Goal: Task Accomplishment & Management: Use online tool/utility

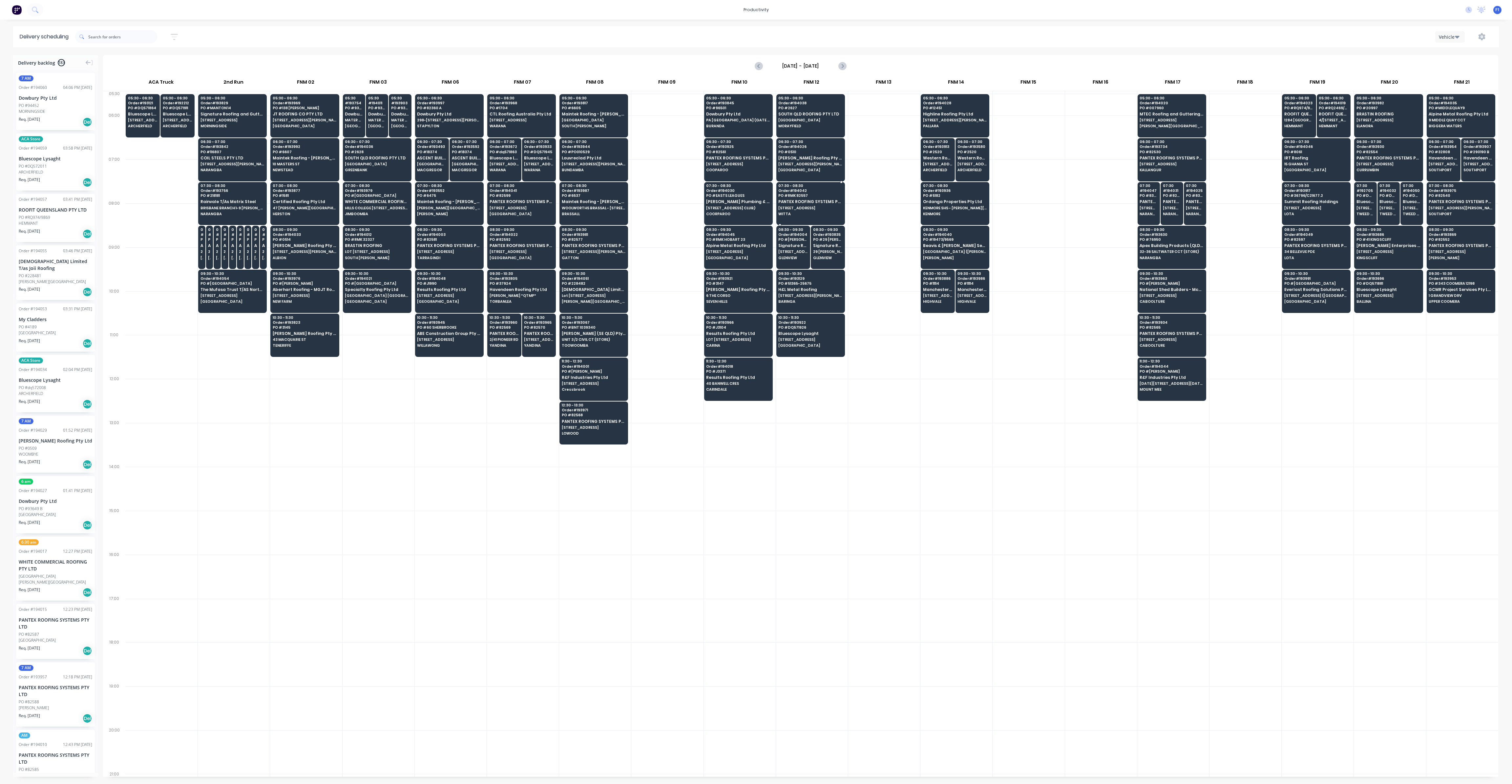
scroll to position [0, 1]
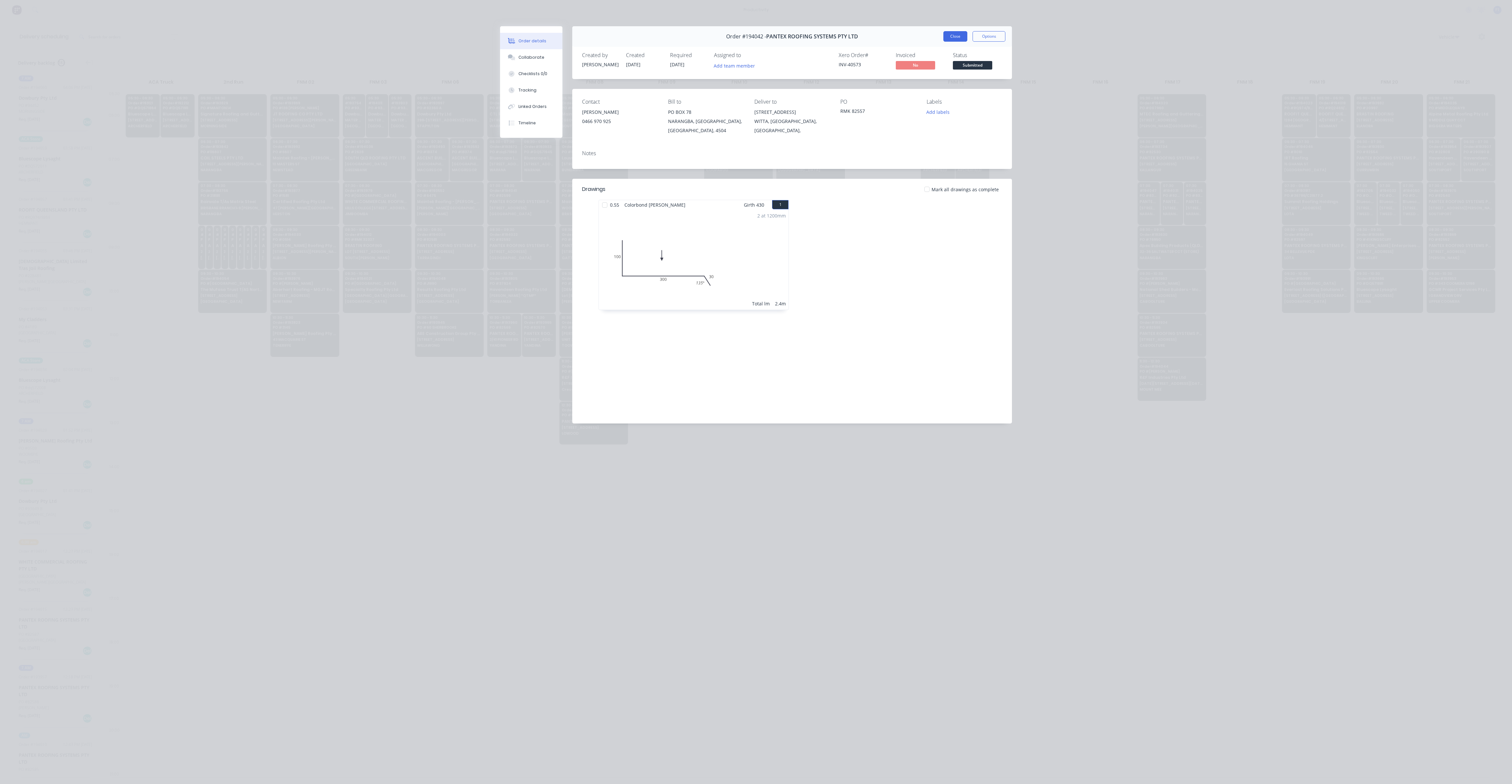
click at [955, 37] on button "Close" at bounding box center [955, 36] width 24 height 11
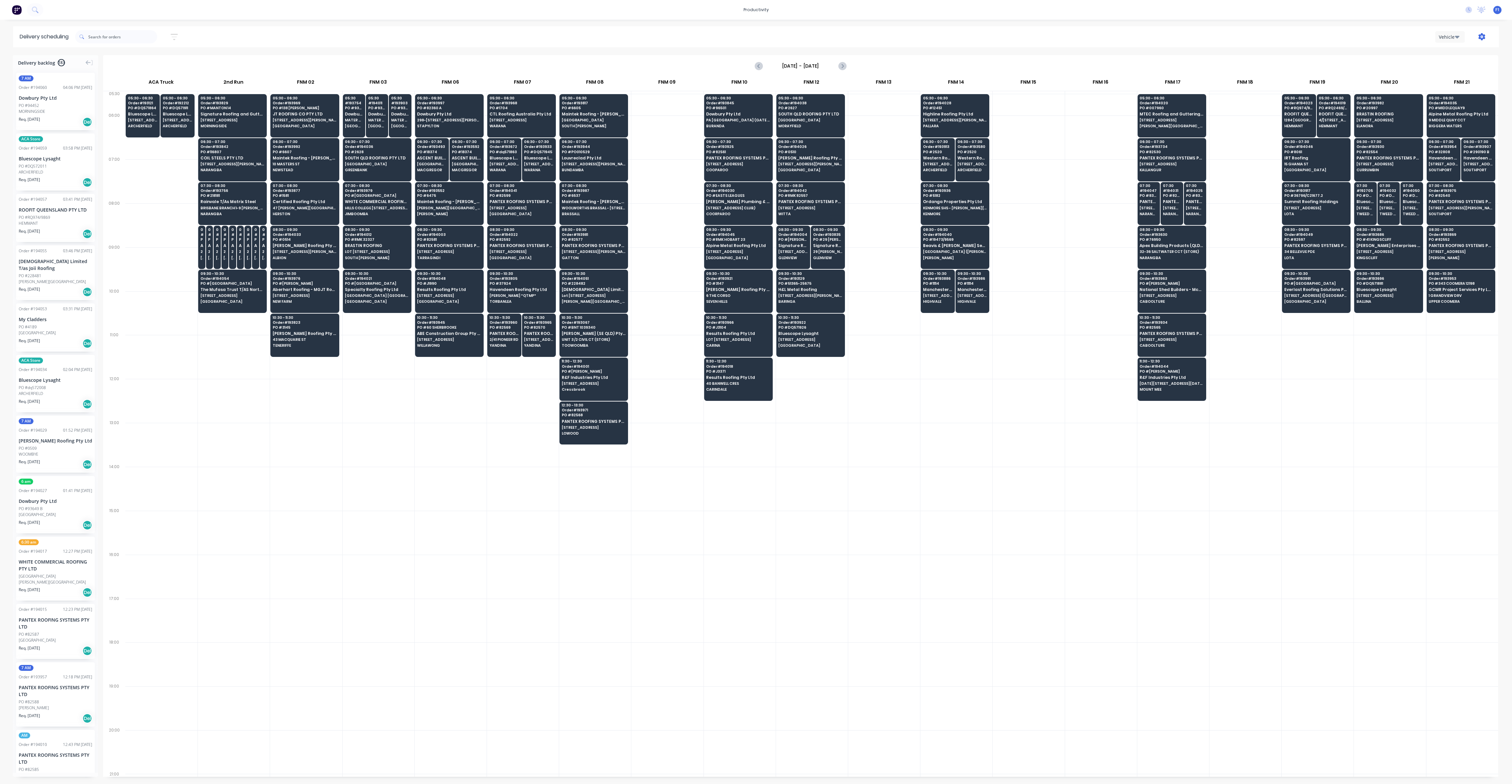
click at [1481, 35] on icon "button" at bounding box center [1482, 36] width 7 height 7
click at [1446, 56] on div "Run Sheet" at bounding box center [1461, 54] width 50 height 9
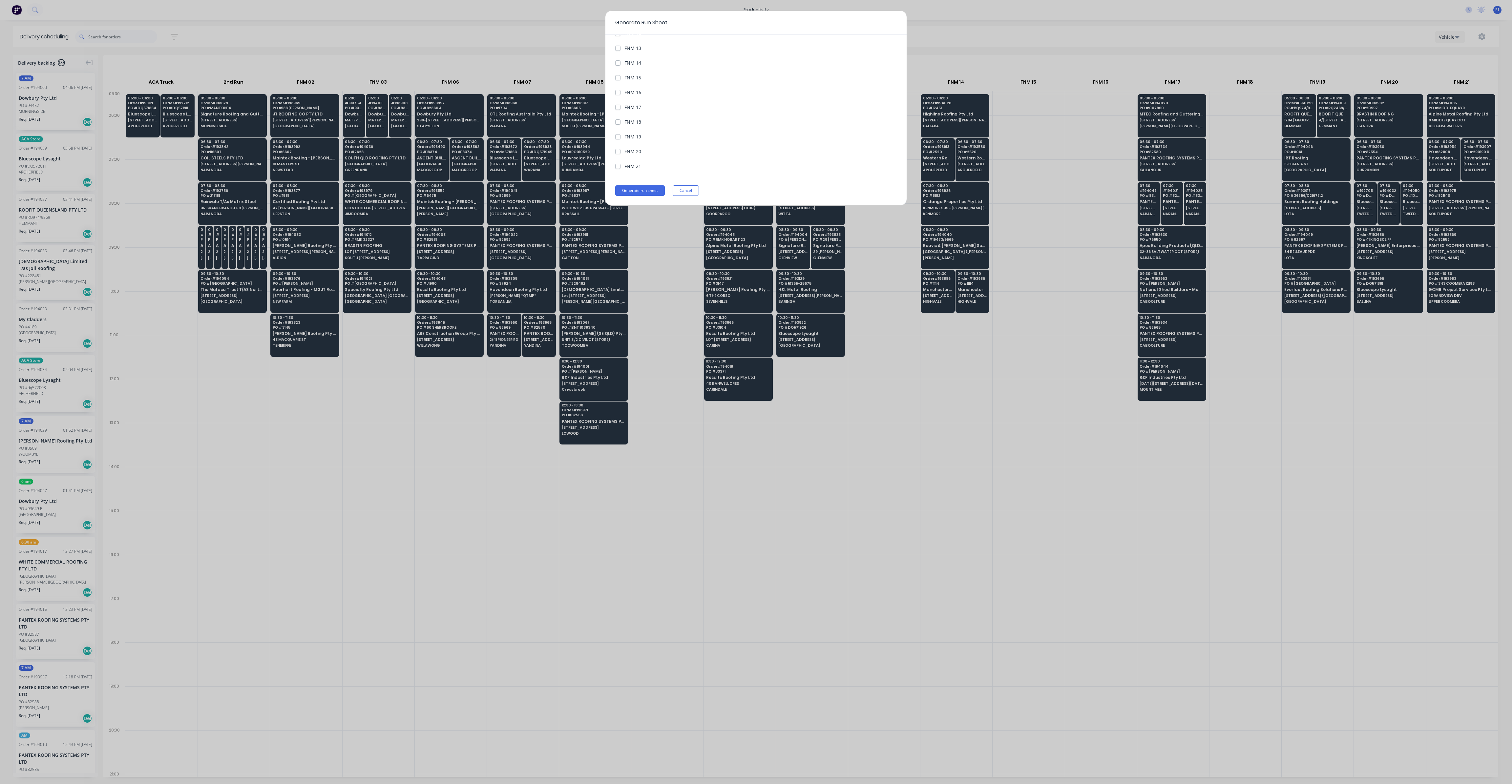
scroll to position [223, 0]
click at [625, 149] on label "FNM 20" at bounding box center [633, 151] width 17 height 7
click at [617, 149] on 20 "FNM 20" at bounding box center [617, 151] width 5 height 6
checkbox 20 "true"
click at [648, 190] on button "Generate run sheet" at bounding box center [640, 190] width 49 height 11
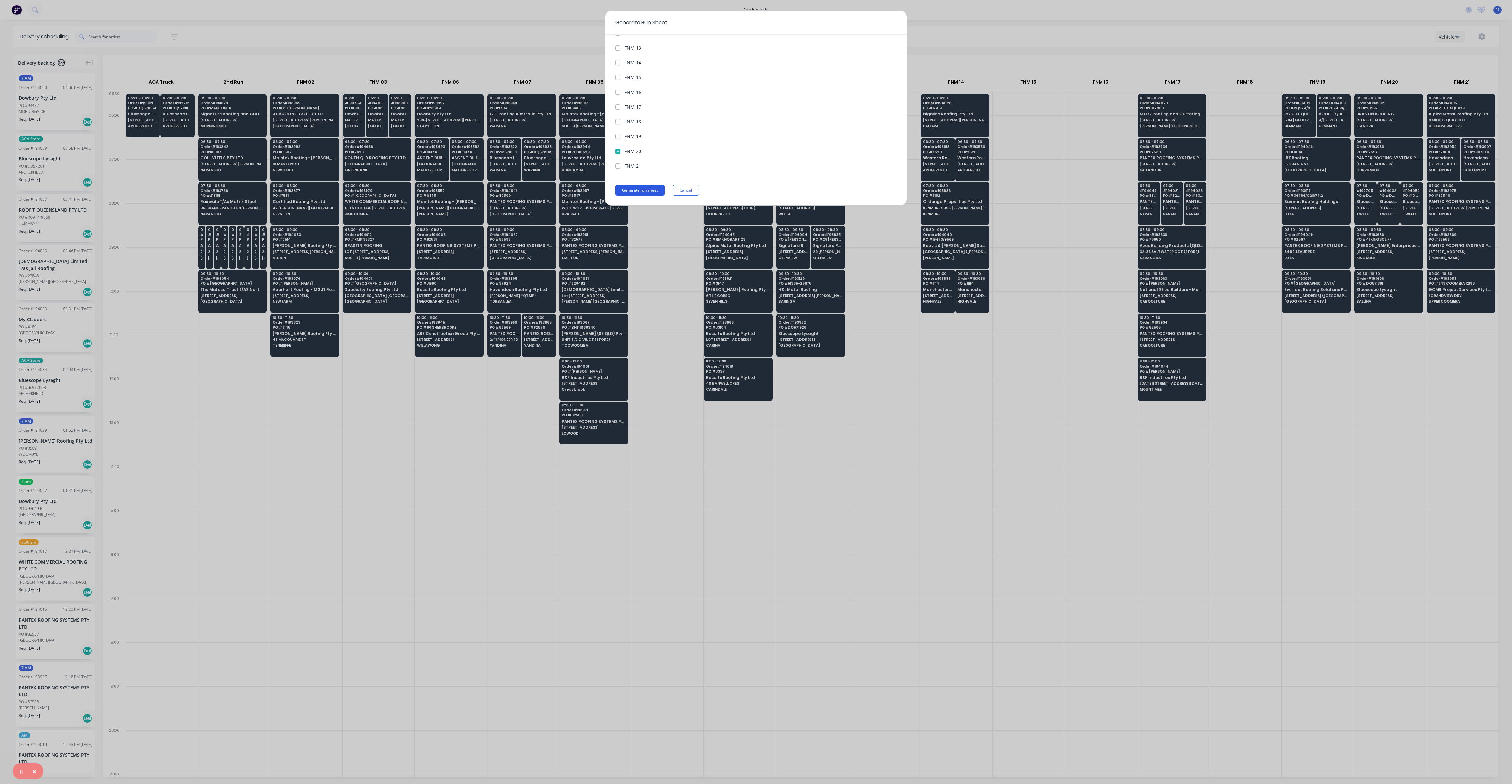
click at [648, 190] on button "Generate run sheet" at bounding box center [640, 190] width 49 height 11
drag, startPoint x: 646, startPoint y: 16, endPoint x: 679, endPoint y: 63, distance: 57.4
click at [646, 18] on div "Generate Run Sheet" at bounding box center [755, 22] width 301 height 24
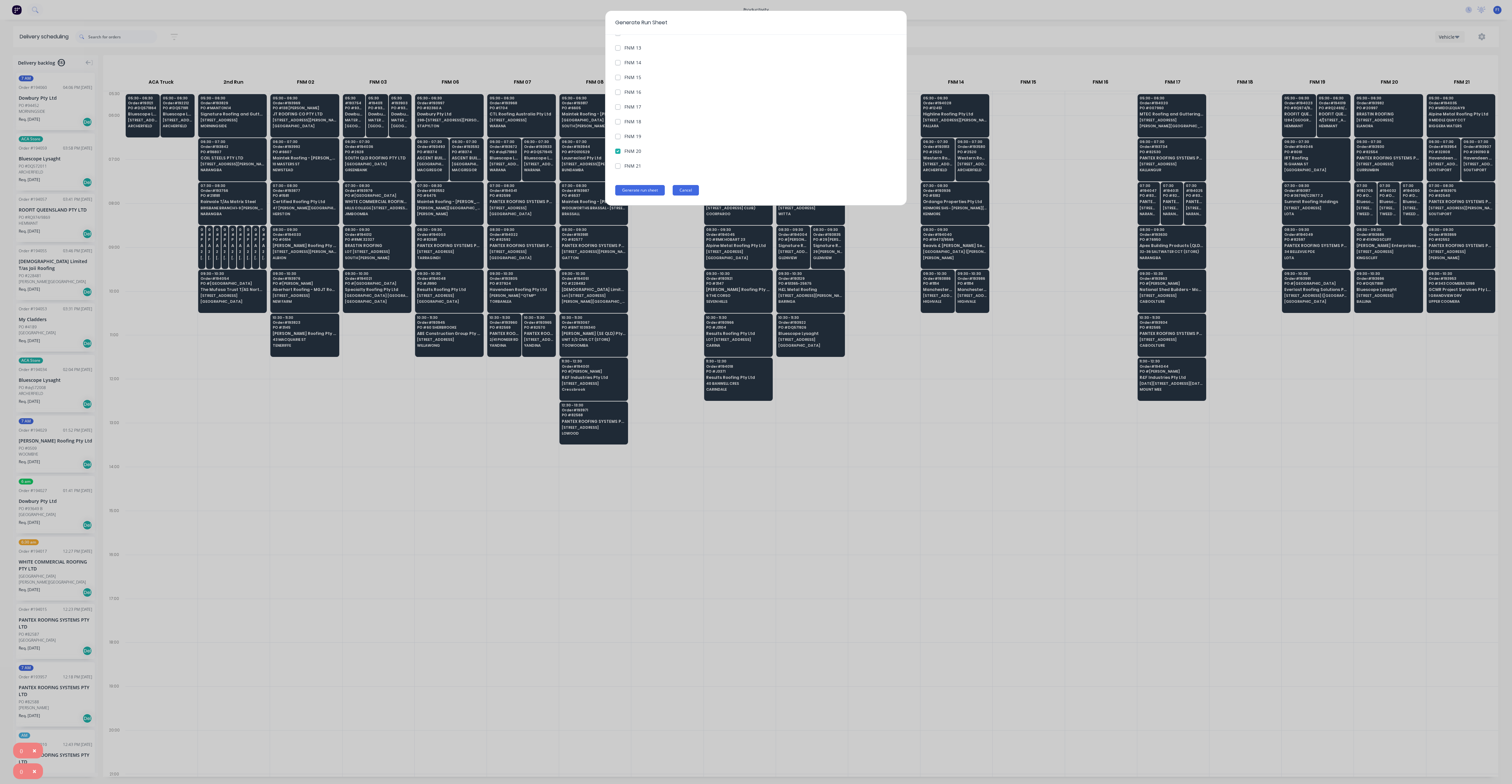
click at [683, 189] on button "Cancel" at bounding box center [686, 190] width 26 height 11
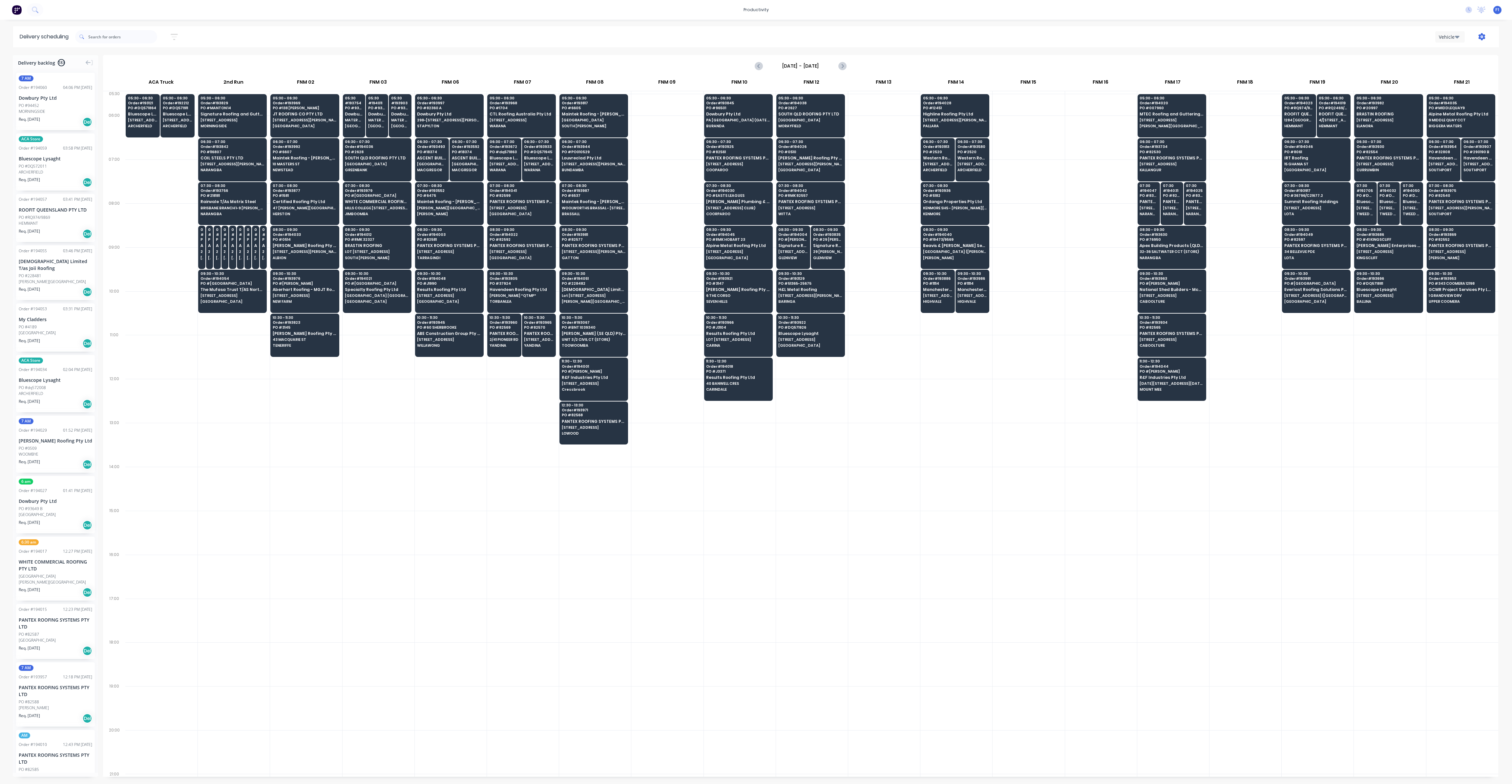
click at [1480, 39] on icon "button" at bounding box center [1481, 36] width 7 height 7
click at [1466, 56] on div "Run Sheet" at bounding box center [1461, 54] width 50 height 9
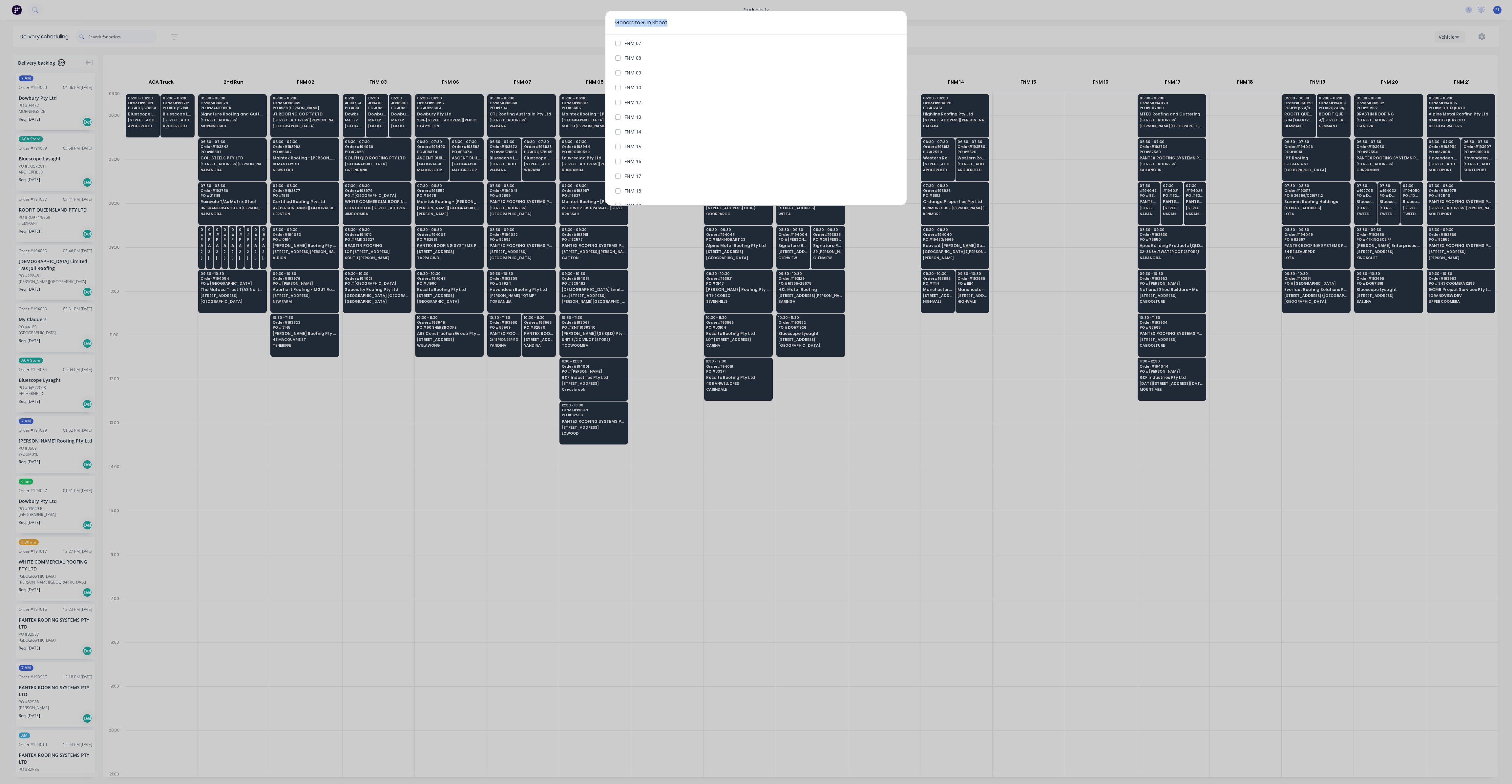
scroll to position [224, 0]
drag, startPoint x: 707, startPoint y: 26, endPoint x: 716, endPoint y: 59, distance: 34.2
click at [716, 60] on div "Generate Run Sheet Date of Run [DATE] Vehicles to include All Vehicles ACA Truc…" at bounding box center [756, 108] width 302 height 195
drag, startPoint x: 684, startPoint y: 195, endPoint x: 686, endPoint y: 190, distance: 5.4
click at [684, 193] on button "Cancel" at bounding box center [686, 190] width 26 height 11
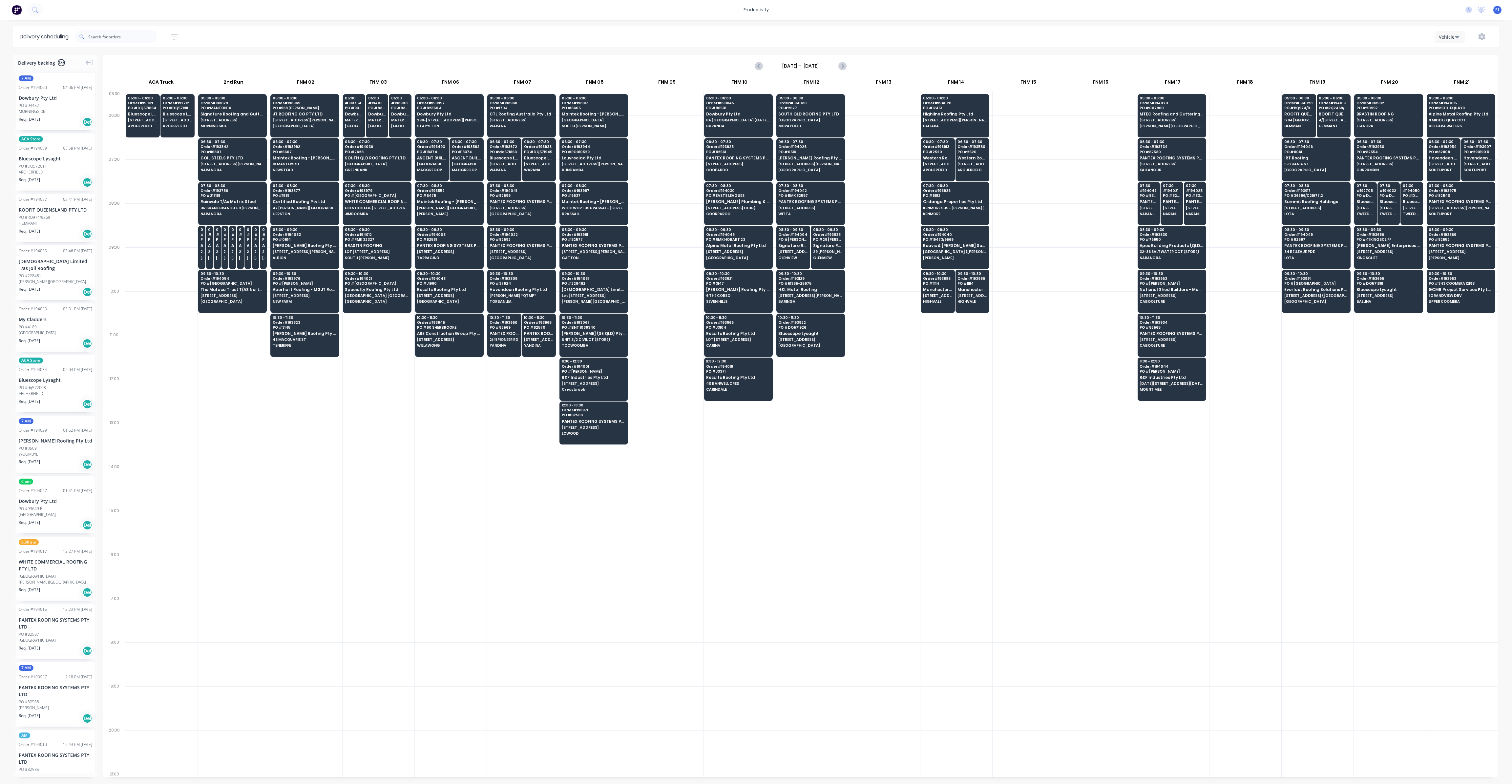
click at [1455, 37] on icon "button" at bounding box center [1457, 36] width 5 height 7
click at [1447, 68] on div "Vehicle" at bounding box center [1468, 67] width 65 height 13
click at [1480, 40] on button "button" at bounding box center [1482, 37] width 21 height 12
click at [1455, 52] on div "Run Sheet" at bounding box center [1461, 54] width 50 height 9
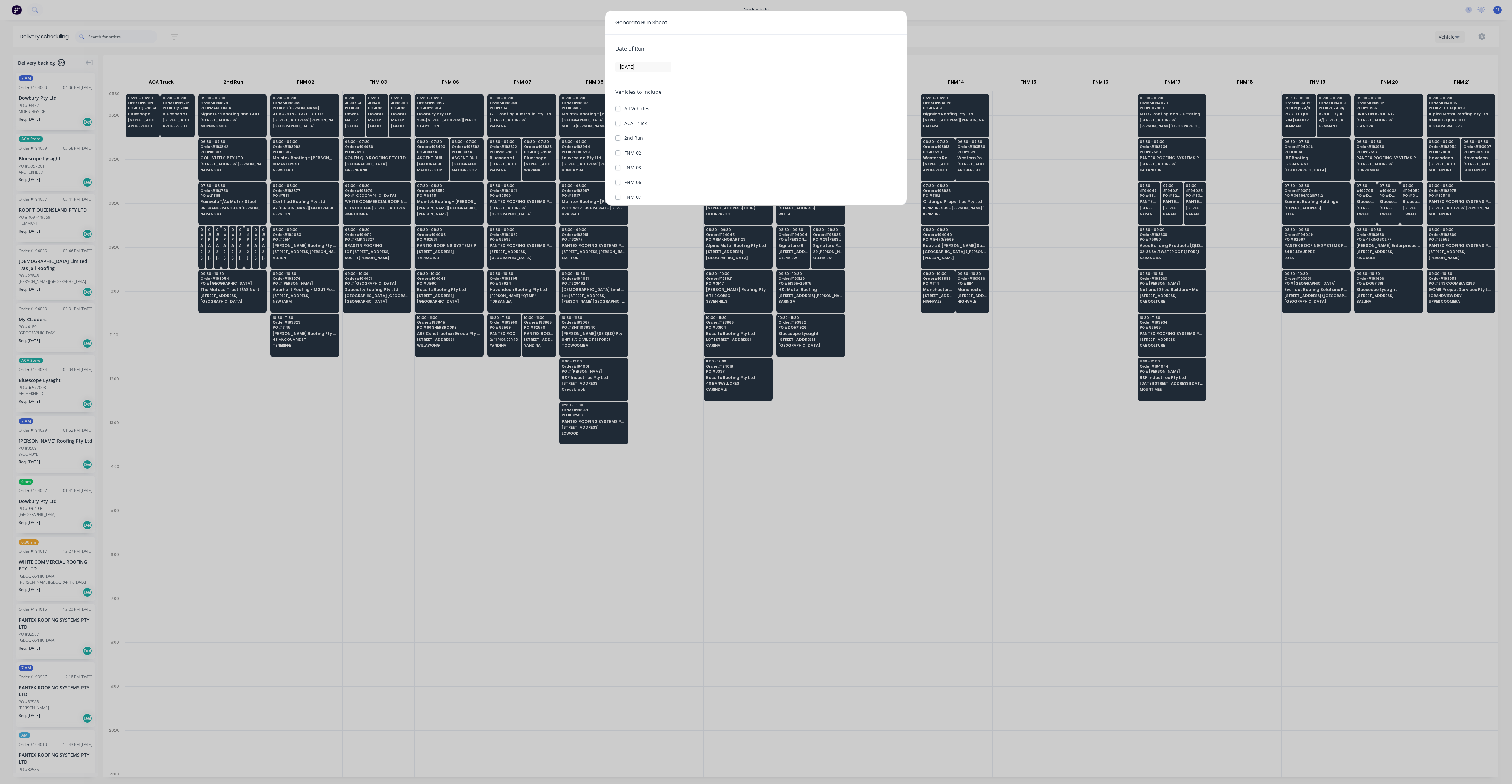
click at [649, 66] on input "[DATE]" at bounding box center [643, 67] width 55 height 10
click at [638, 146] on div "29" at bounding box center [637, 151] width 10 height 10
type input "[DATE]"
click at [613, 149] on div "Date of Run [DATE] Vehicles to include All Vehicles ACA Truck 2nd Run FNM 02 FN…" at bounding box center [755, 120] width 301 height 171
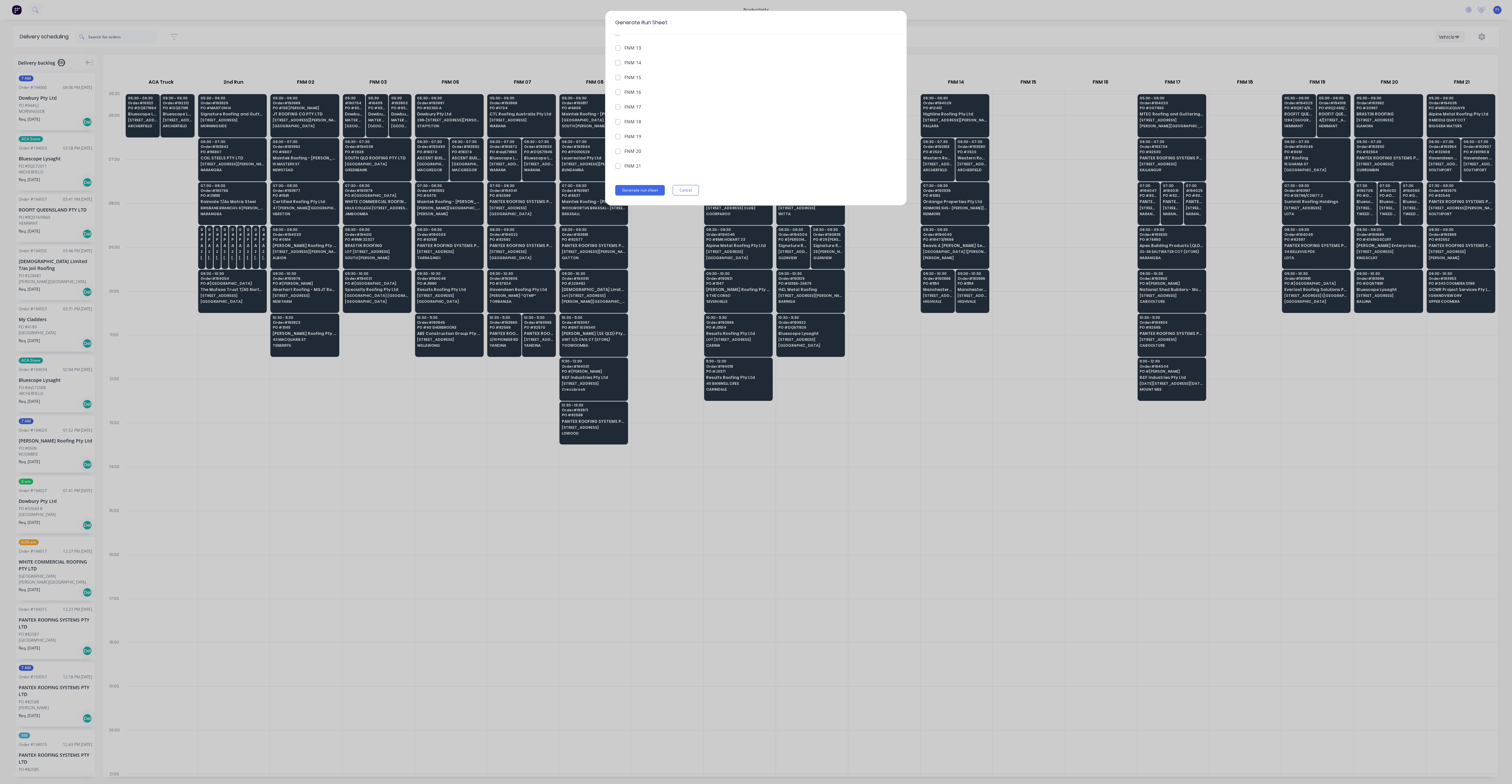
click at [625, 152] on label "FNM 20" at bounding box center [633, 151] width 17 height 7
click at [619, 152] on 20 "FNM 20" at bounding box center [617, 151] width 5 height 6
checkbox 20 "true"
click at [653, 192] on button "Generate run sheet" at bounding box center [640, 190] width 49 height 11
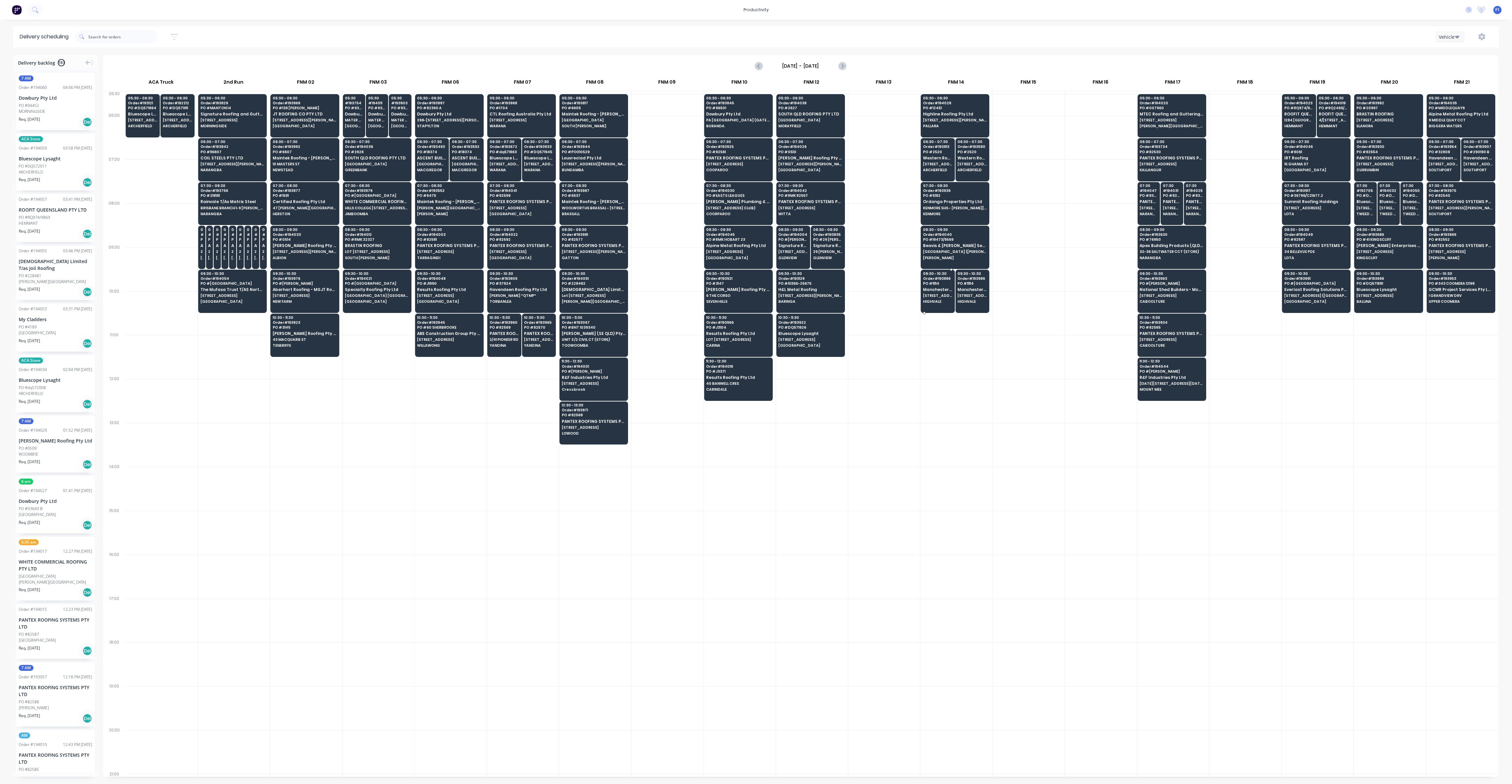
click at [929, 295] on span "[STREET_ADDRESS]" at bounding box center [938, 295] width 29 height 4
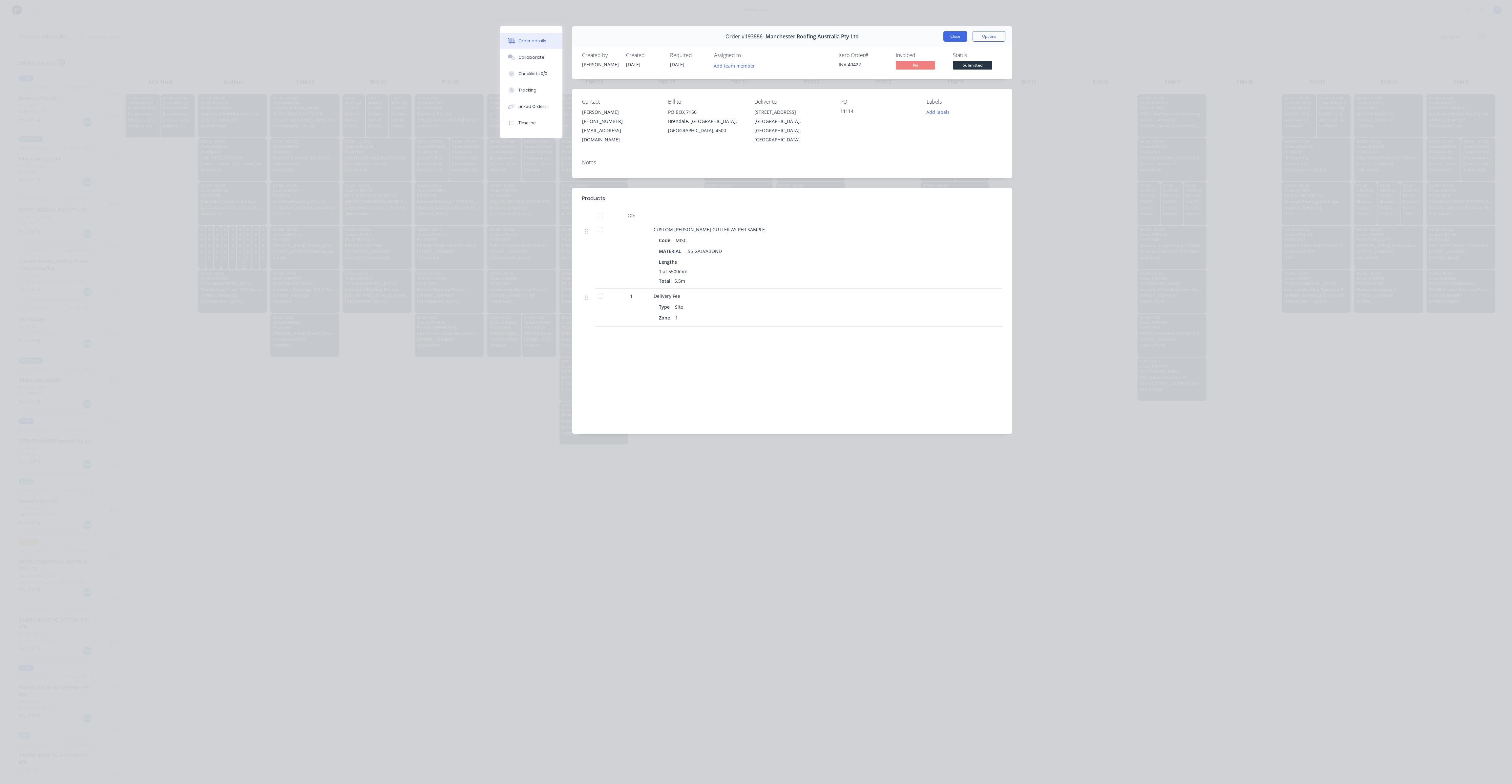
click at [957, 35] on button "Close" at bounding box center [955, 36] width 24 height 11
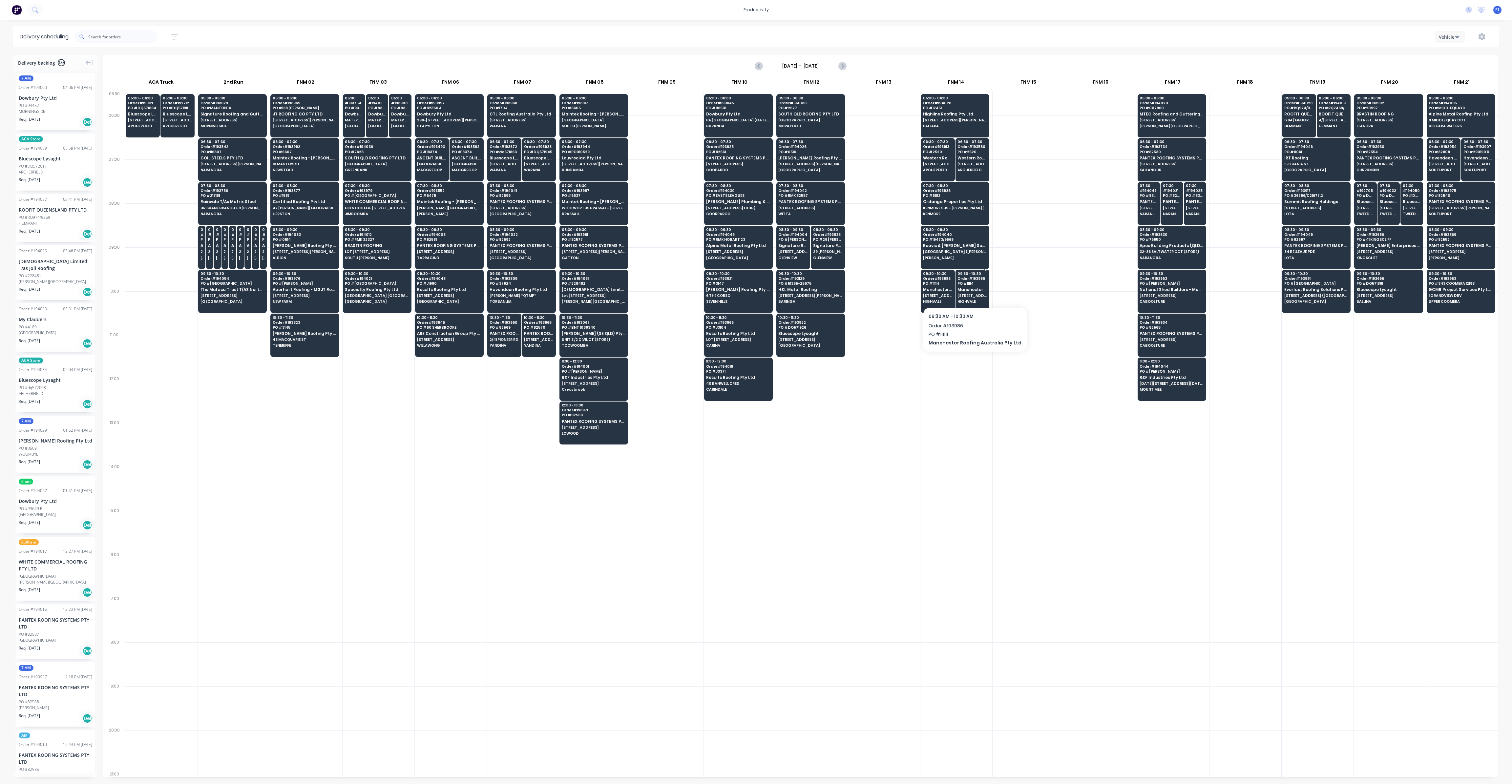
click at [967, 290] on div "09:30 - 10:30 Order # 193986 PO # 11114 Manchester Roofing Australia Pty Ltd [S…" at bounding box center [972, 288] width 33 height 37
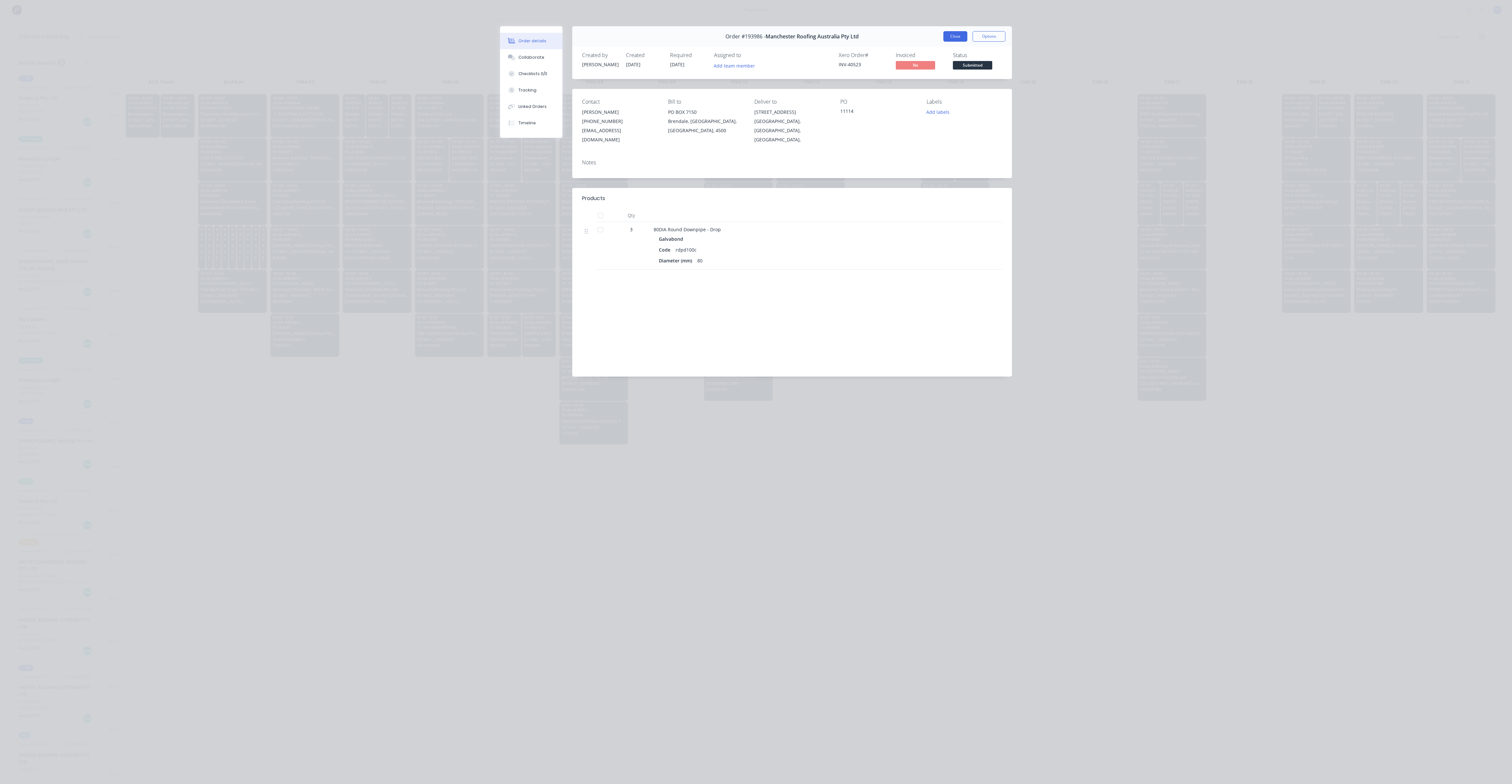
click at [960, 36] on button "Close" at bounding box center [955, 36] width 24 height 11
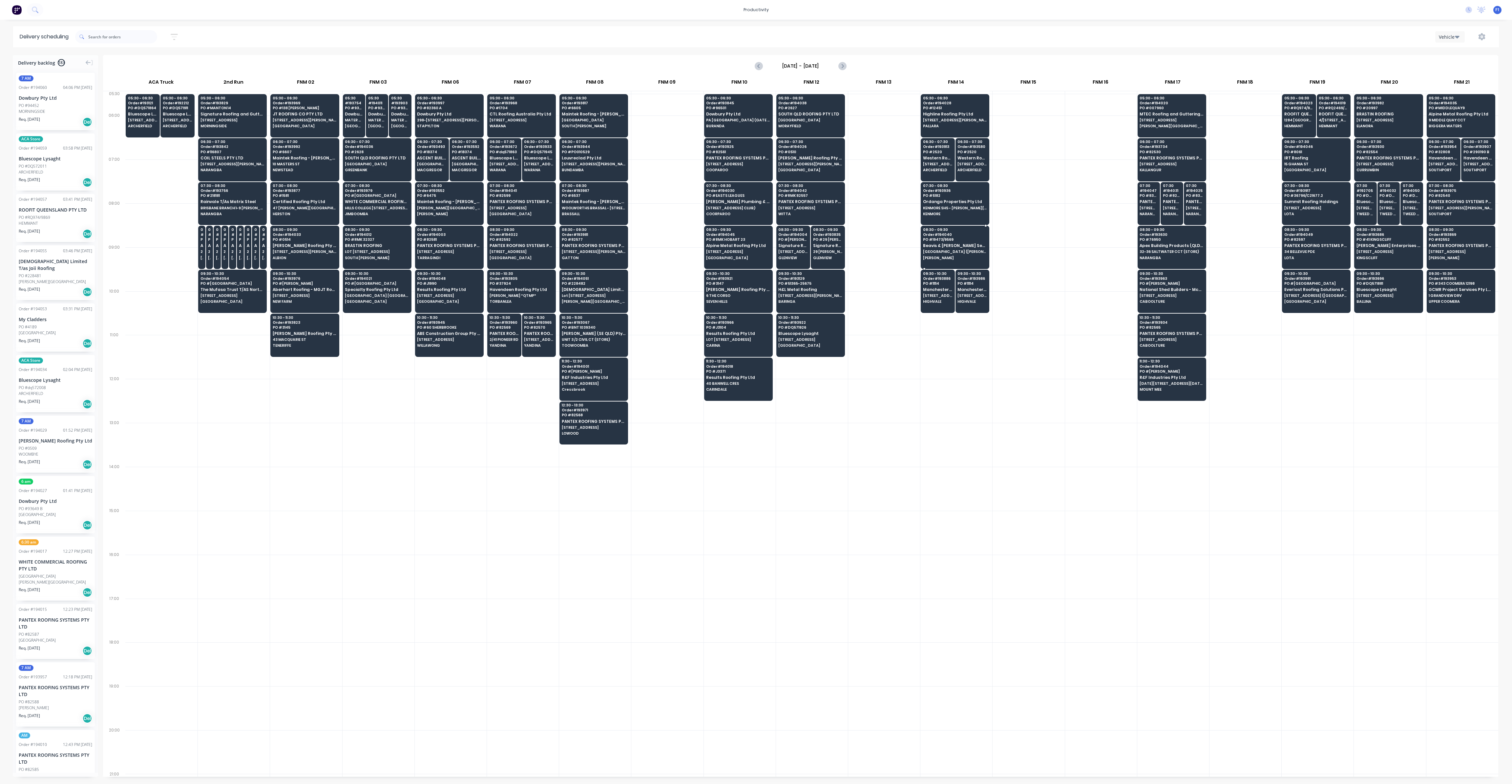
click at [957, 252] on span "[GEOGRAPHIC_DATA] ([PERSON_NAME][GEOGRAPHIC_DATA])" at bounding box center [955, 251] width 63 height 4
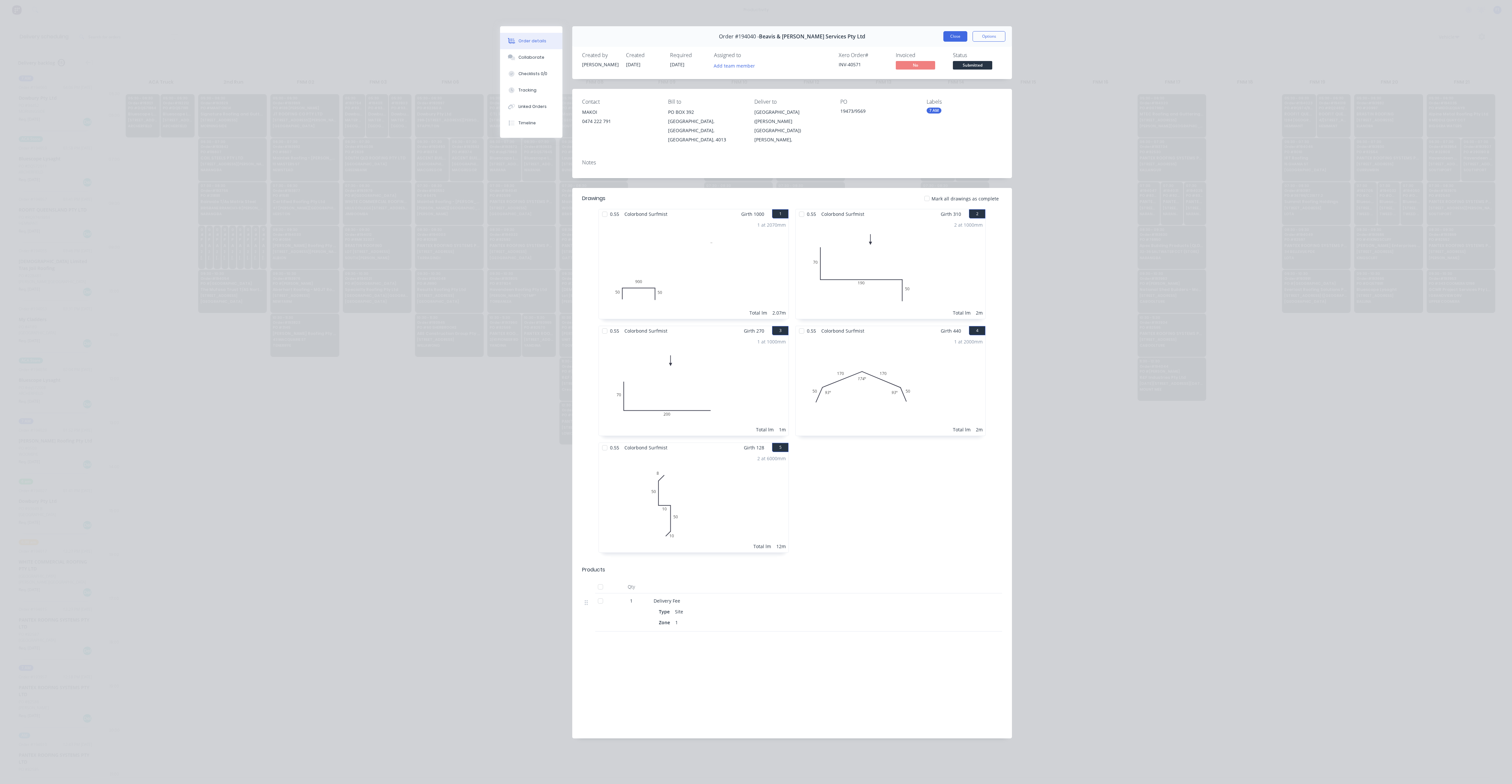
click at [962, 38] on button "Close" at bounding box center [955, 36] width 24 height 11
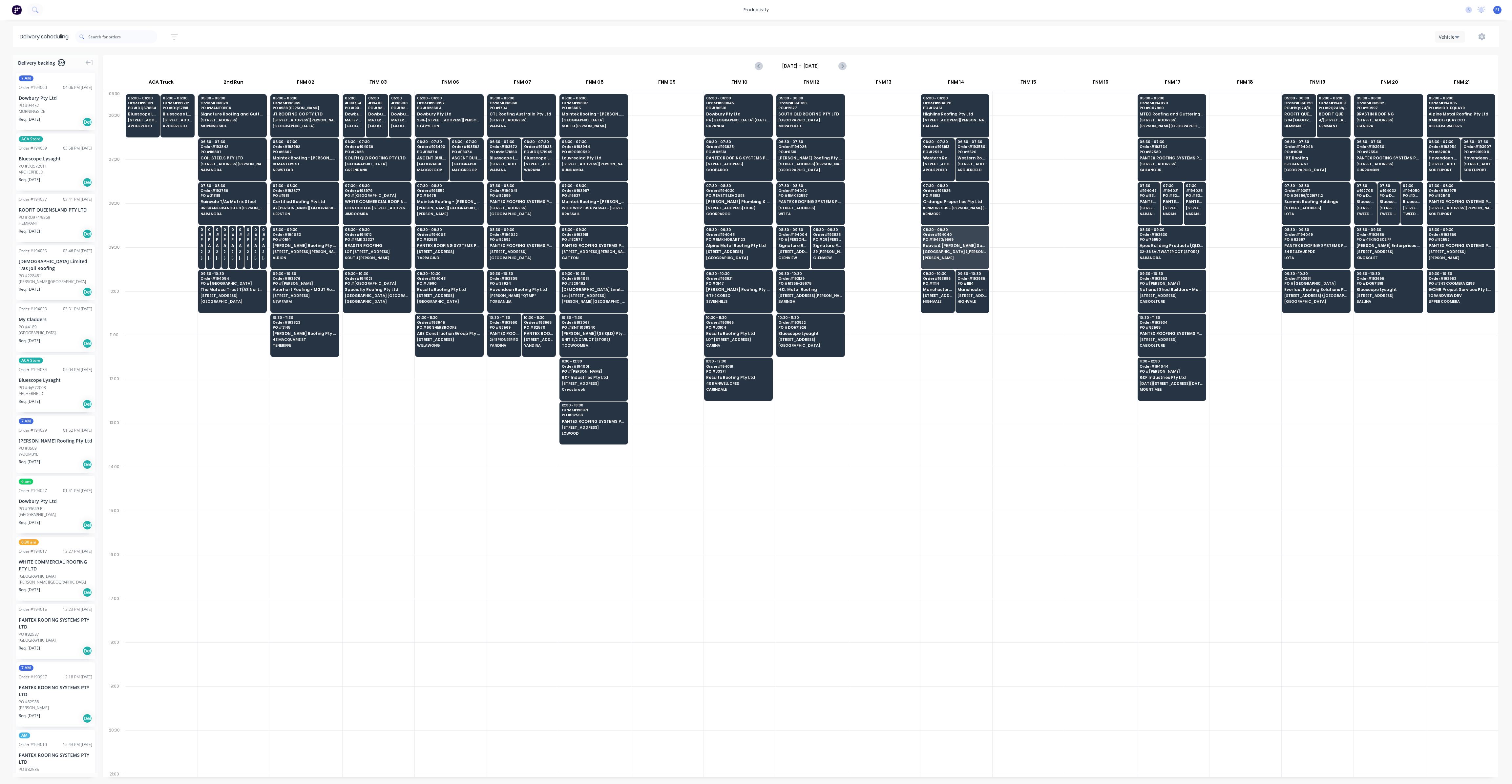
click at [1017, 402] on div at bounding box center [1028, 401] width 72 height 44
click at [808, 279] on div "09:30 - 10:30 Order # 193129 PO # 51365-25675 H&L Metal Roofing 1/21 [PERSON_NA…" at bounding box center [811, 288] width 68 height 37
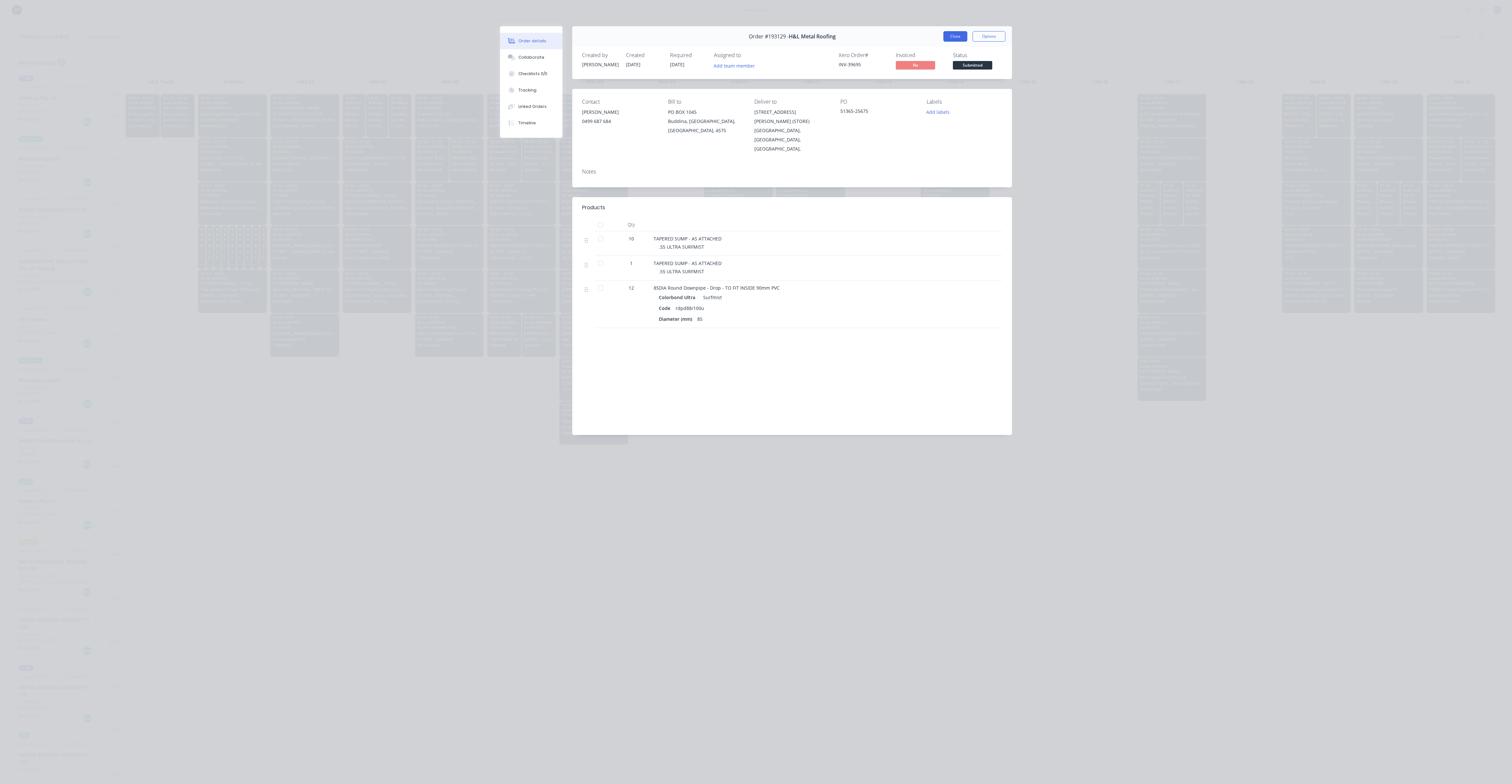
click at [956, 38] on button "Close" at bounding box center [955, 36] width 24 height 11
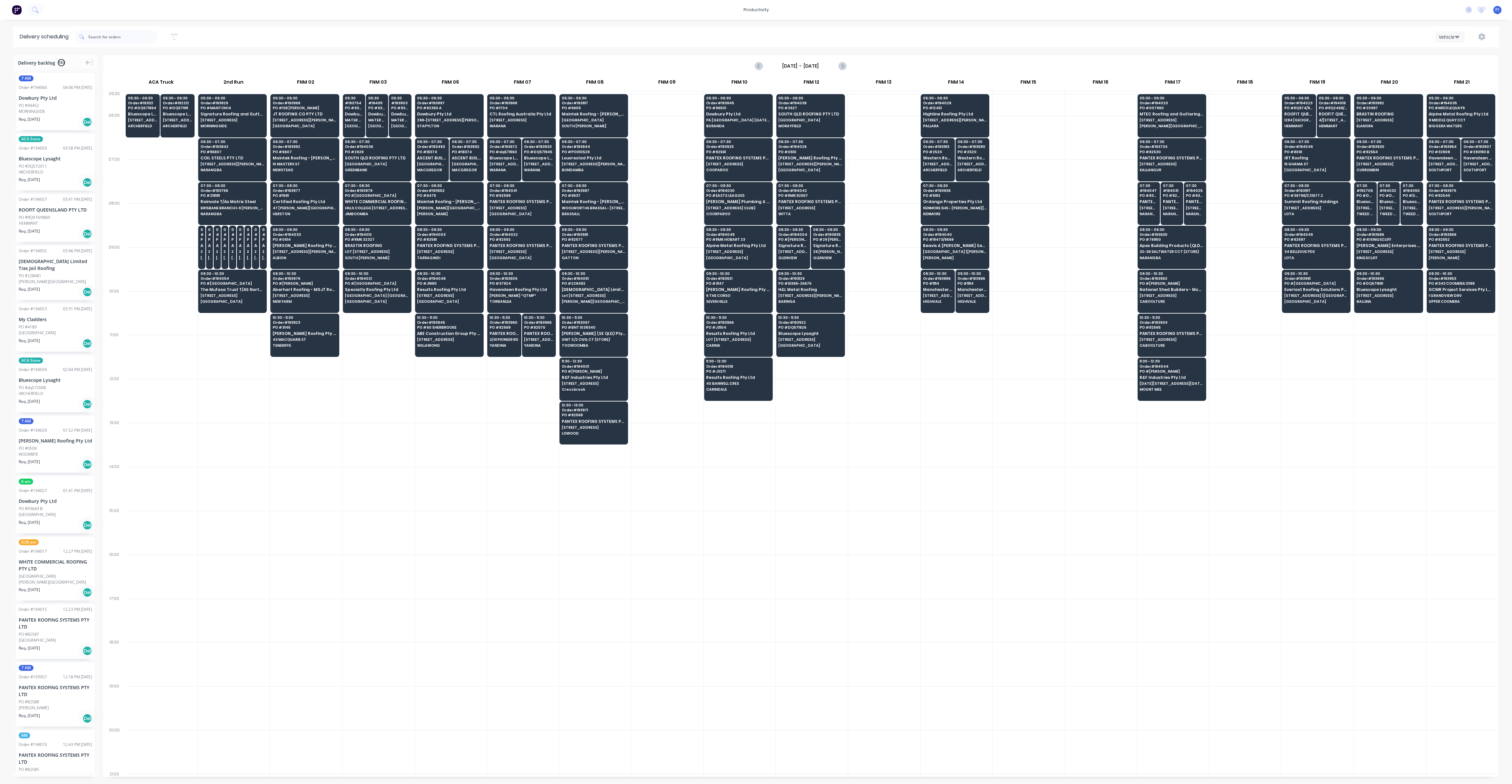
click at [883, 380] on div at bounding box center [884, 401] width 72 height 44
click at [1474, 36] on button "button" at bounding box center [1482, 37] width 21 height 12
click at [1466, 51] on div "Run Sheet" at bounding box center [1461, 54] width 50 height 9
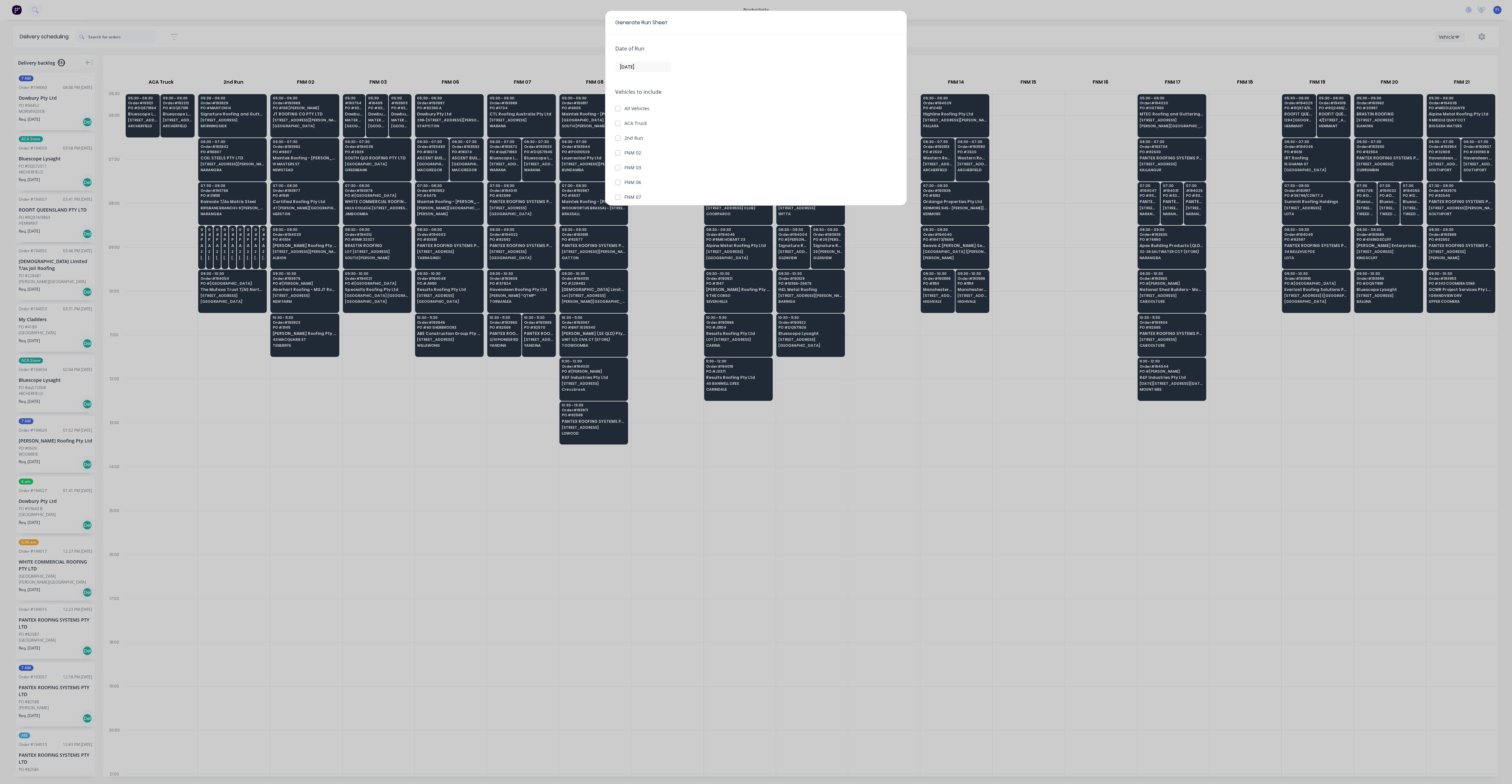
click at [646, 69] on input "[DATE]" at bounding box center [643, 67] width 55 height 10
click at [635, 148] on div "29" at bounding box center [637, 151] width 10 height 10
type input "[DATE]"
click at [625, 82] on label "FNM 12" at bounding box center [633, 82] width 17 height 7
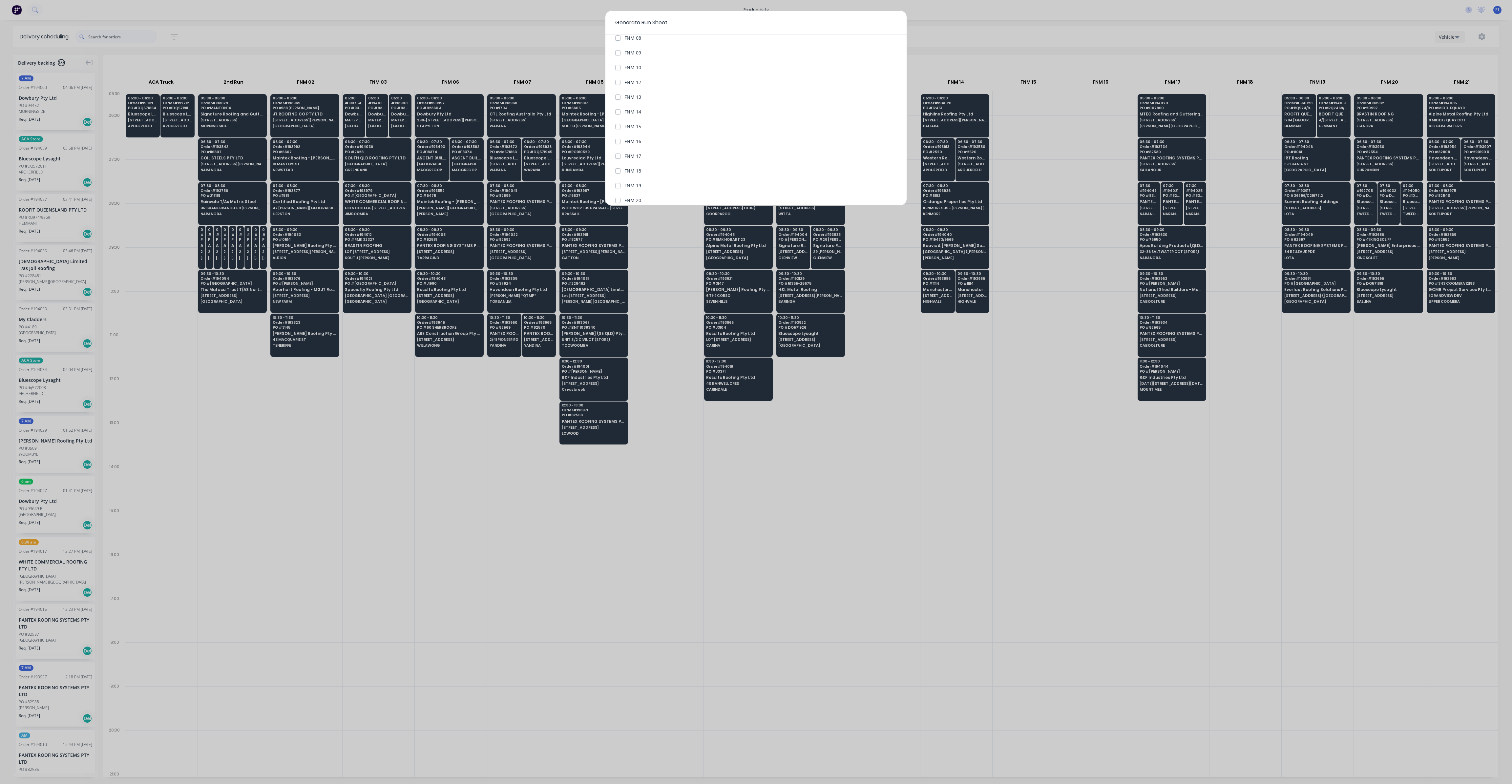
click at [617, 82] on 12 "FNM 12" at bounding box center [617, 82] width 5 height 6
checkbox 12 "true"
click at [652, 190] on button "Generate run sheet" at bounding box center [640, 190] width 49 height 11
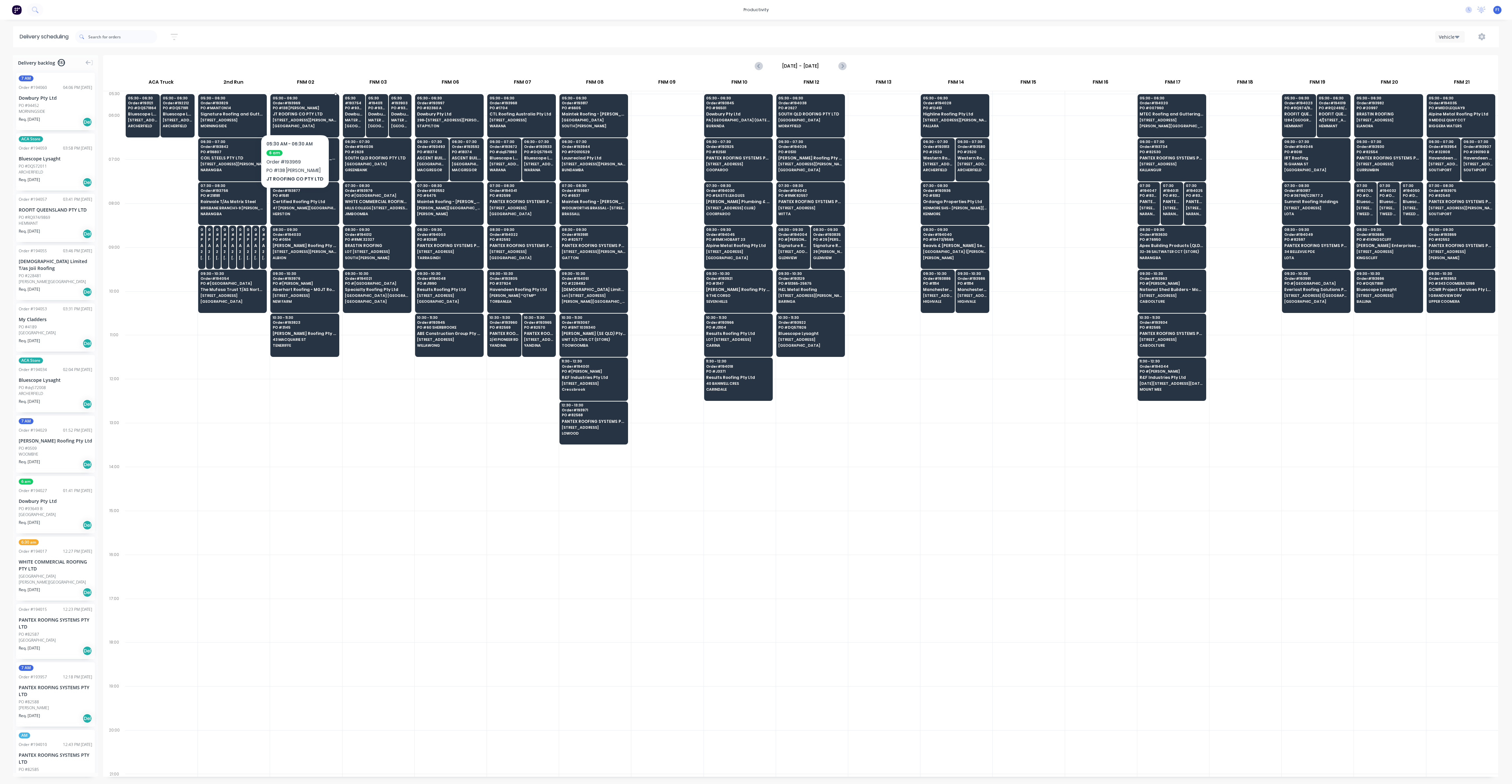
click at [293, 115] on span "JT ROOFING CO PTY LTD" at bounding box center [305, 114] width 63 height 4
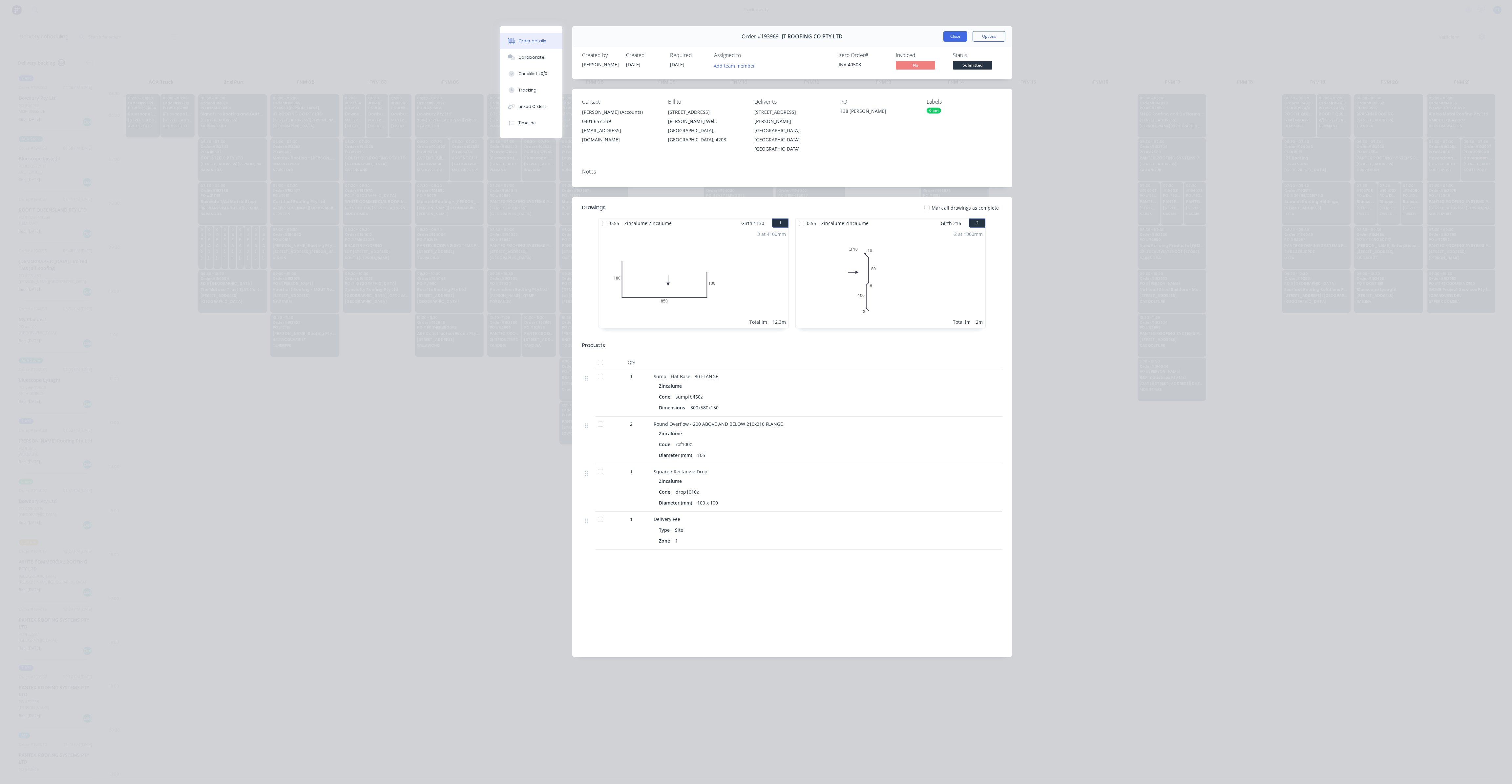
click at [956, 41] on button "Close" at bounding box center [955, 36] width 24 height 11
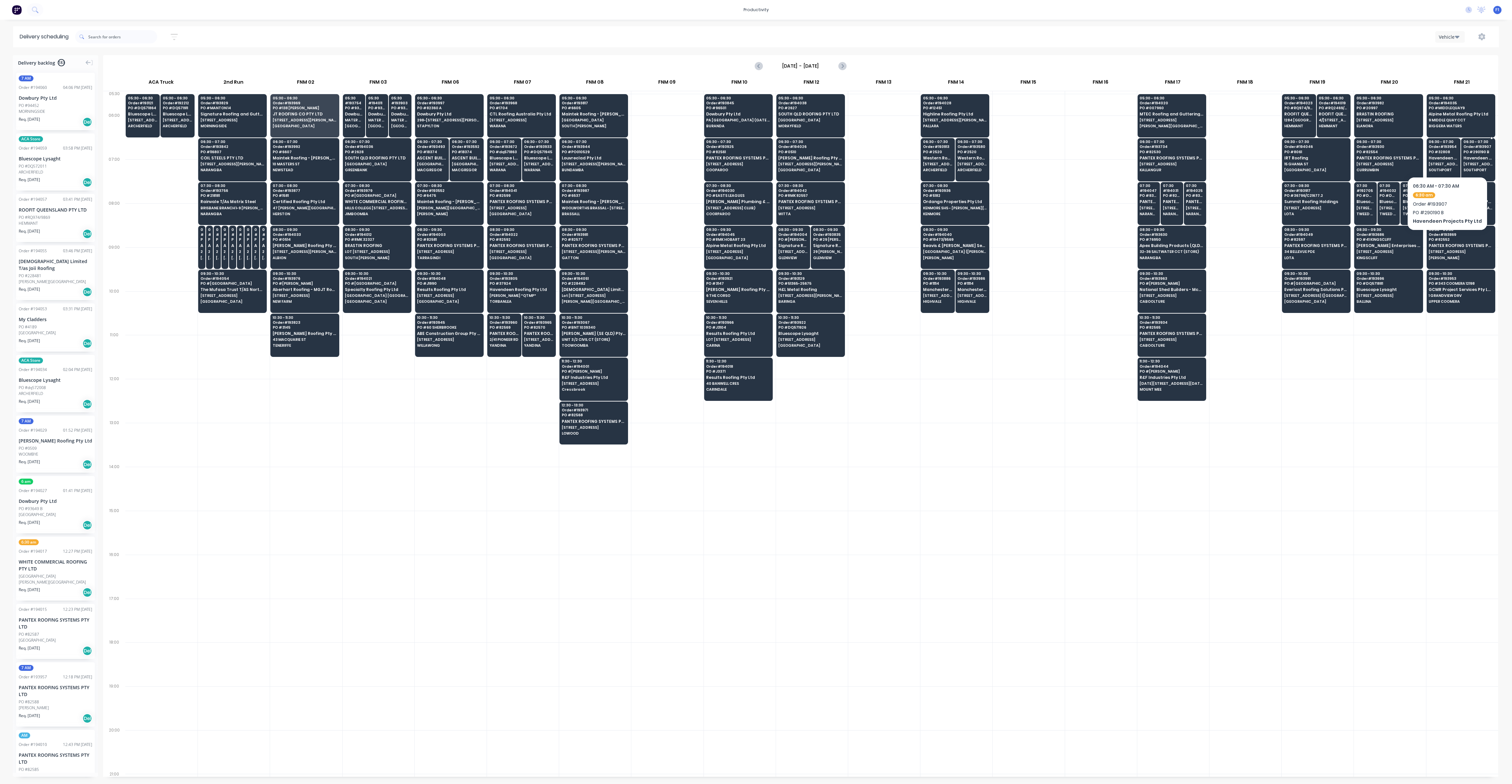
click at [1477, 165] on span "[STREET_ADDRESS]" at bounding box center [1478, 164] width 29 height 4
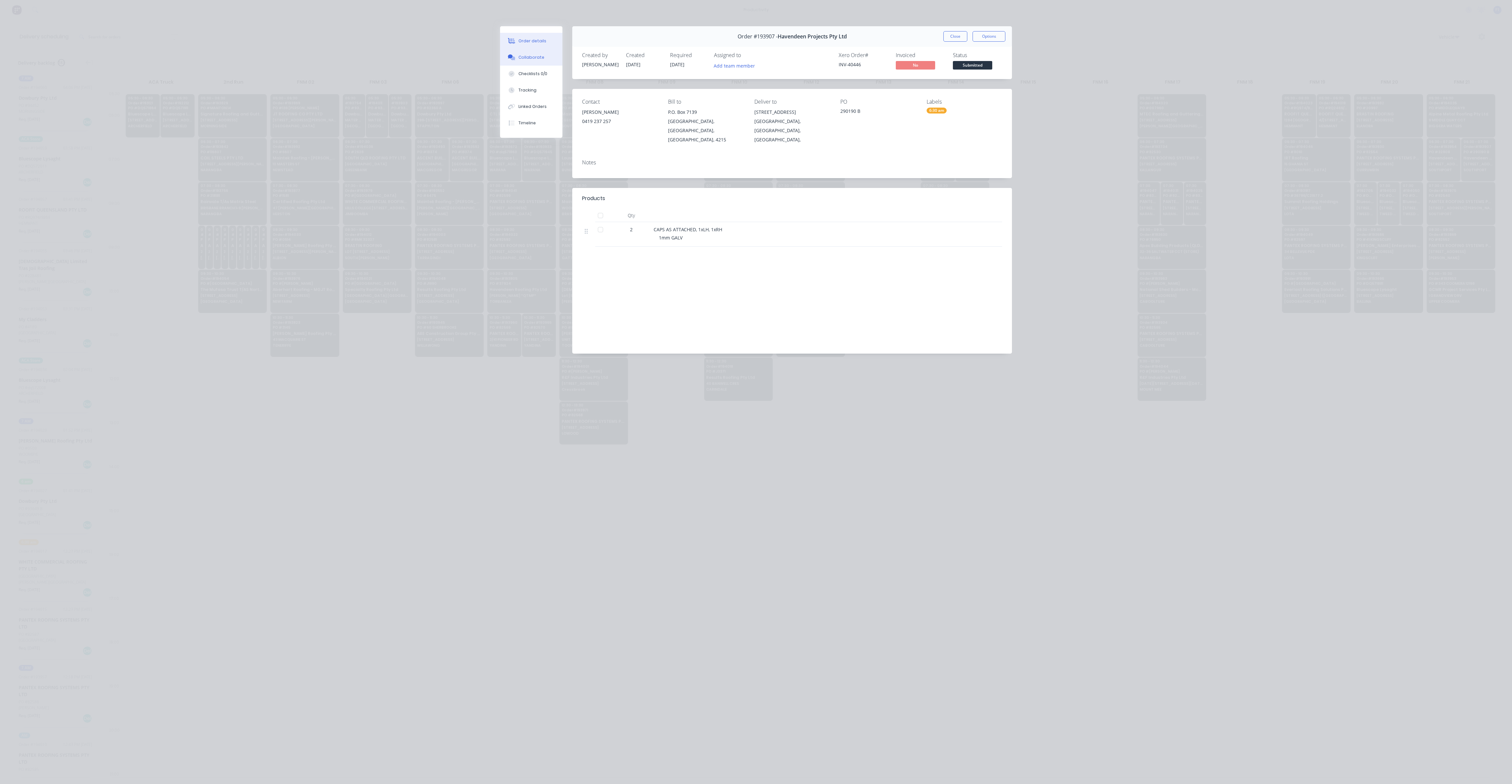
click at [536, 58] on div "Collaborate" at bounding box center [531, 58] width 26 height 6
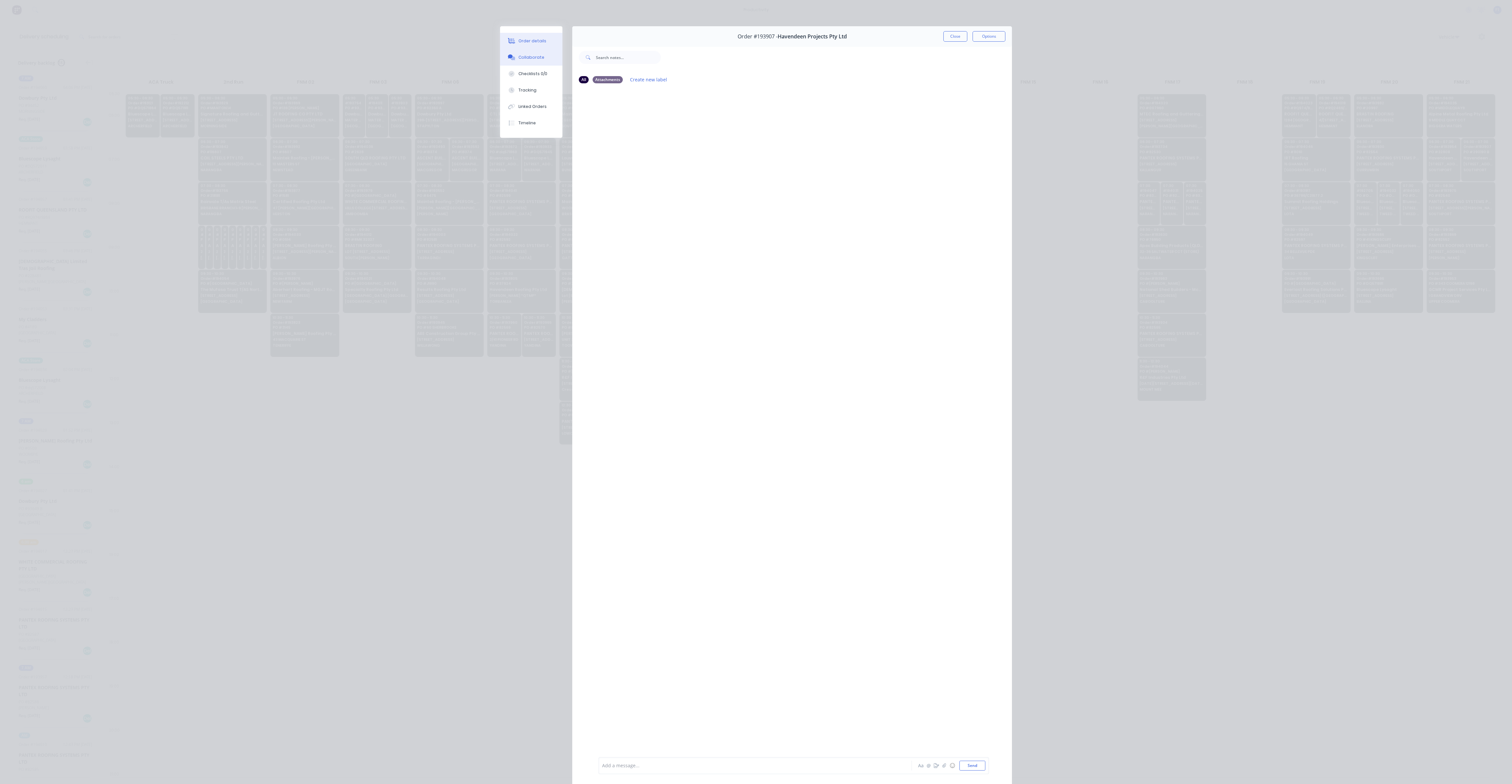
click at [536, 38] on div "Order details" at bounding box center [532, 41] width 28 height 6
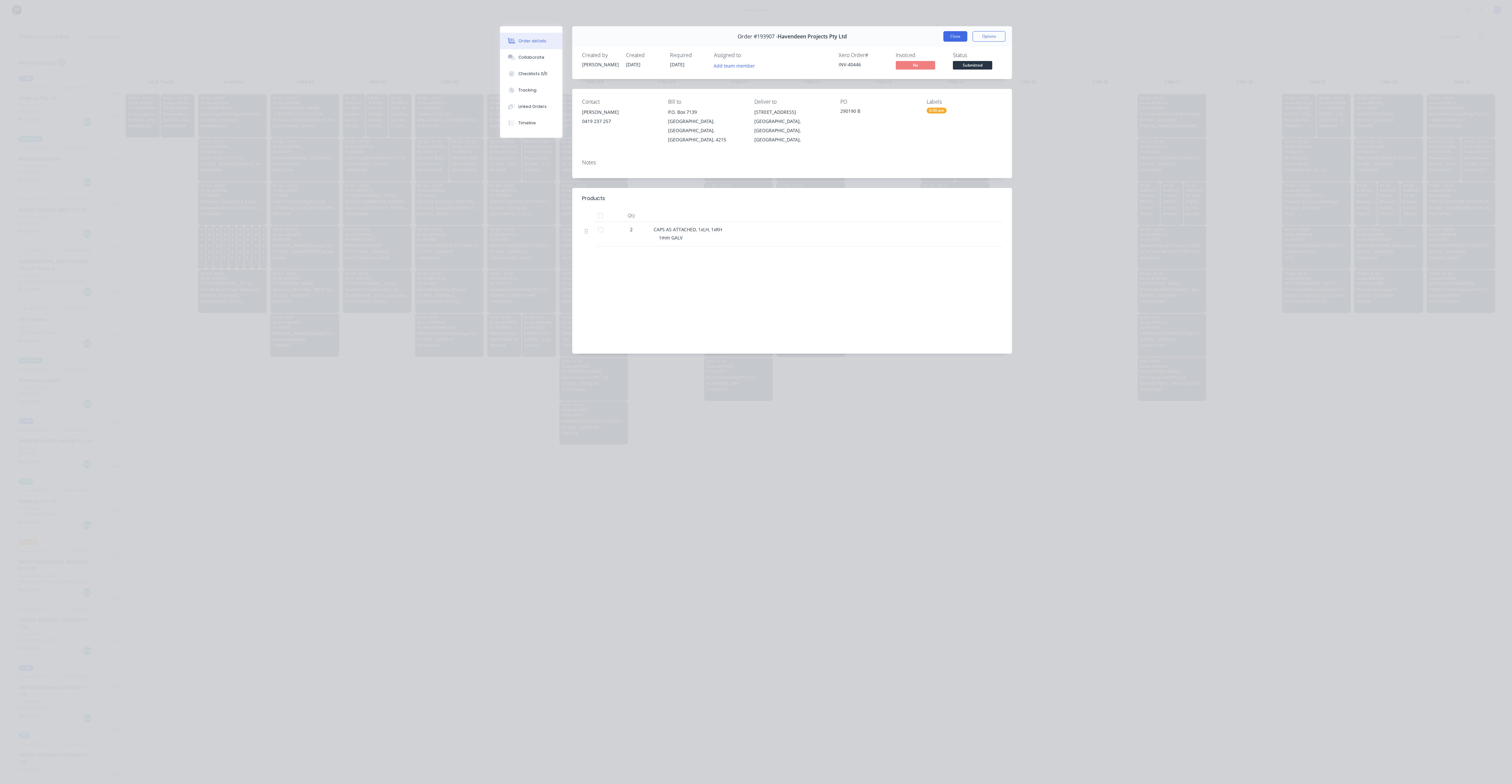
click at [958, 39] on button "Close" at bounding box center [955, 36] width 24 height 11
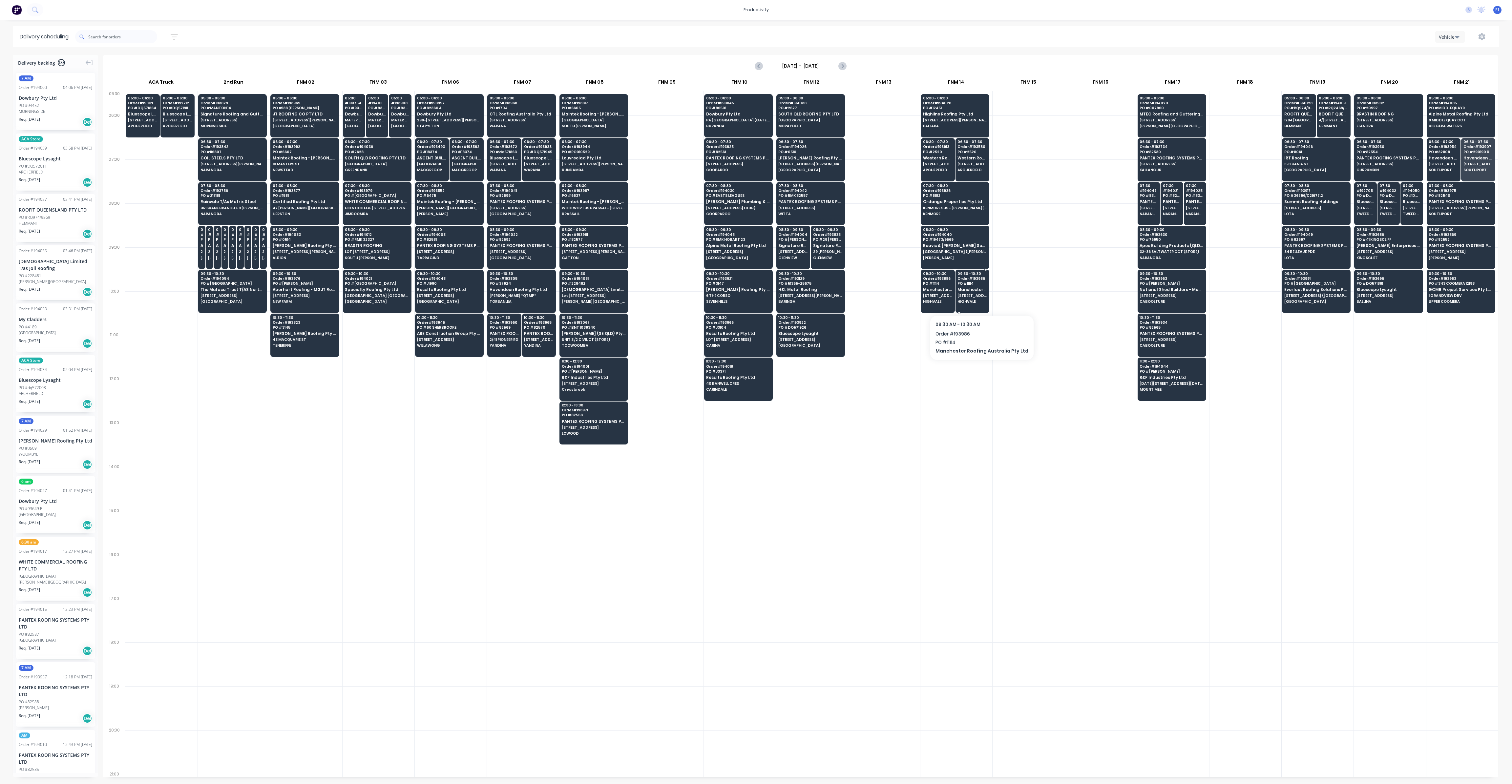
click at [978, 299] on span "HIGHVALE" at bounding box center [972, 301] width 29 height 4
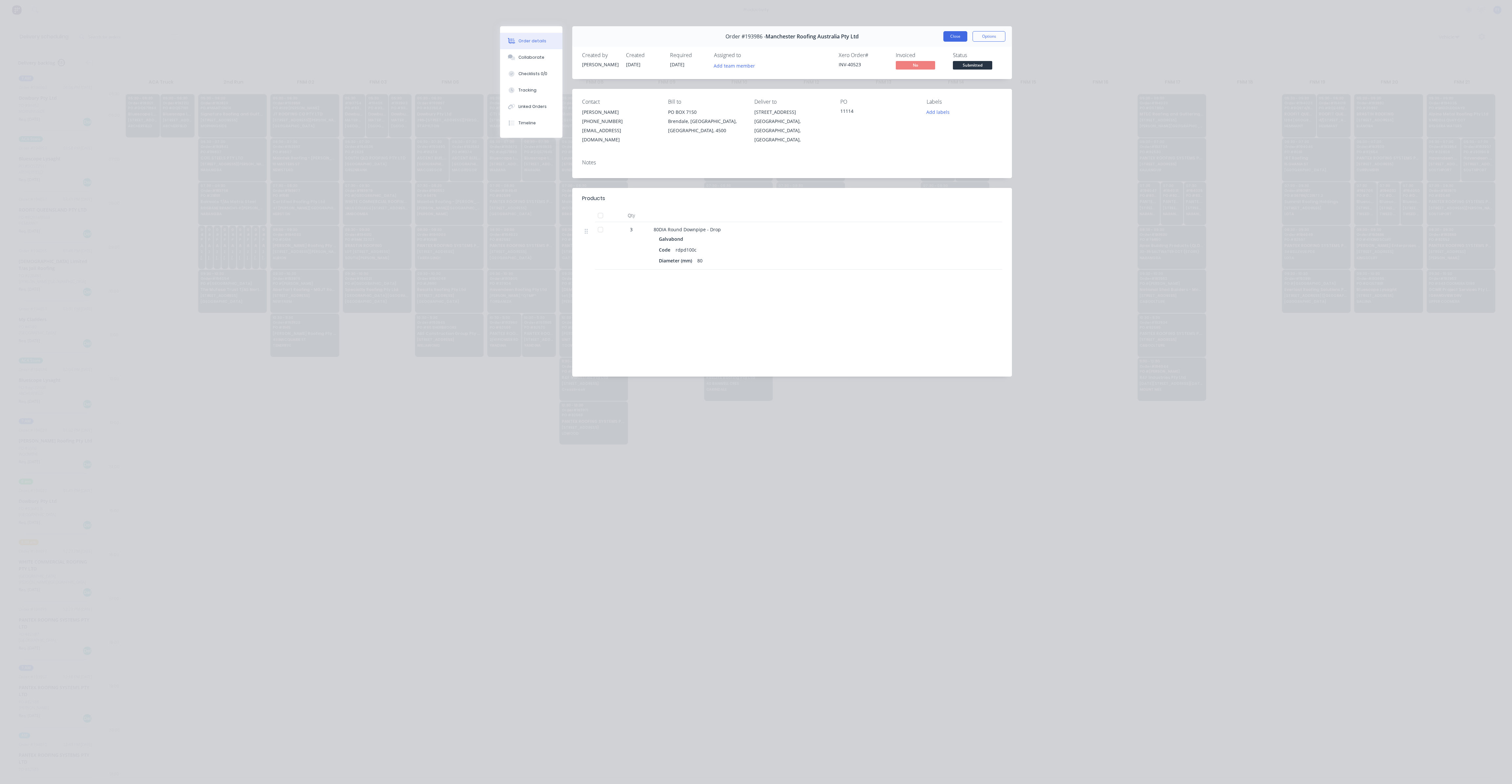
click at [952, 41] on button "Close" at bounding box center [955, 36] width 24 height 11
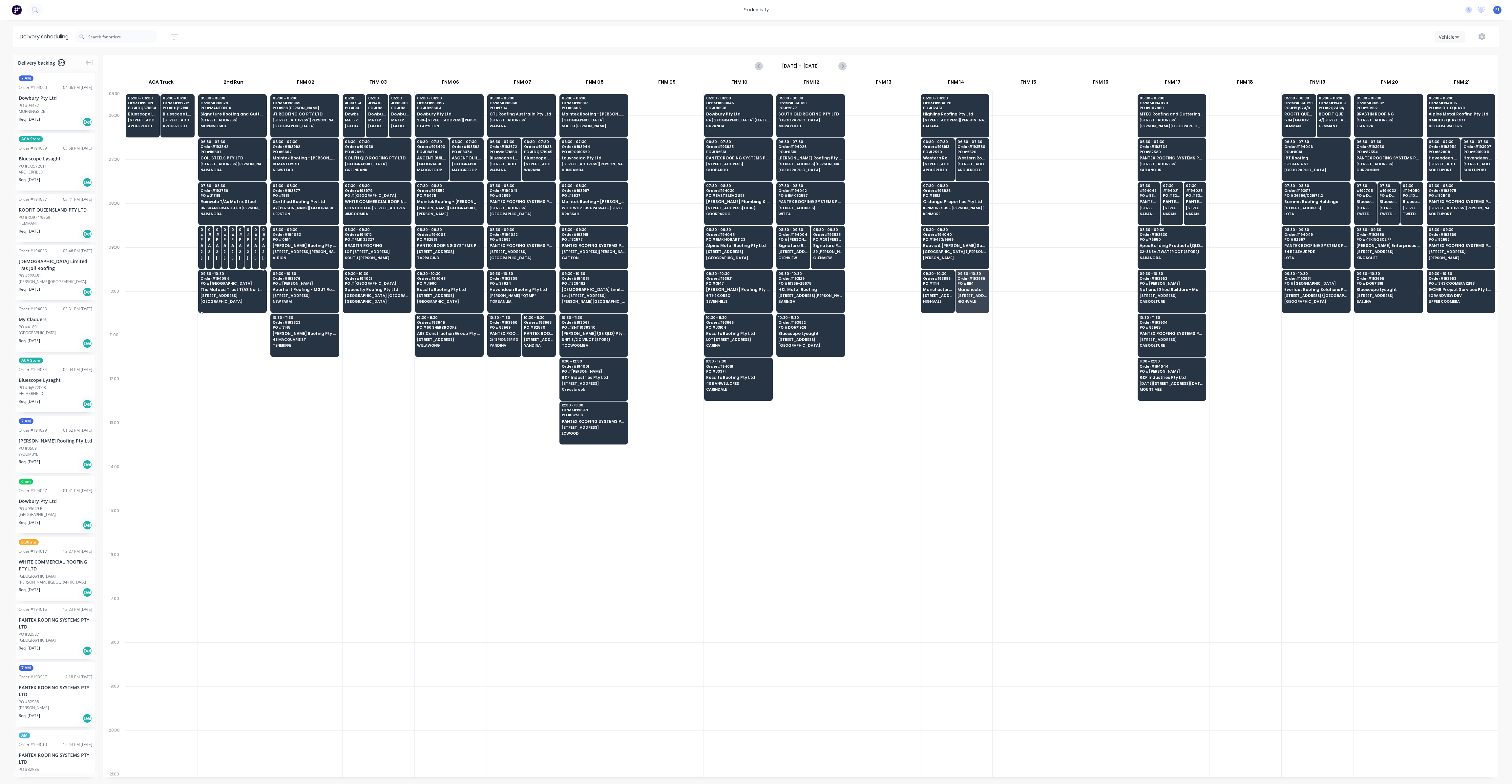
click at [224, 293] on span "[STREET_ADDRESS]" at bounding box center [232, 295] width 63 height 4
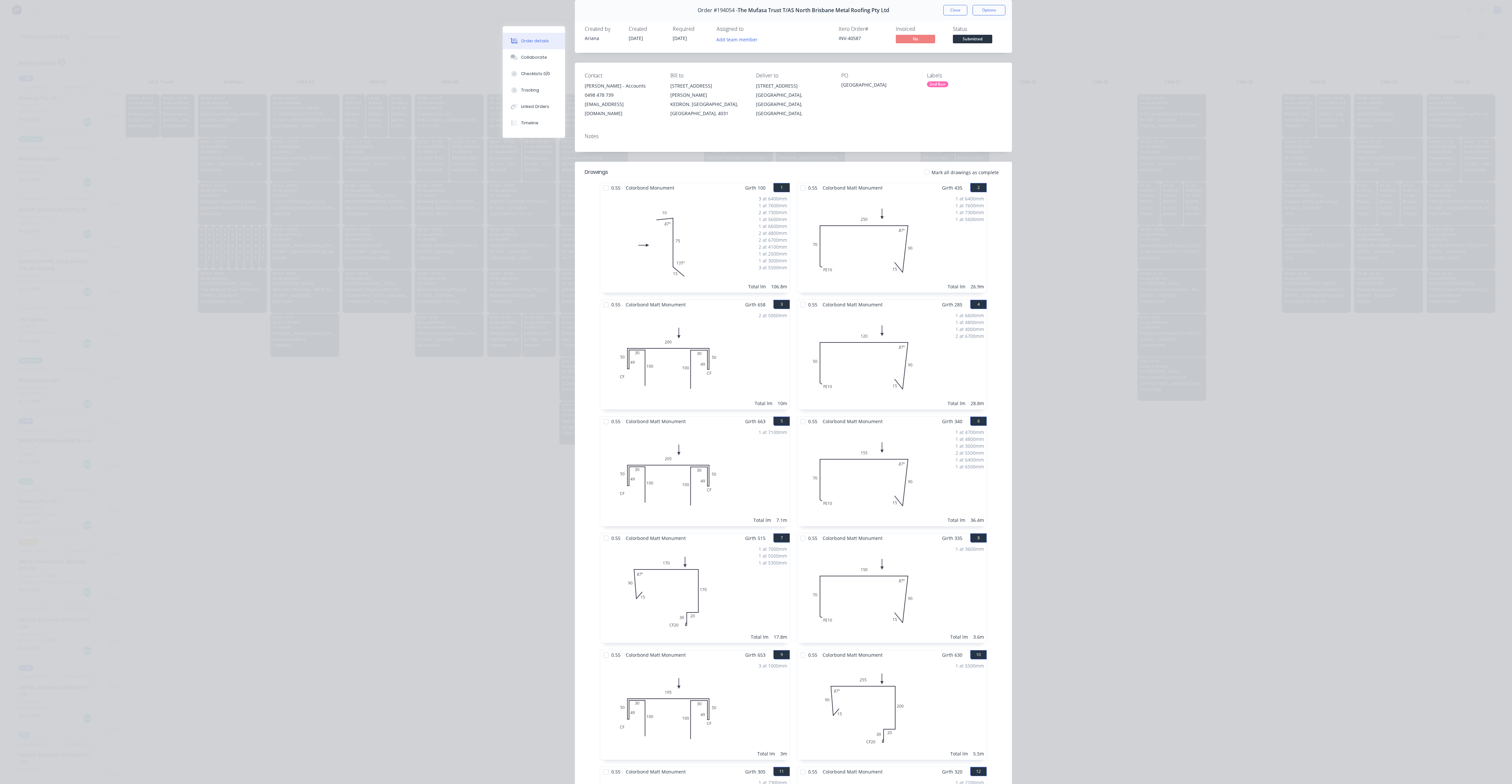
scroll to position [0, 0]
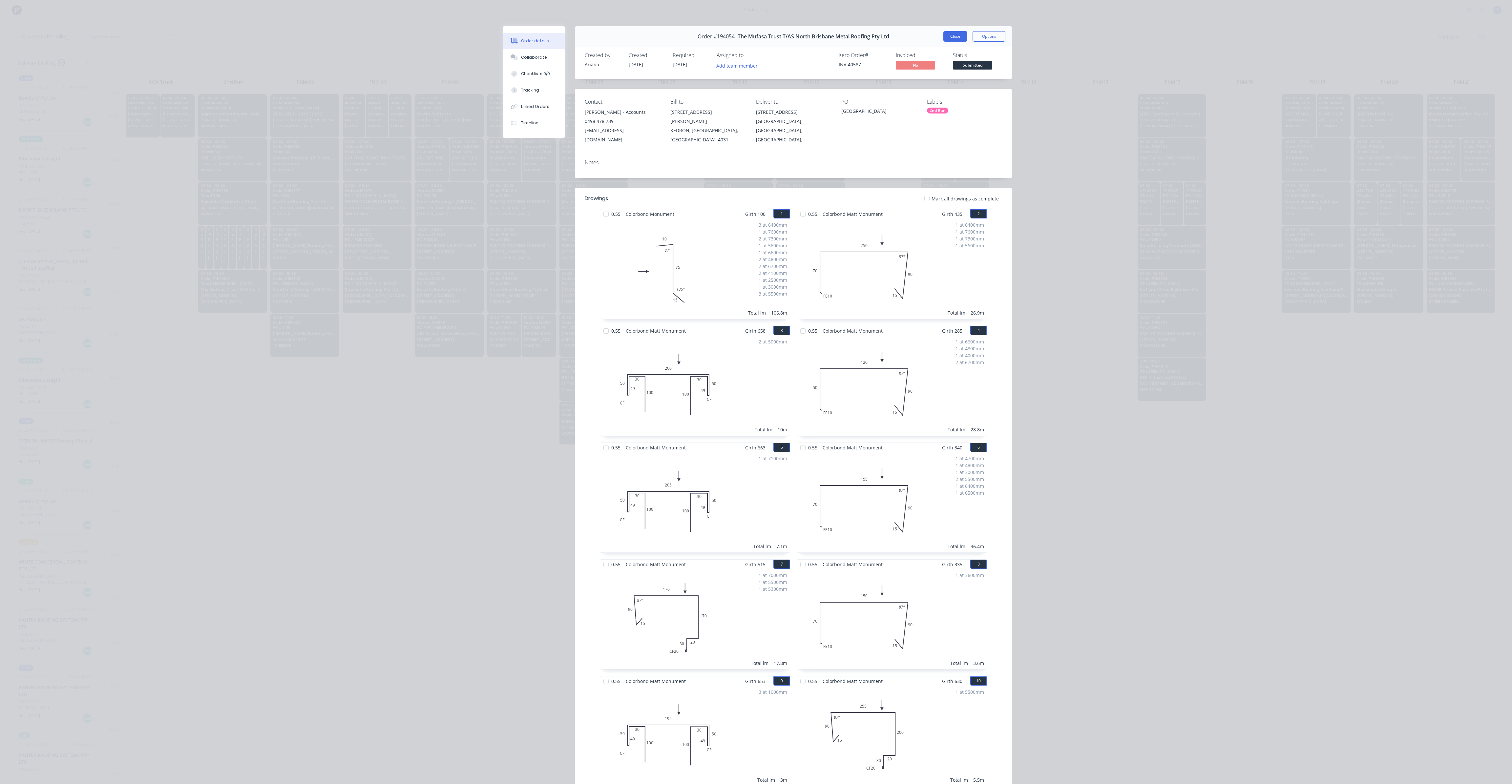
click at [943, 36] on button "Close" at bounding box center [955, 36] width 24 height 11
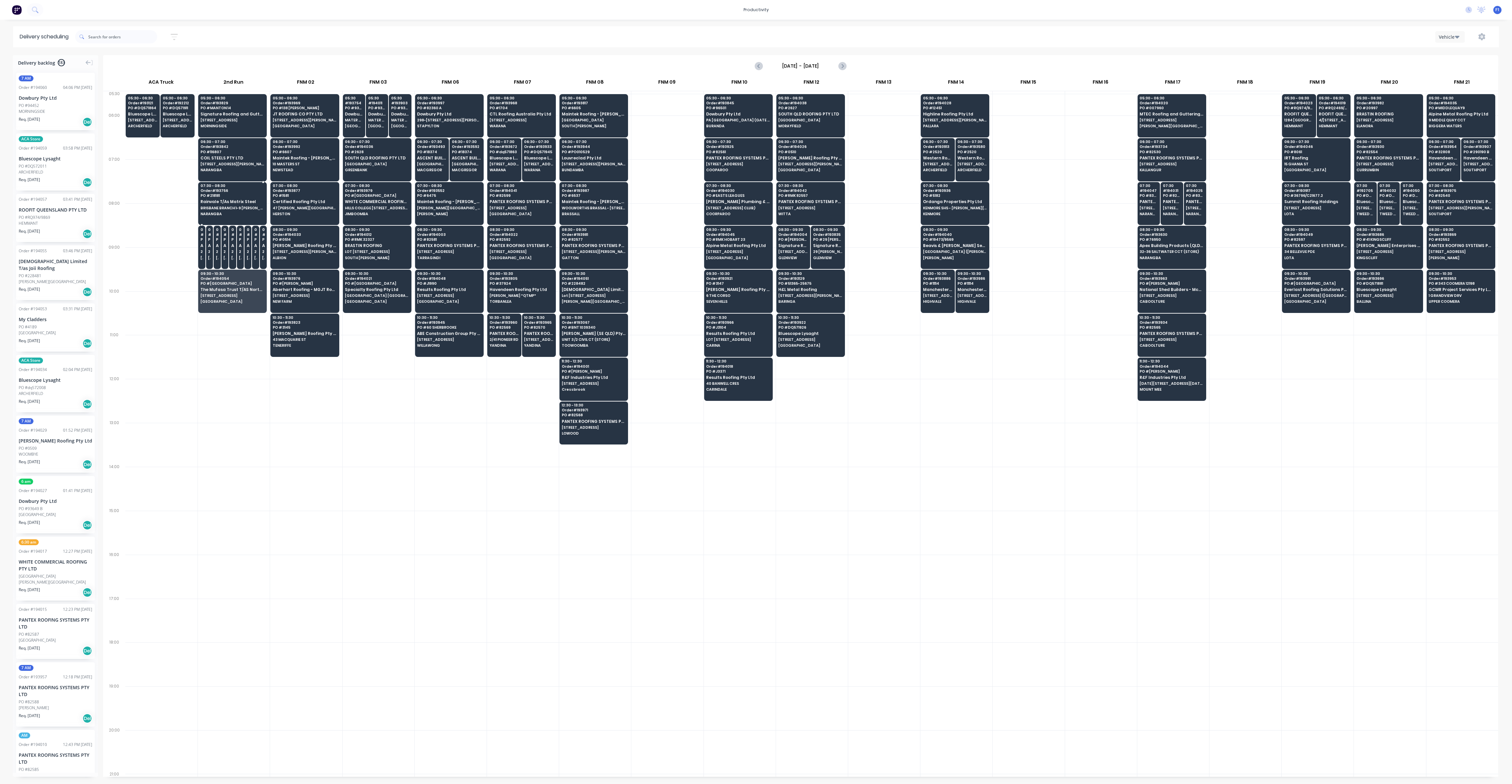
click at [245, 215] on div "07:30 - 08:30 Order # 193756 PO # 218181 Rainvale T/As Matrix Steel [GEOGRAPHIC…" at bounding box center [232, 200] width 68 height 37
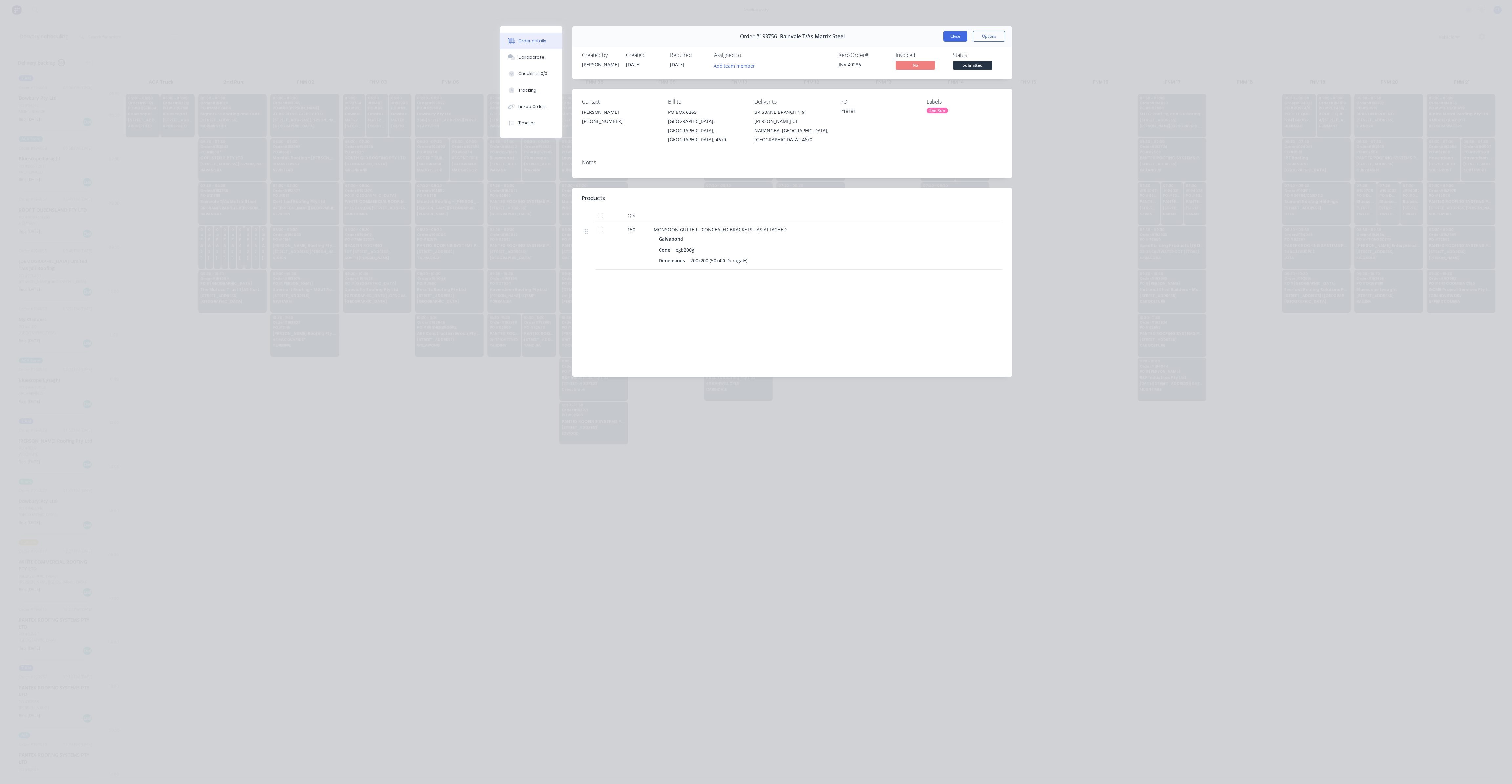
click at [949, 33] on button "Close" at bounding box center [955, 36] width 24 height 11
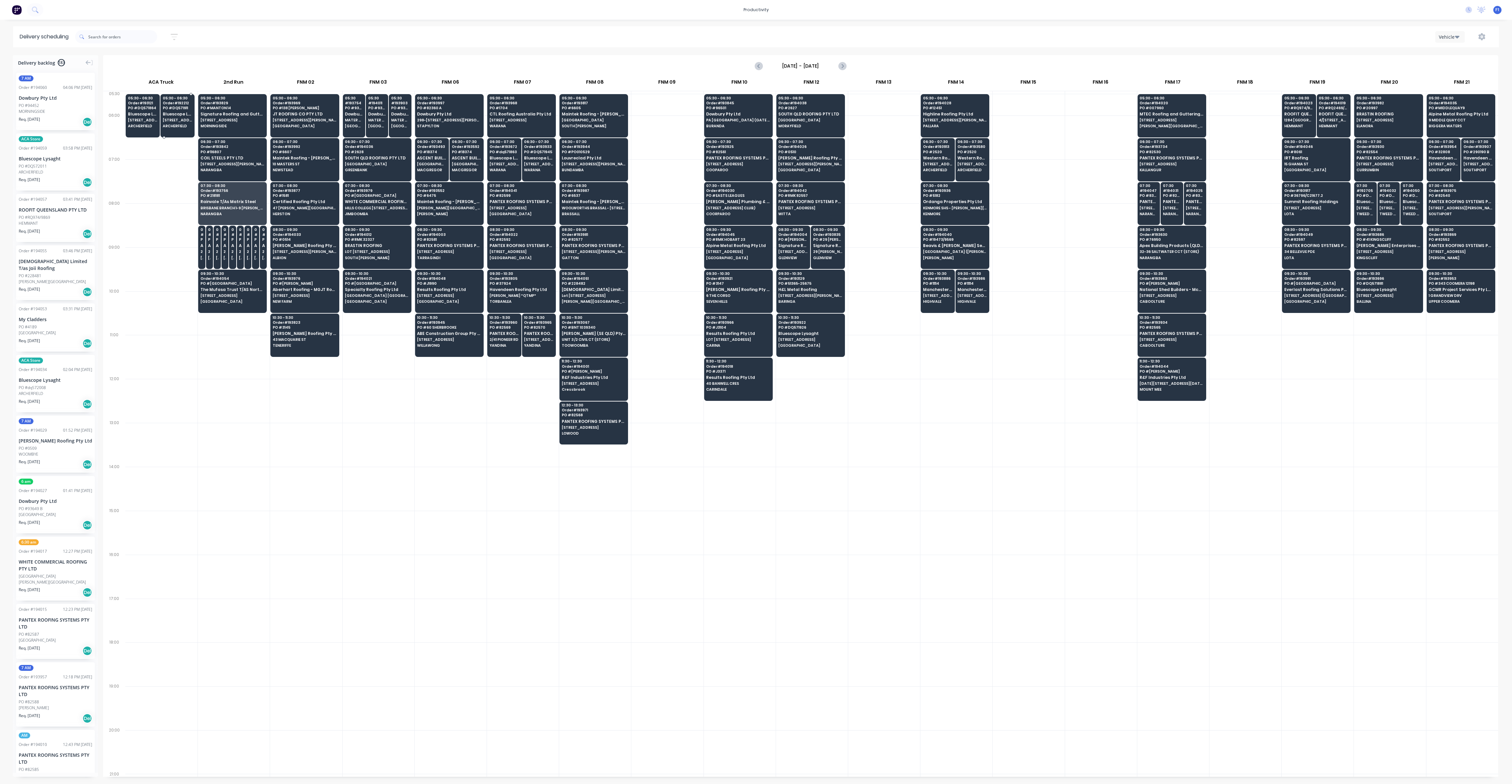
click at [181, 125] on span "ARCHERFIELD" at bounding box center [177, 126] width 29 height 4
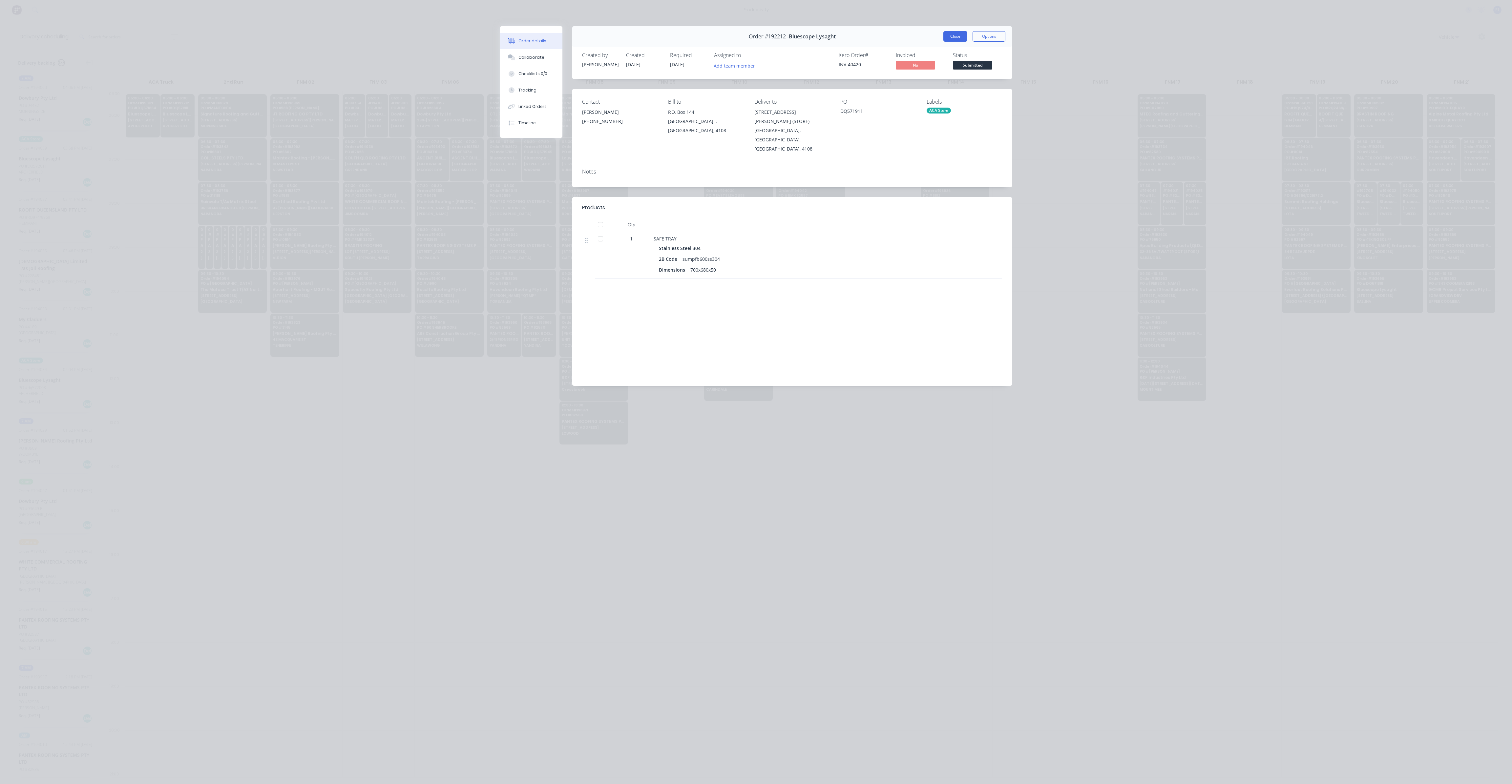
click at [954, 33] on button "Close" at bounding box center [955, 36] width 24 height 11
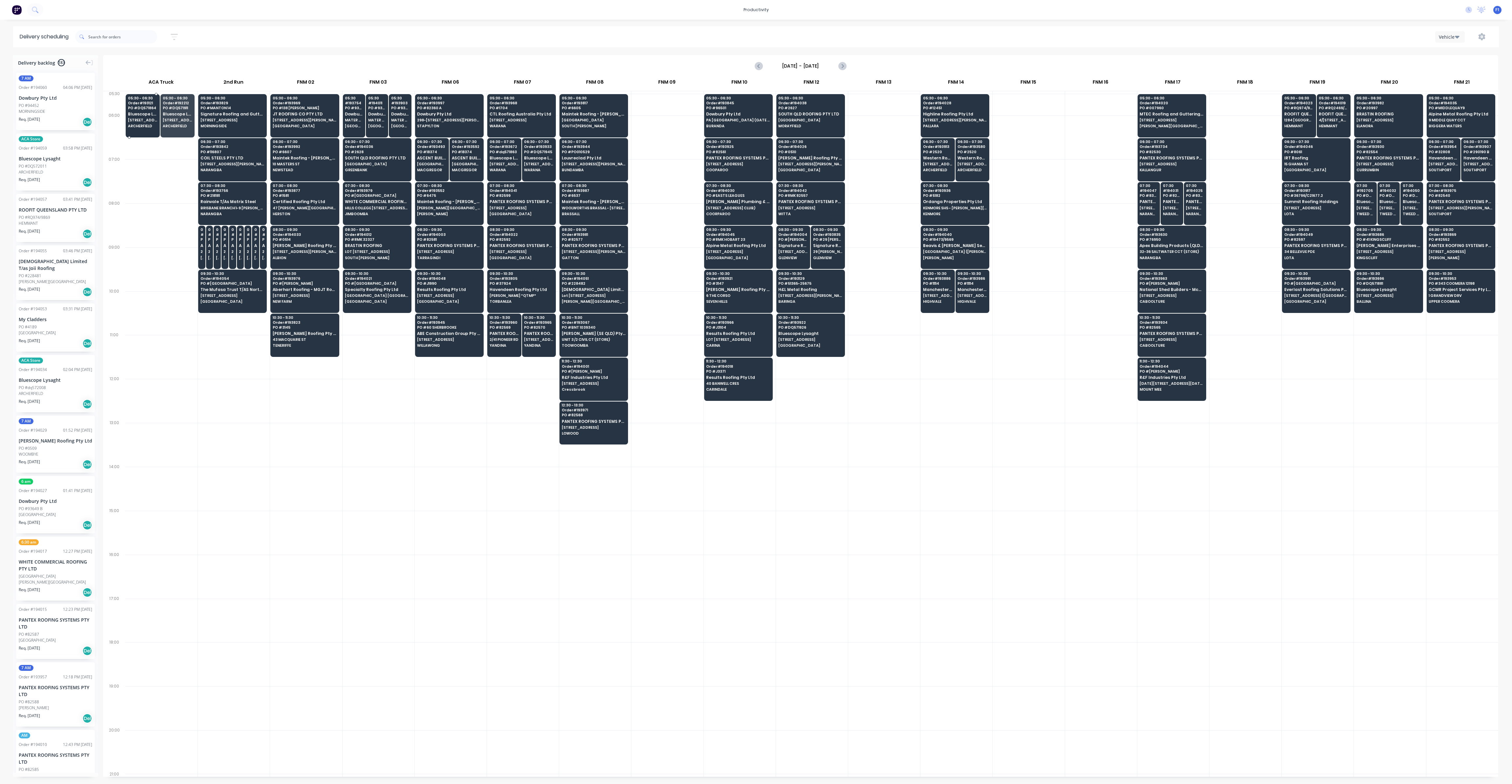
click at [143, 117] on div "05:30 - 06:30 Order # 193121 PO # DQ571864 Bluescope Lysaght [STREET_ADDRESS][P…" at bounding box center [143, 112] width 33 height 37
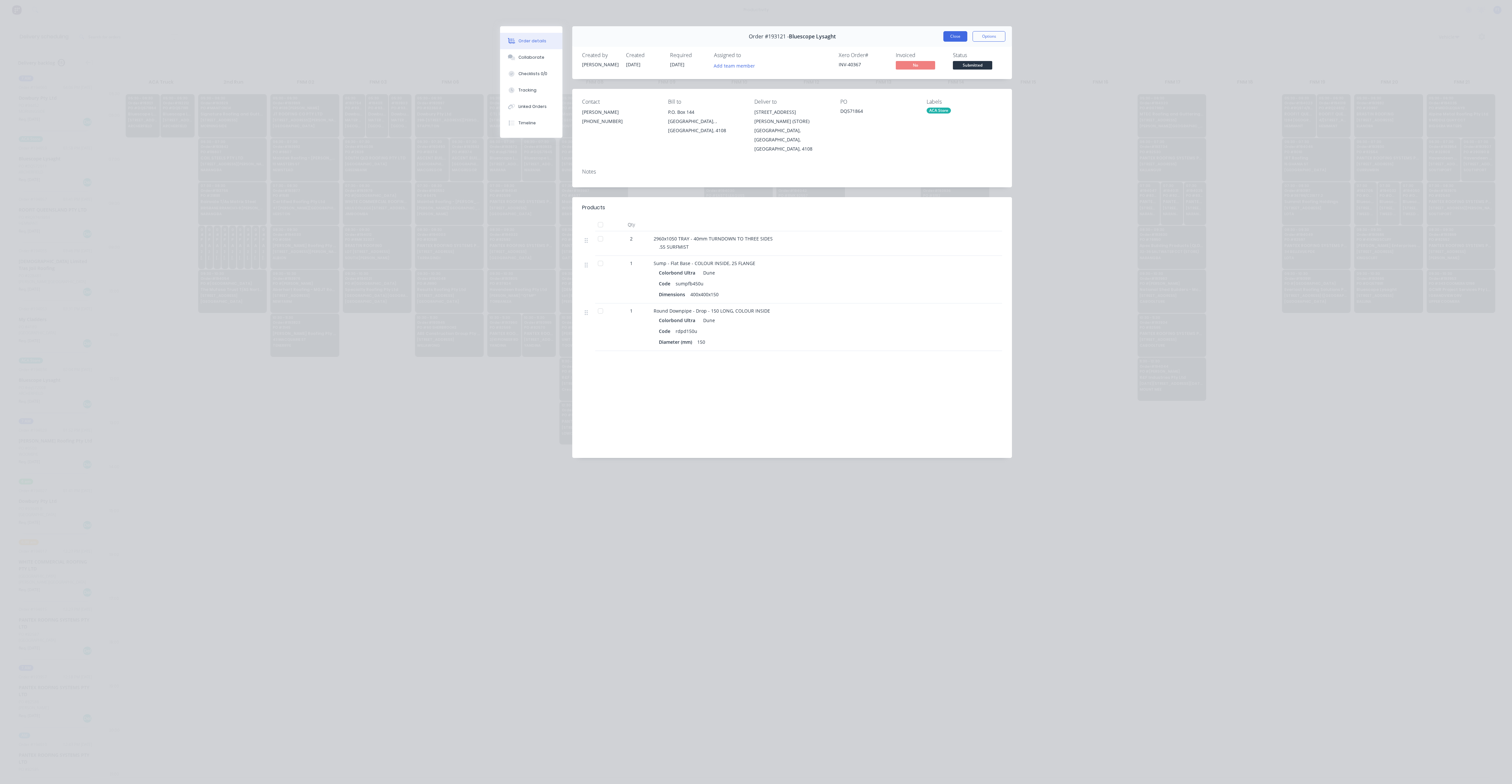
click at [953, 38] on button "Close" at bounding box center [955, 36] width 24 height 11
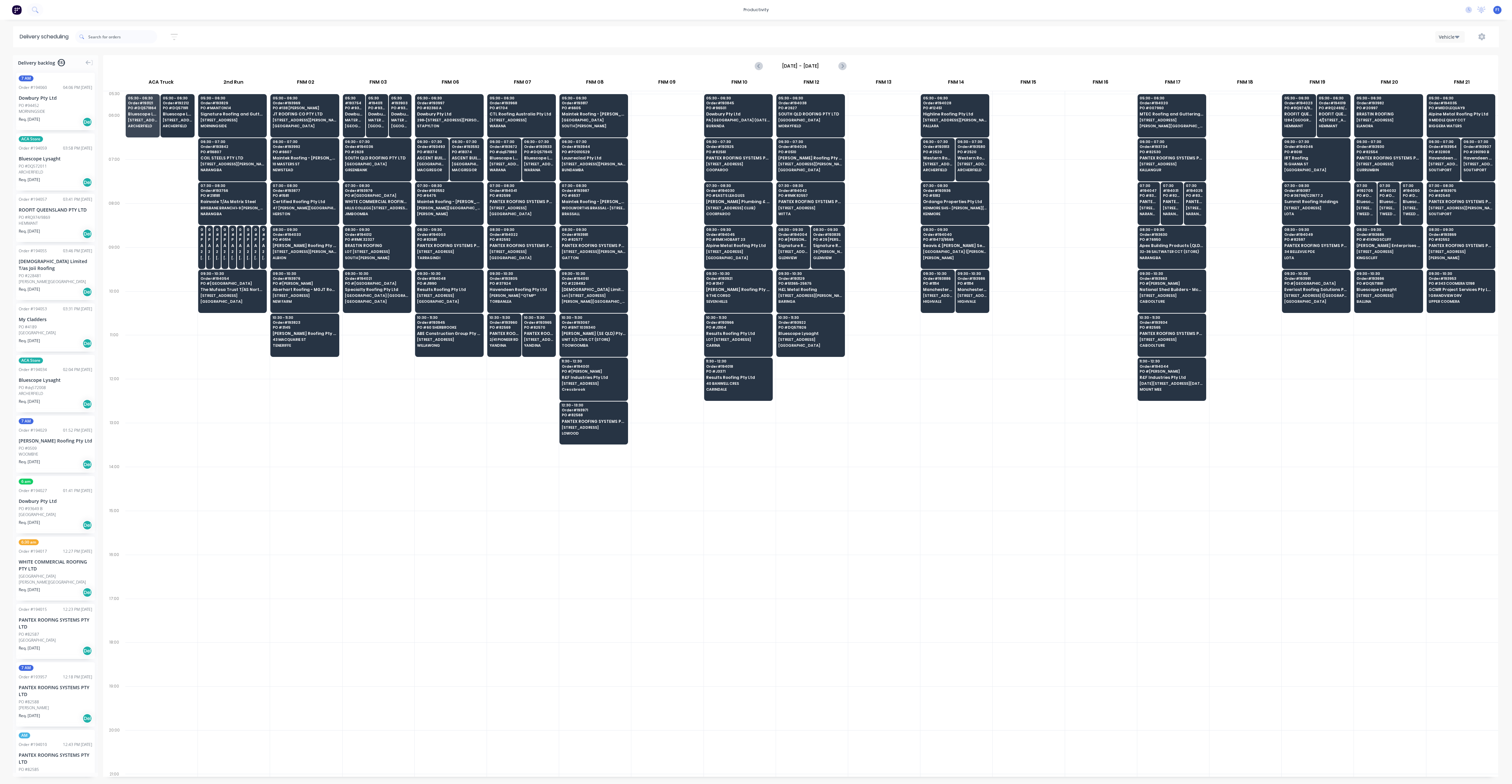
click at [908, 308] on div at bounding box center [884, 313] width 72 height 44
click at [579, 200] on span "Maintek Roofing - [PERSON_NAME]" at bounding box center [593, 201] width 63 height 4
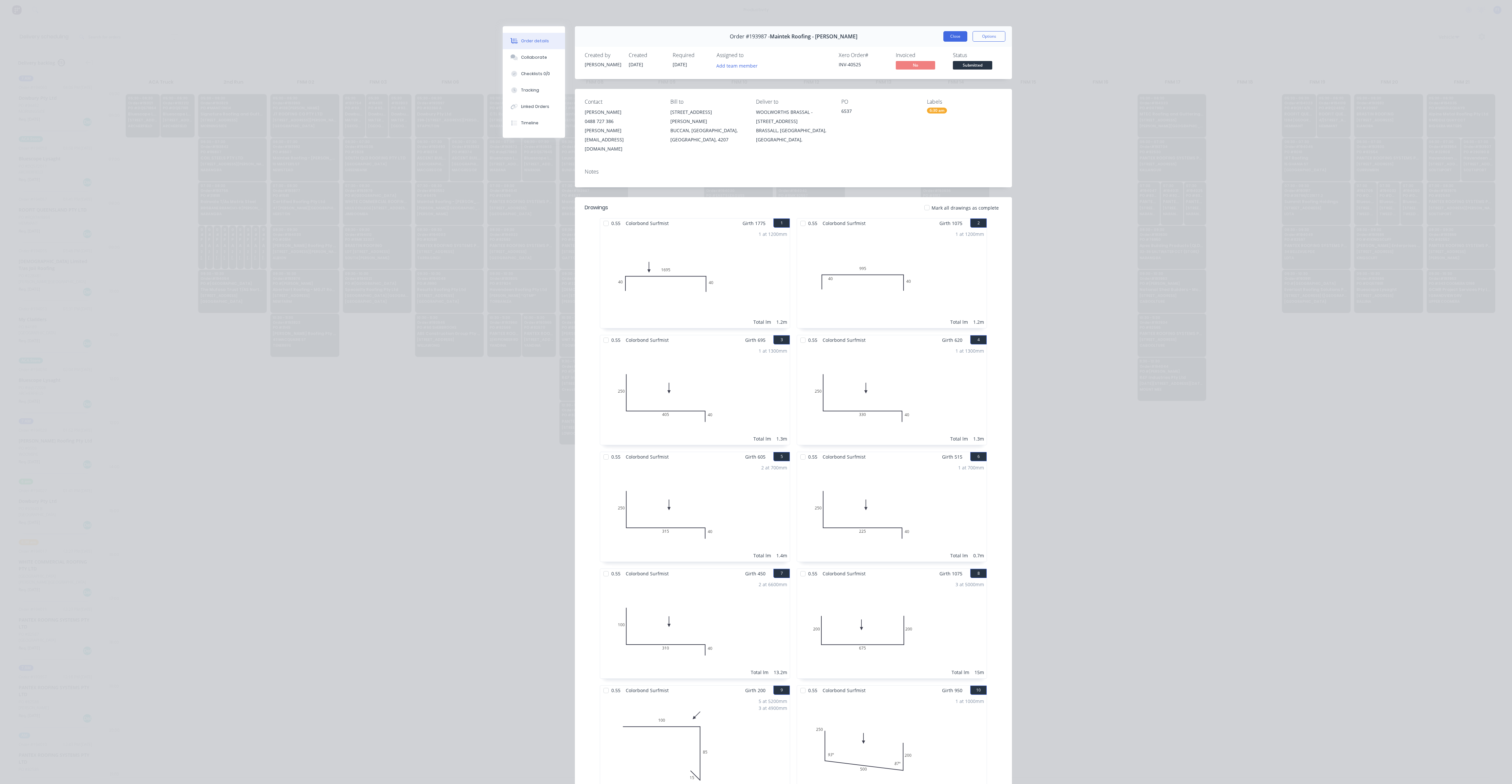
click at [946, 38] on button "Close" at bounding box center [955, 36] width 24 height 11
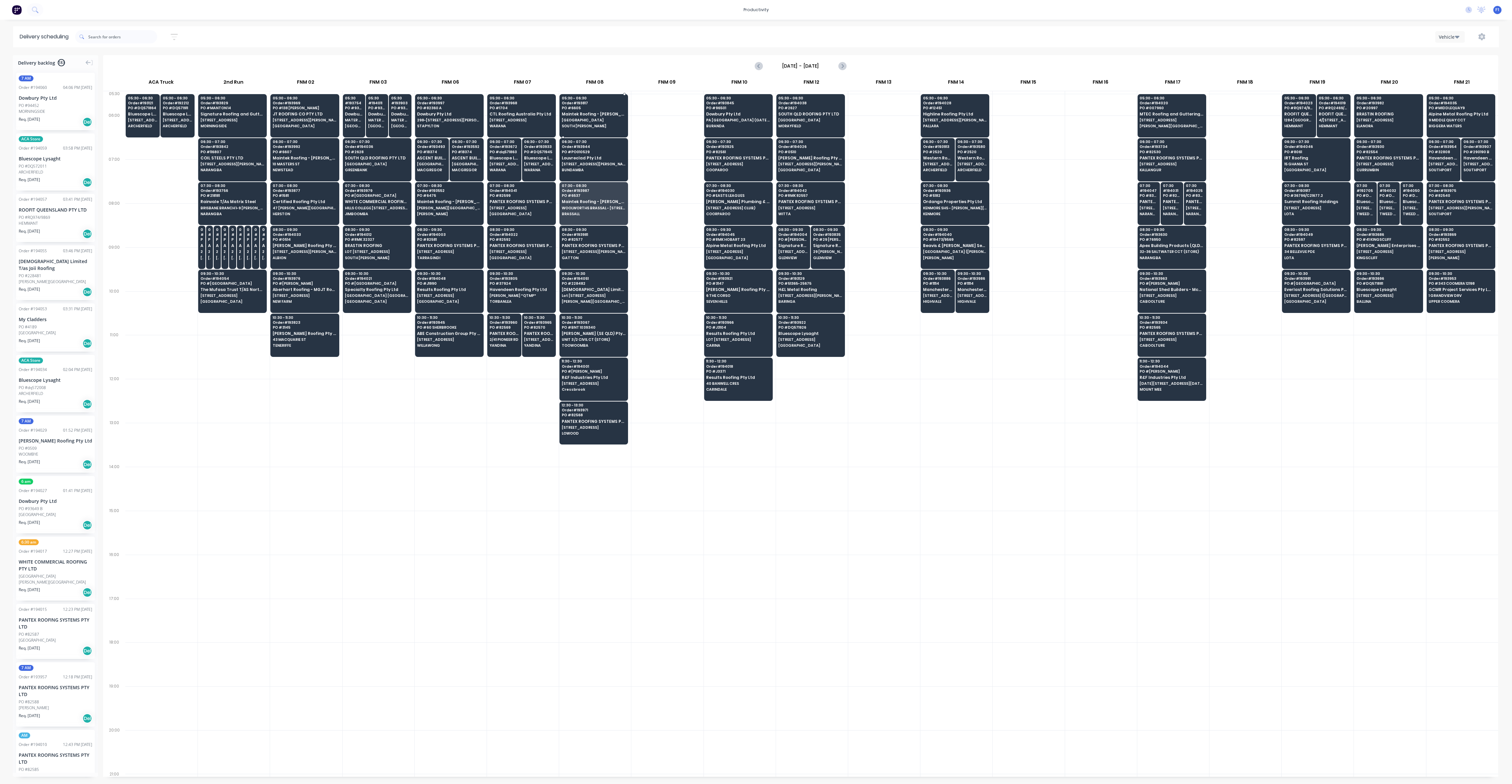
click at [588, 117] on div "05:30 - 06:30 Order # 193817 PO # 6605 Maintek Roofing - [PERSON_NAME][GEOGRAPH…" at bounding box center [594, 112] width 68 height 37
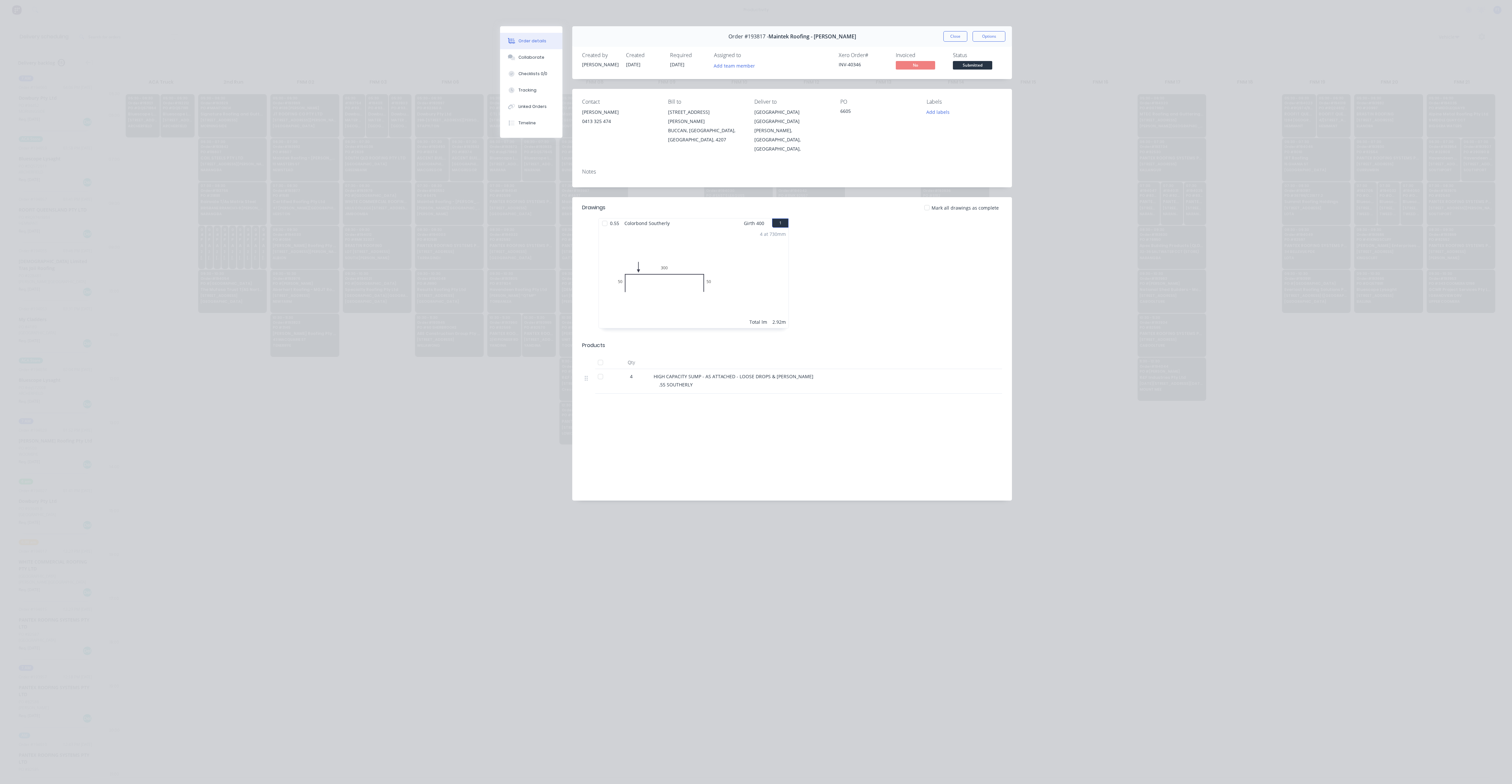
click at [952, 43] on div "Order #193817 - Maintek Roofing - [PERSON_NAME] Close Options" at bounding box center [792, 36] width 440 height 21
click at [953, 37] on button "Close" at bounding box center [955, 36] width 24 height 11
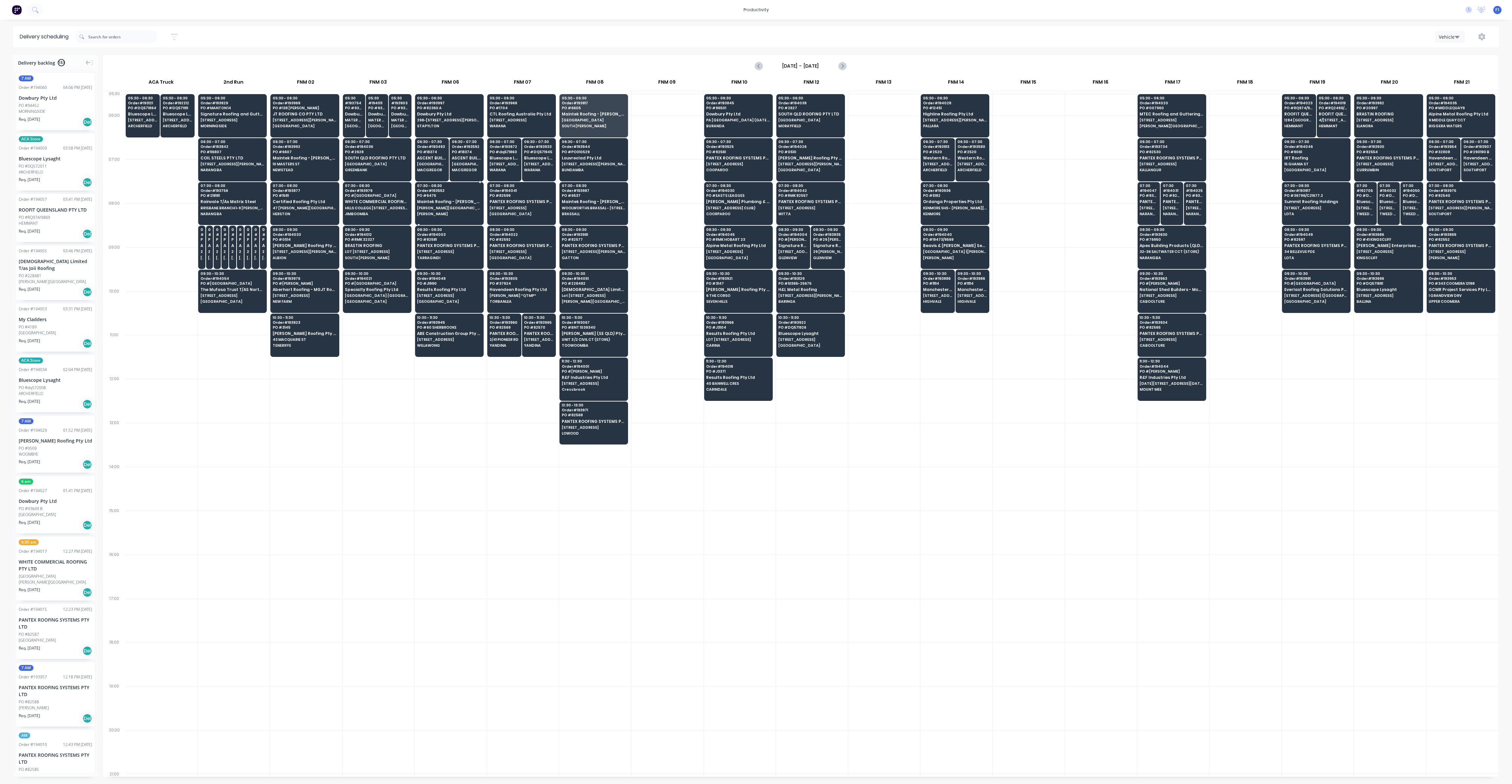
click at [437, 204] on div "07:30 - 08:30 Order # 193552 PO # 6475 Maintek Roofing - [PERSON_NAME] Rahurahu…" at bounding box center [450, 200] width 68 height 37
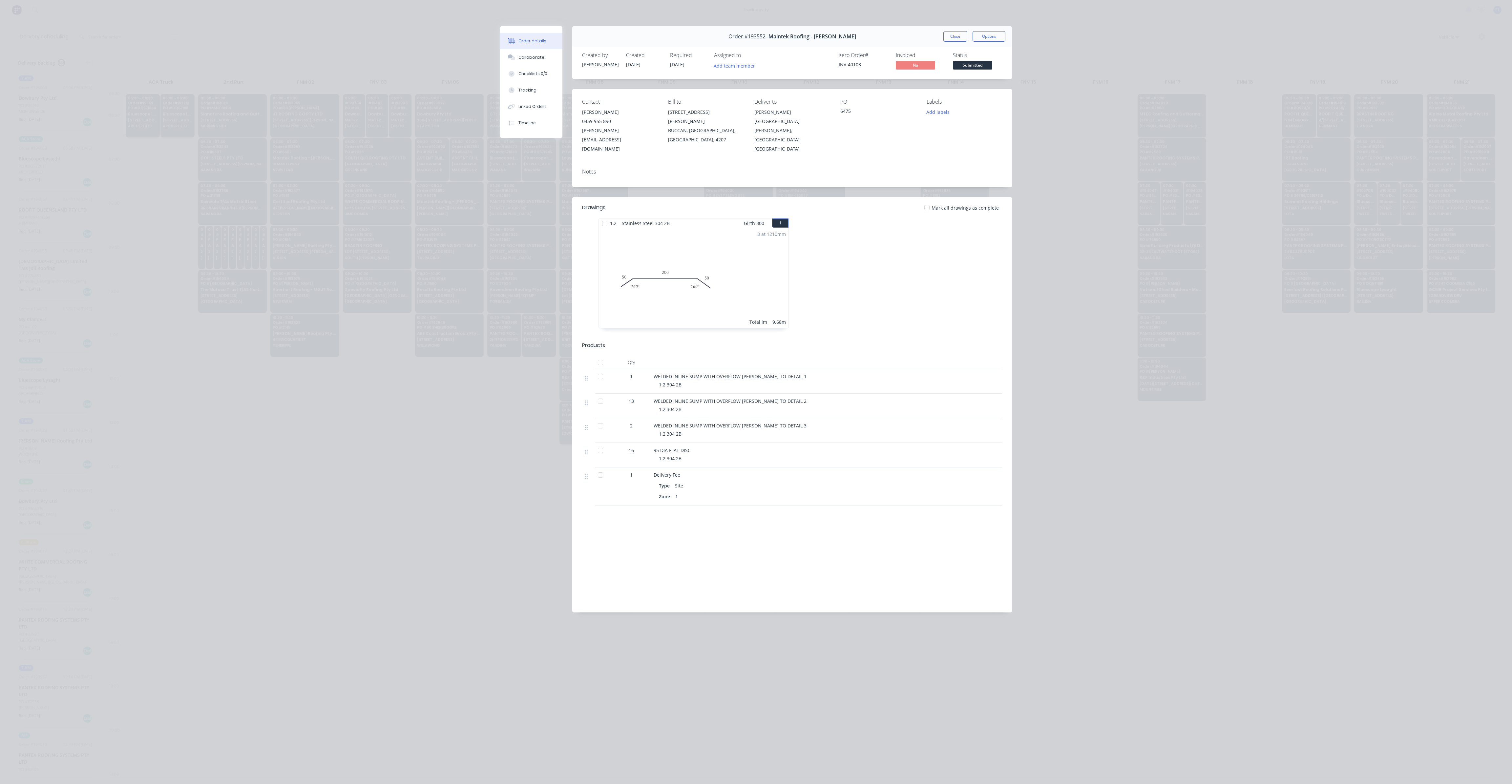
click at [943, 38] on div "Order #193552 - Maintek Roofing - [PERSON_NAME] Close Options" at bounding box center [792, 36] width 440 height 21
click at [947, 36] on button "Close" at bounding box center [955, 36] width 24 height 11
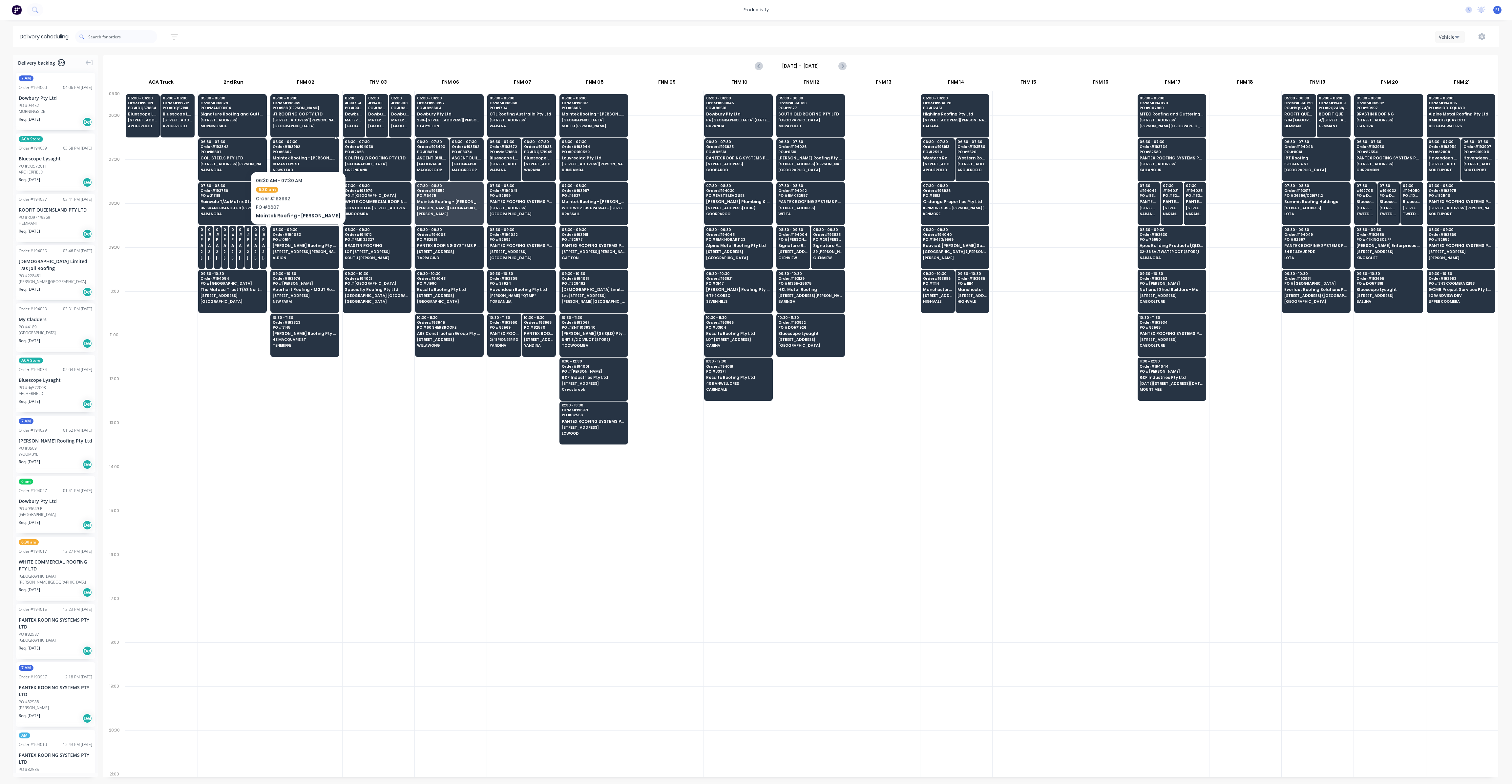
click at [296, 151] on span "PO # 6607" at bounding box center [305, 151] width 63 height 4
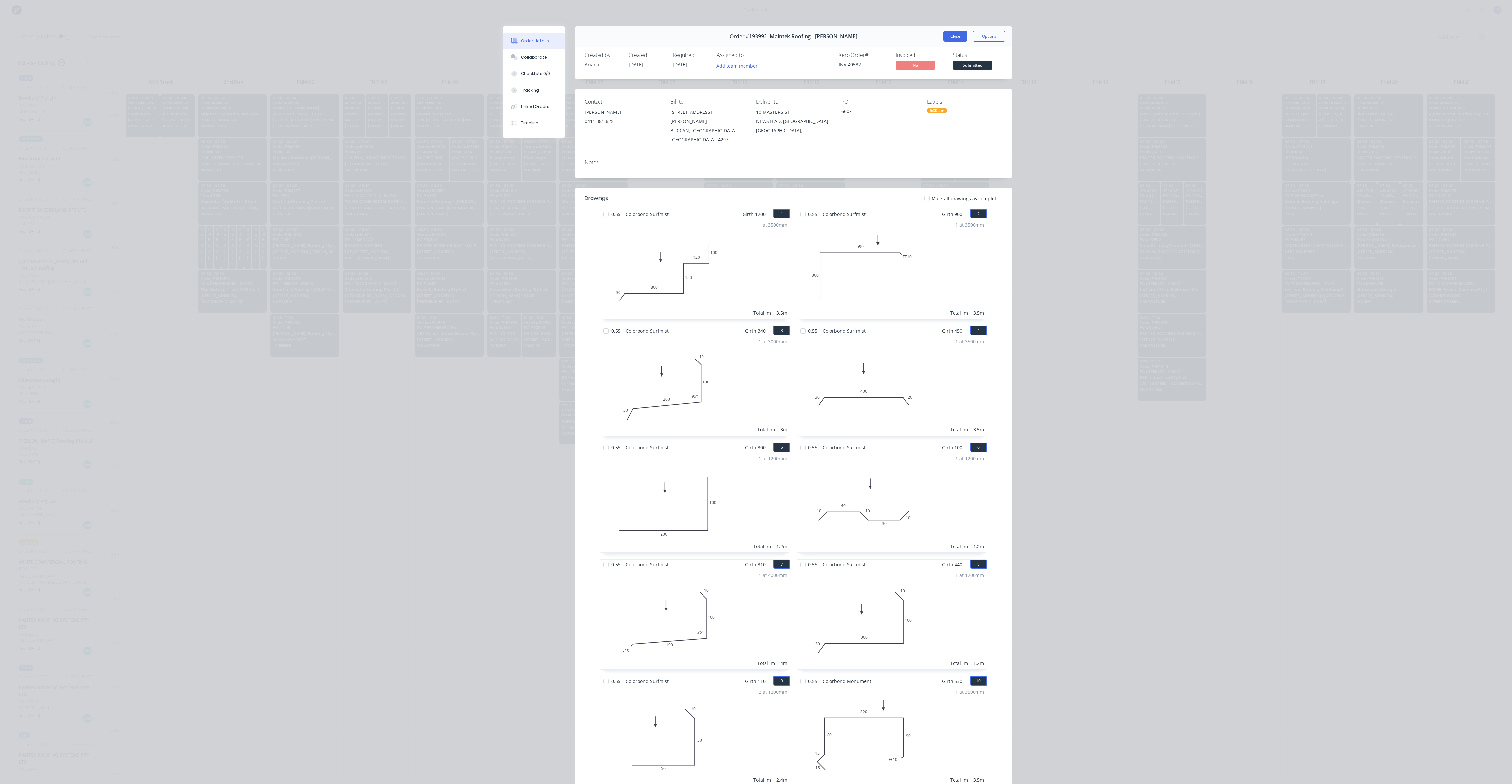
click at [956, 38] on button "Close" at bounding box center [955, 36] width 24 height 11
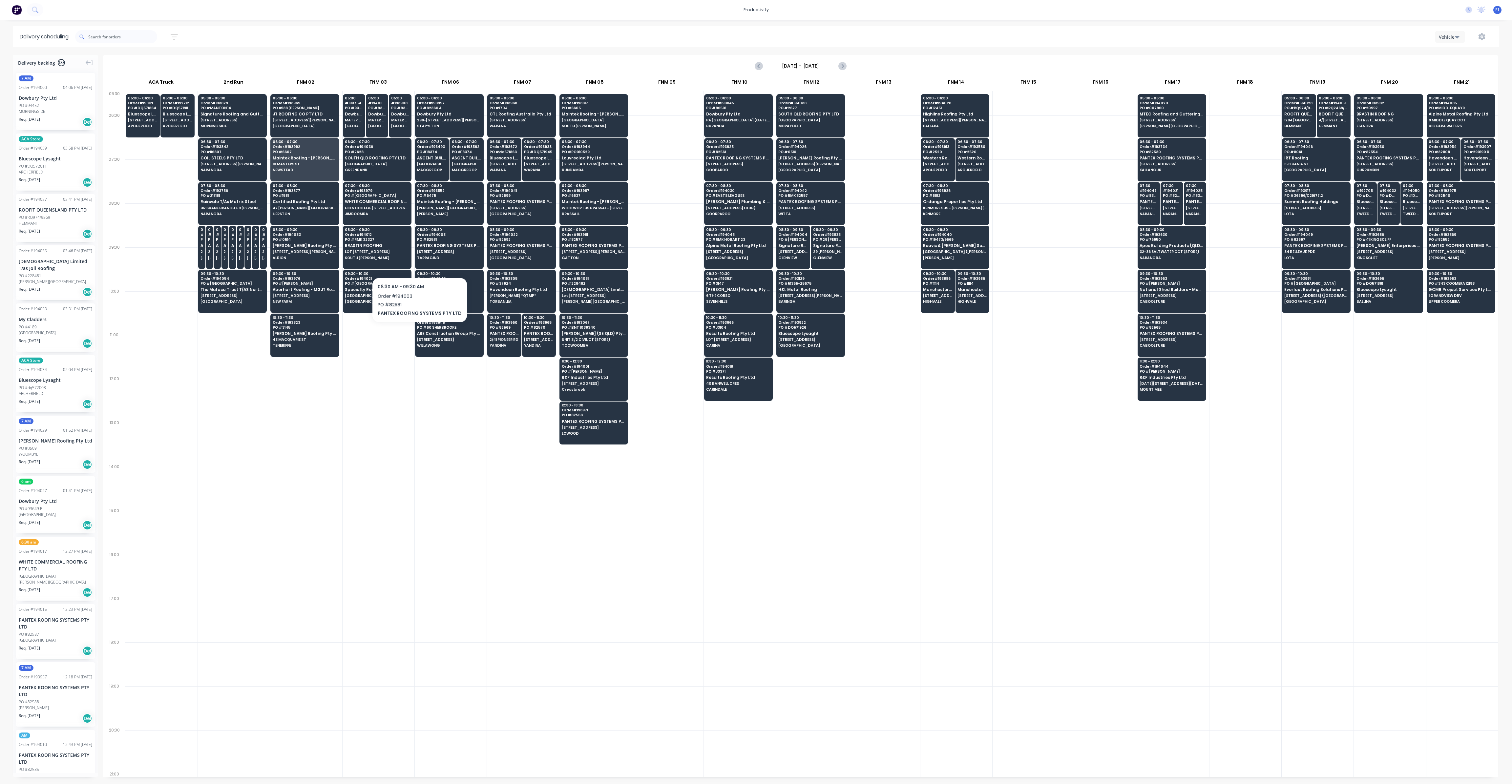
click at [420, 461] on div at bounding box center [451, 445] width 72 height 44
click at [808, 197] on span "PO # RMK 82557" at bounding box center [810, 195] width 63 height 4
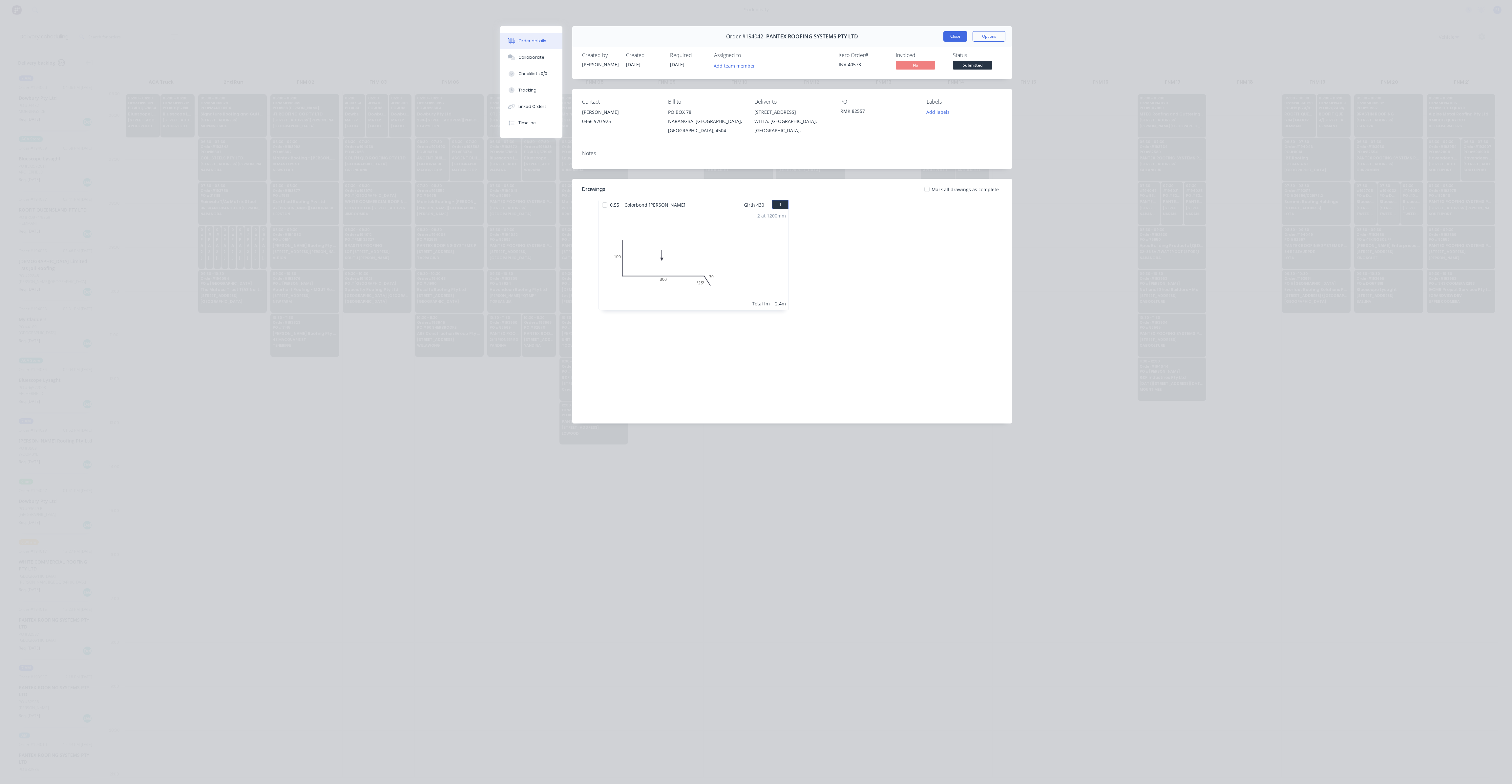
click at [952, 36] on button "Close" at bounding box center [955, 36] width 24 height 11
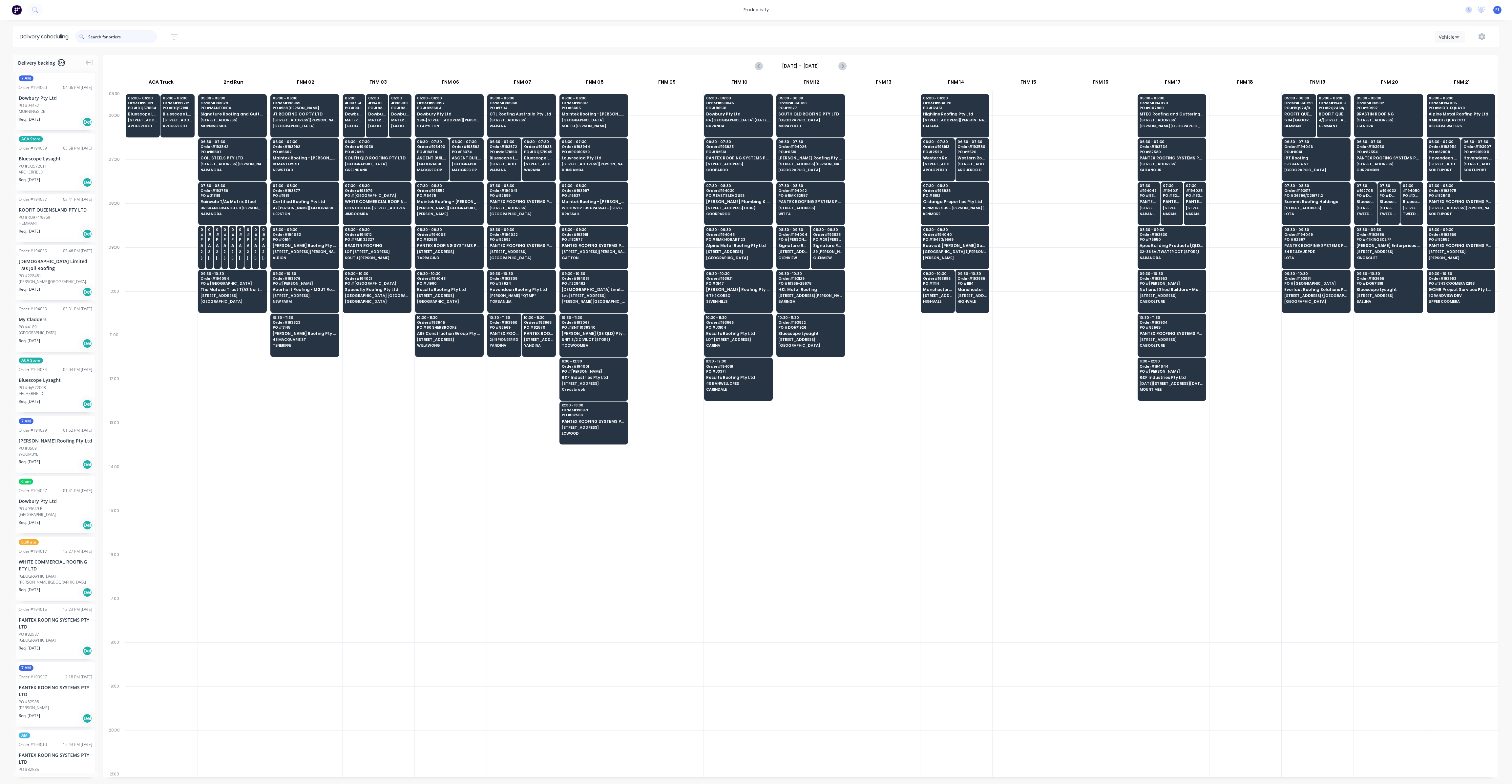
click at [97, 39] on input "text" at bounding box center [122, 36] width 69 height 13
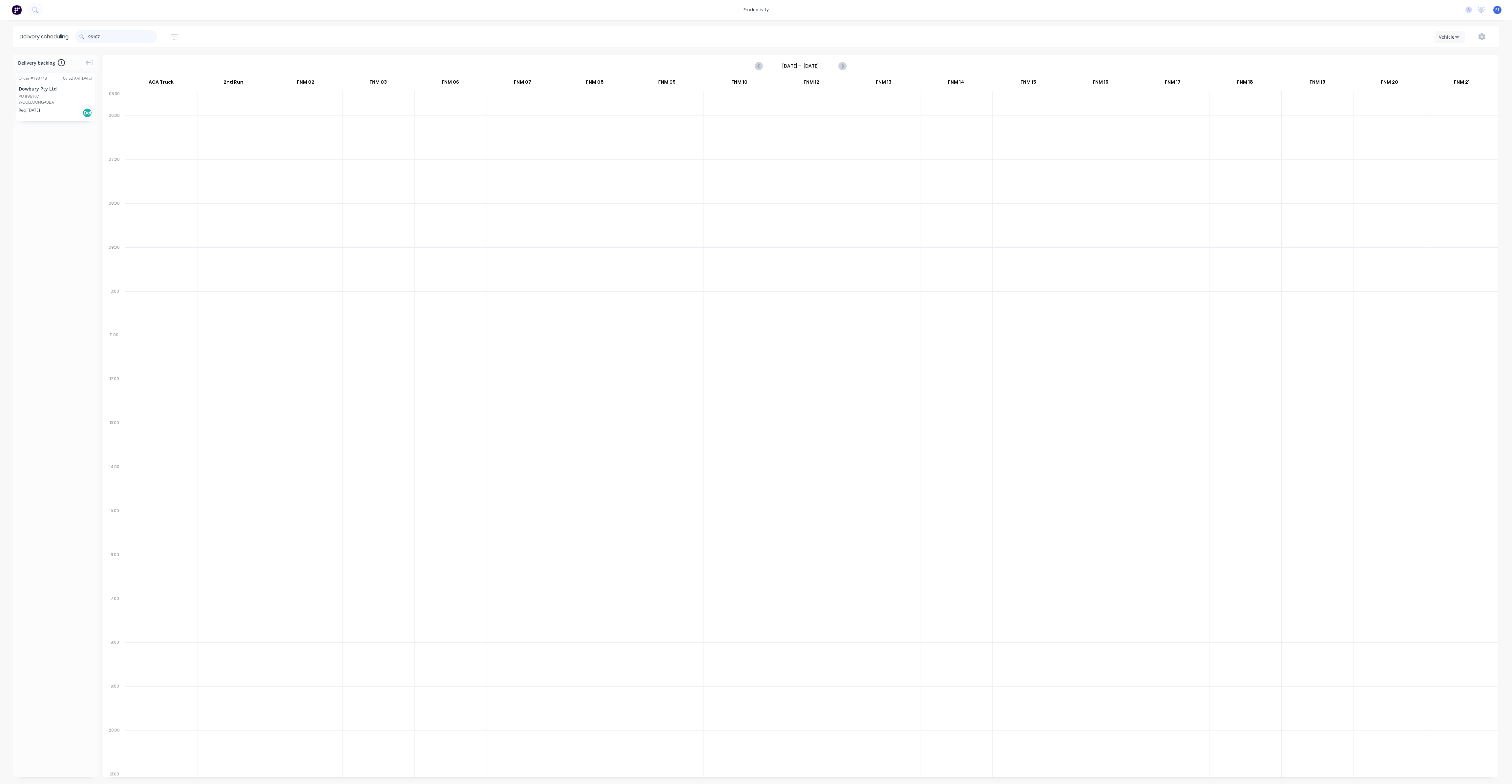
click at [117, 34] on input "96107" at bounding box center [122, 36] width 69 height 13
type input "9"
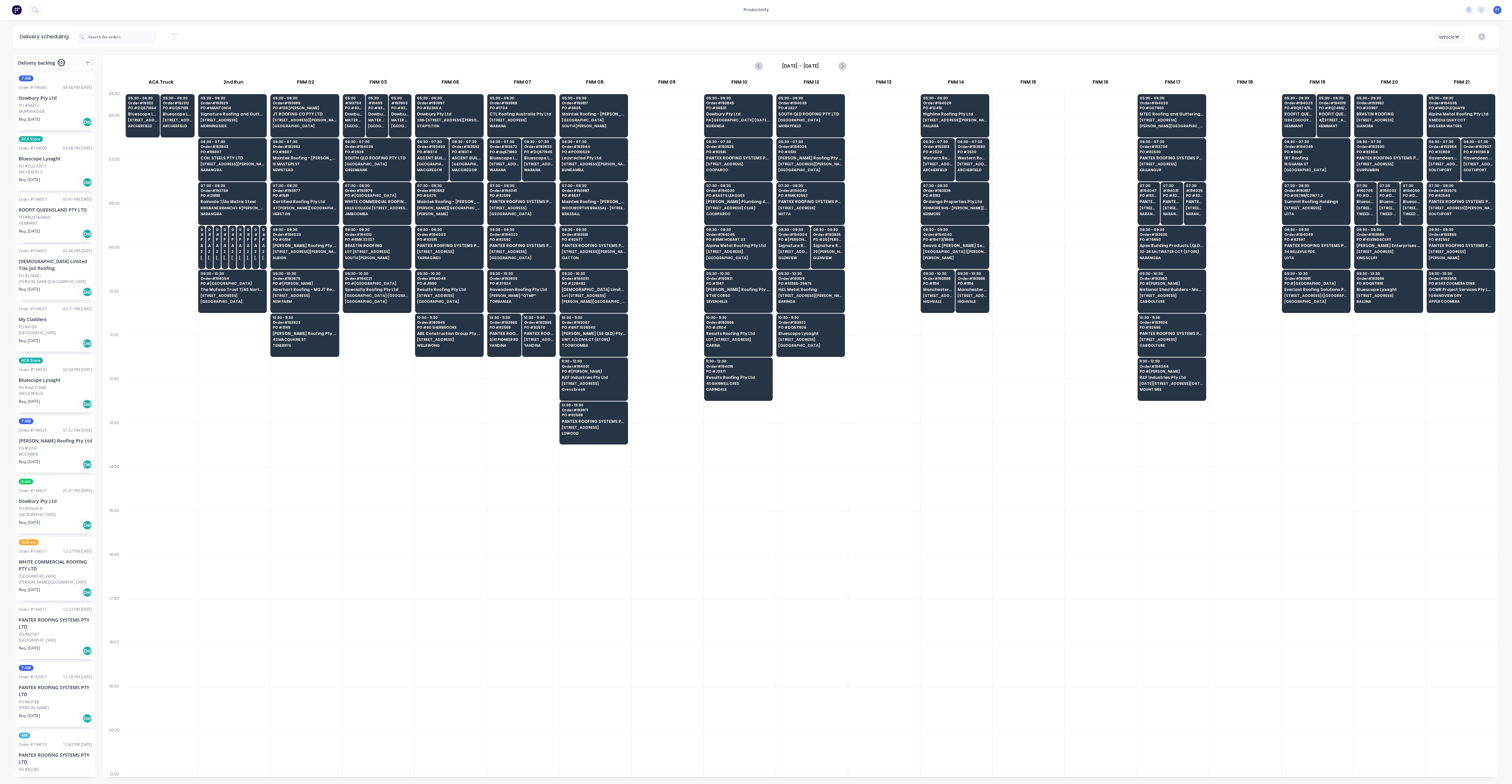
click at [828, 63] on input "[DATE] - [DATE]" at bounding box center [801, 66] width 65 height 10
click at [846, 135] on div "26" at bounding box center [843, 137] width 10 height 10
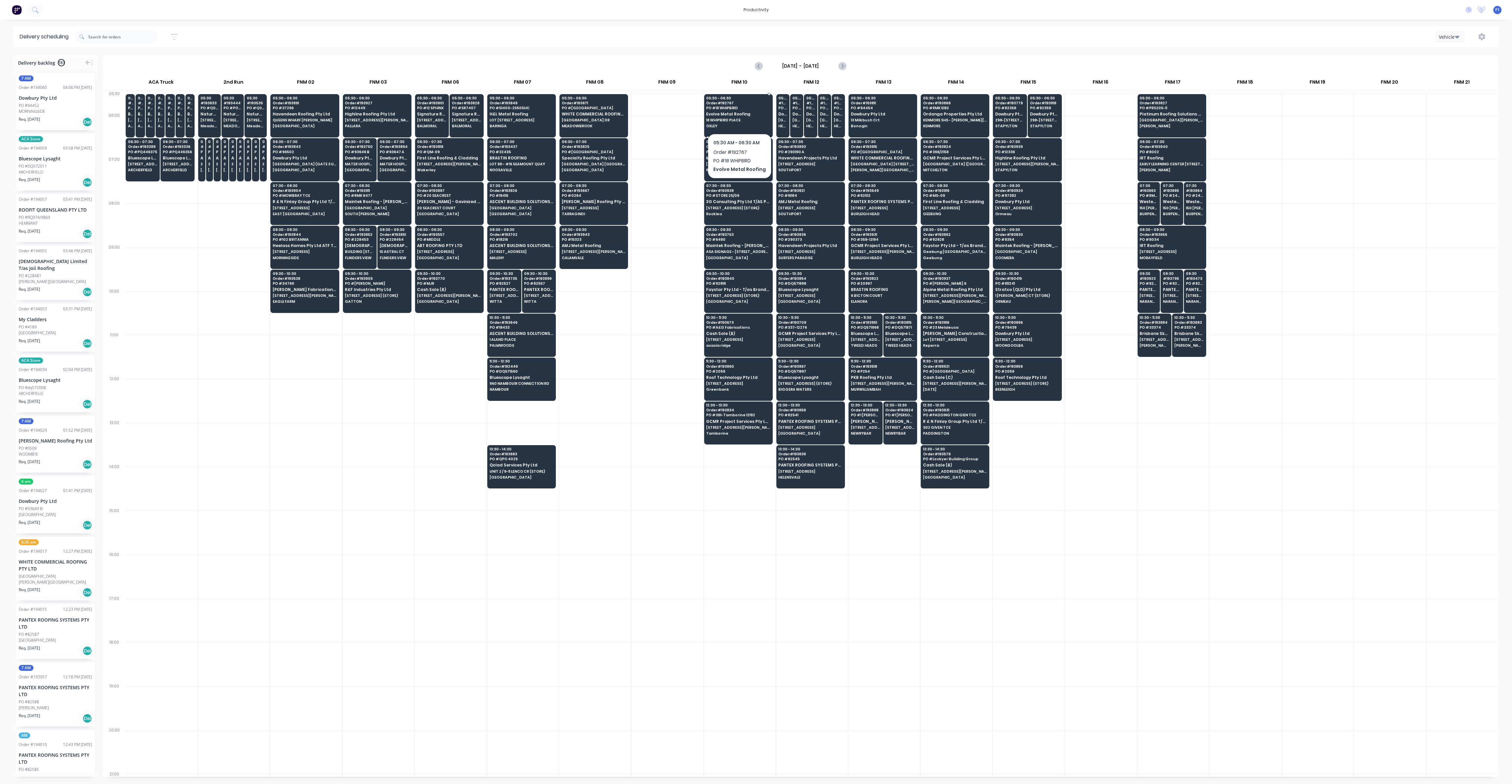
click at [721, 124] on span "OXLEY" at bounding box center [738, 126] width 63 height 4
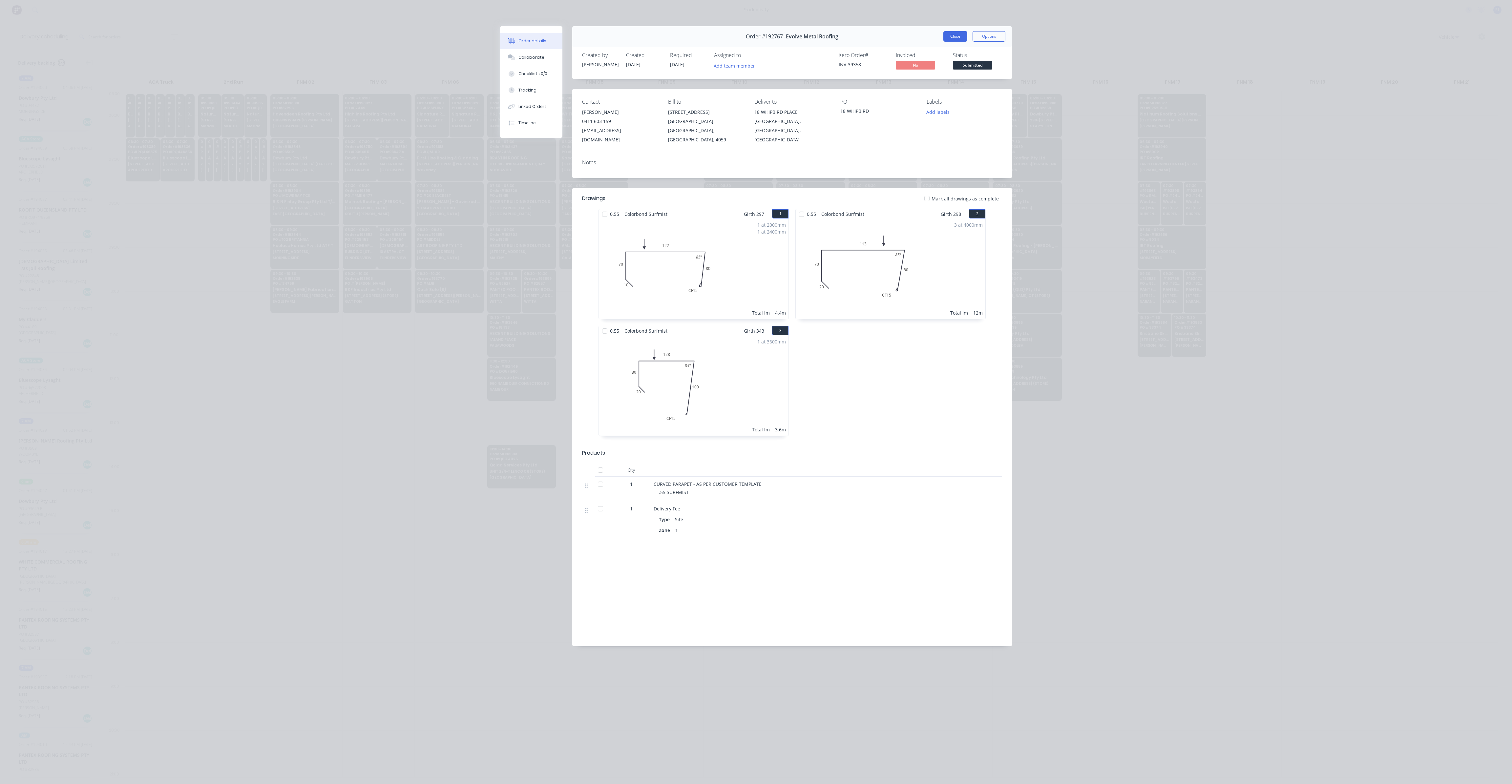
click at [952, 36] on button "Close" at bounding box center [955, 36] width 24 height 11
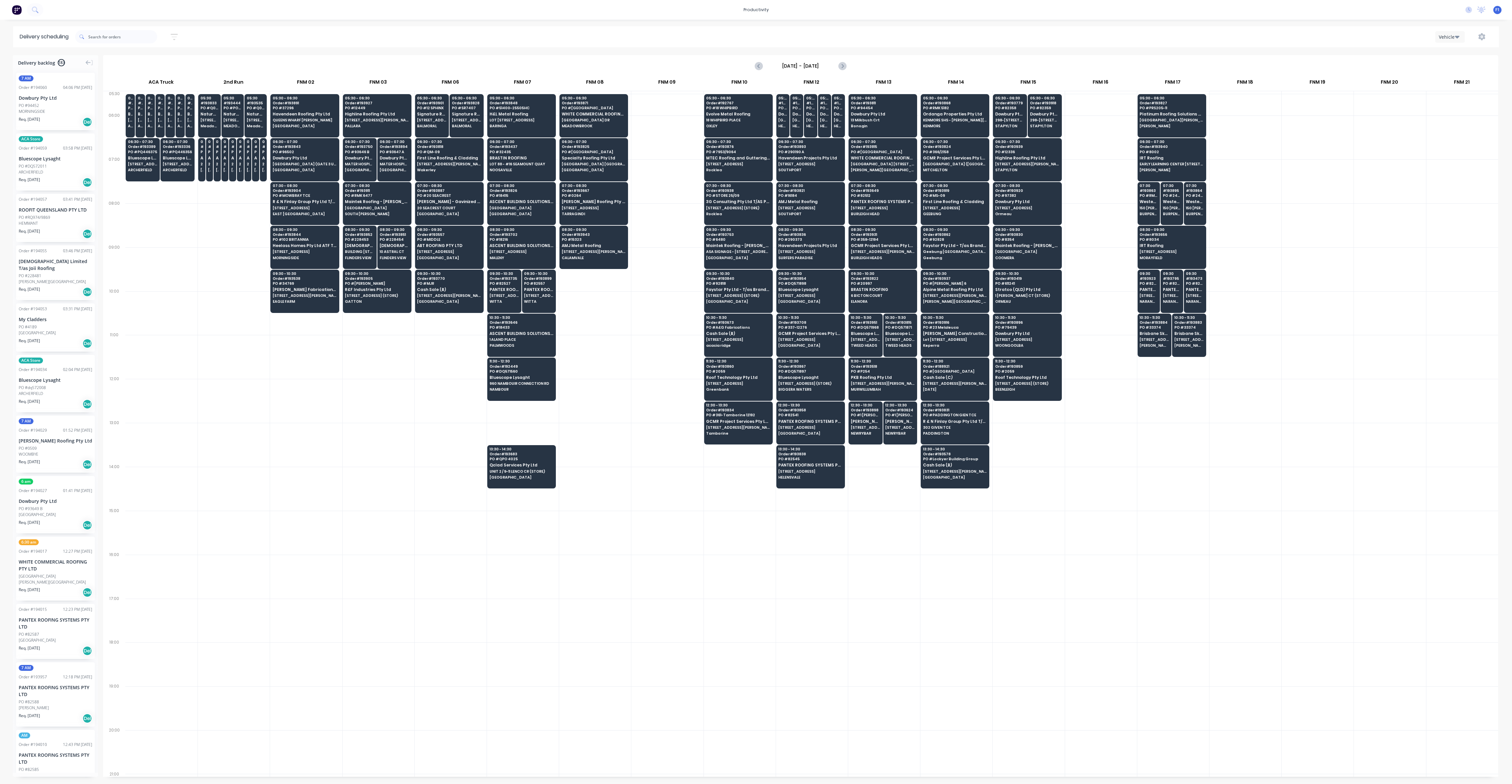
click at [822, 65] on input "[DATE] - [DATE]" at bounding box center [801, 66] width 65 height 10
click at [793, 148] on div "29" at bounding box center [790, 150] width 10 height 10
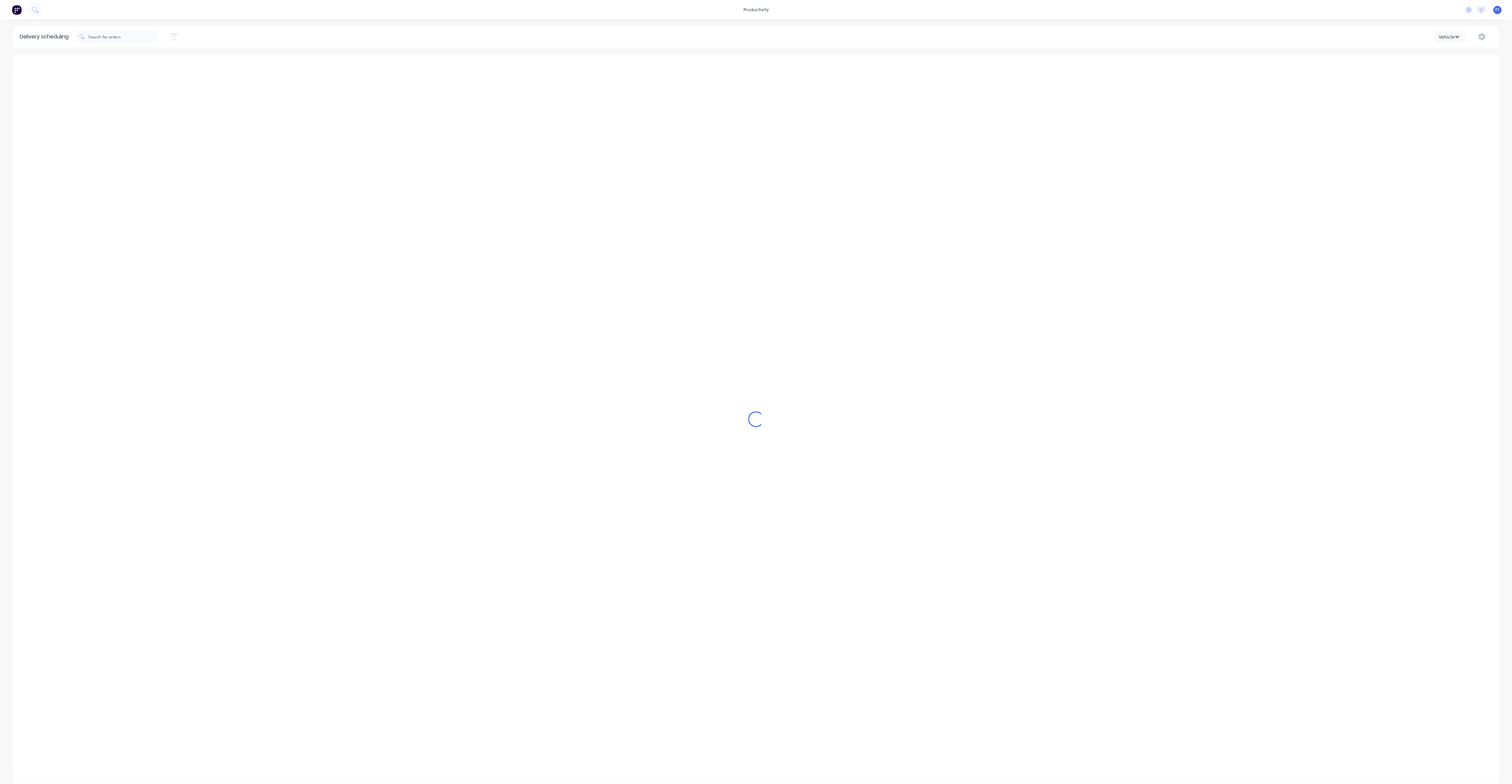
type input "[DATE] - [DATE]"
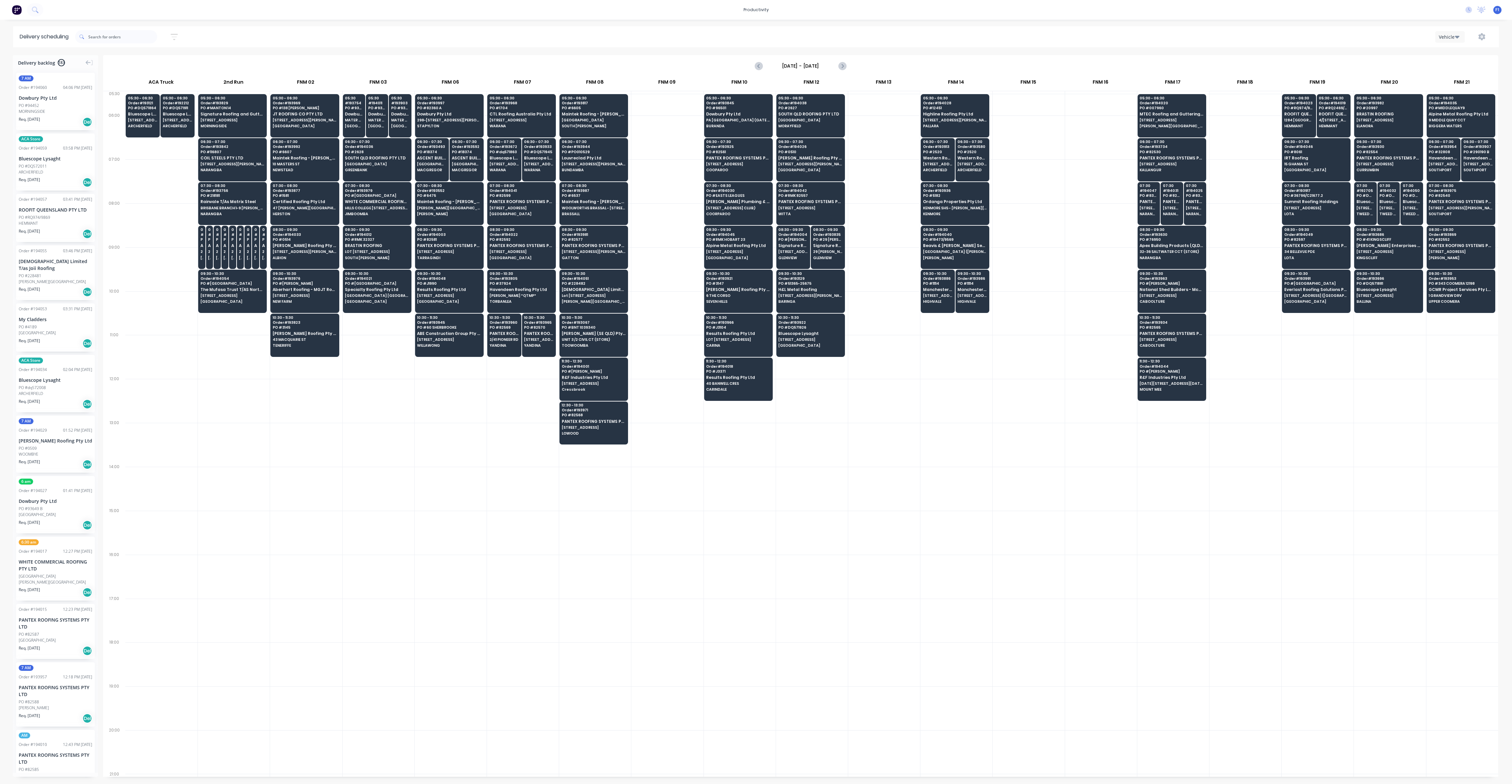
click at [1460, 38] on button "Vehicle" at bounding box center [1450, 37] width 29 height 12
click at [1481, 35] on icon "button" at bounding box center [1481, 36] width 7 height 7
click at [1454, 55] on div "Run Sheet" at bounding box center [1461, 54] width 50 height 9
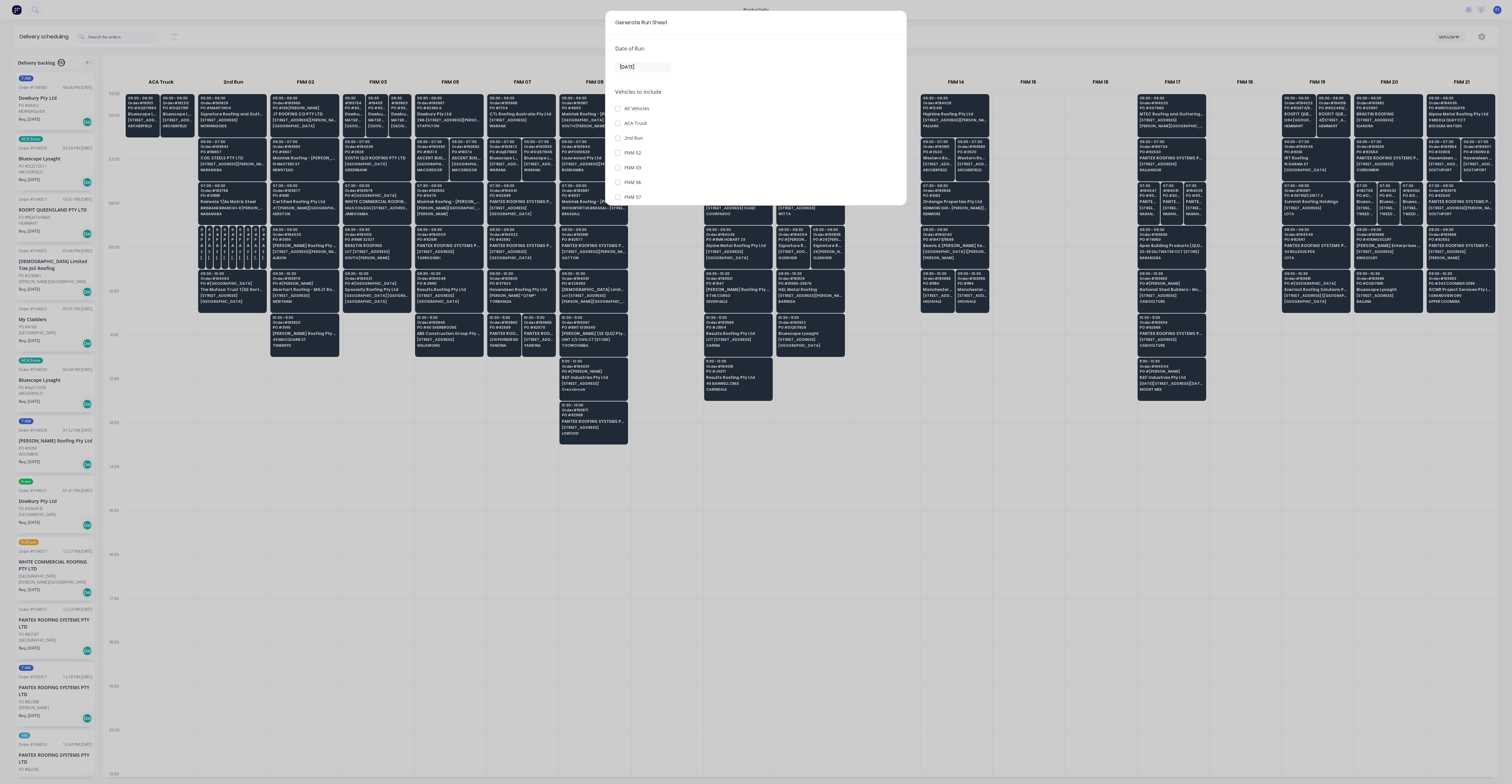
click at [653, 67] on input "[DATE]" at bounding box center [643, 67] width 55 height 10
click at [635, 148] on div "29" at bounding box center [637, 151] width 10 height 10
type input "[DATE]"
click at [633, 163] on label "FNM 21" at bounding box center [633, 166] width 17 height 7
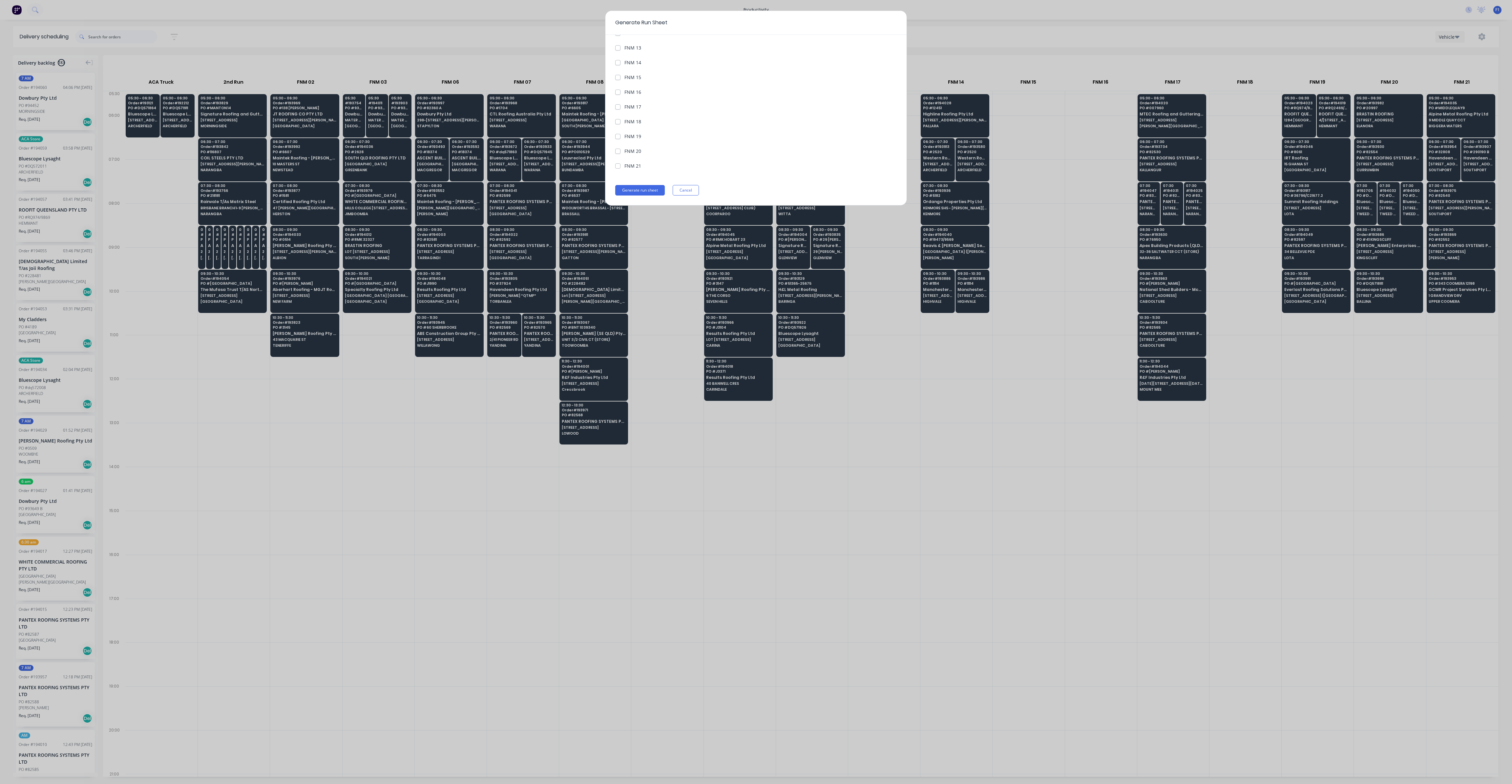
click at [620, 163] on 21 "FNM 21" at bounding box center [617, 165] width 5 height 6
checkbox 21 "true"
click at [644, 191] on button "Generate run sheet" at bounding box center [640, 190] width 49 height 11
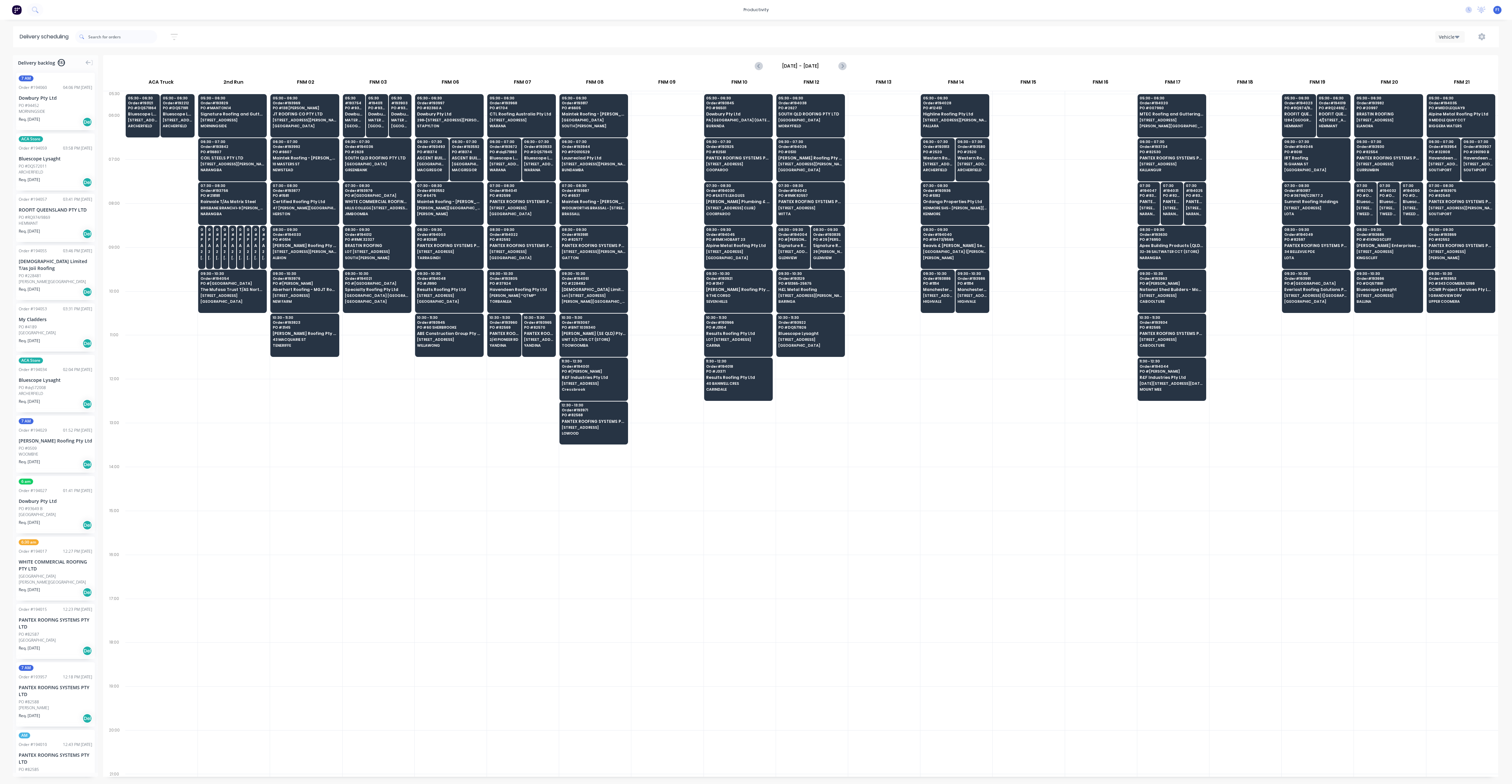
drag, startPoint x: 555, startPoint y: 516, endPoint x: 548, endPoint y: 519, distance: 7.6
click at [549, 518] on div at bounding box center [523, 532] width 72 height 44
click at [700, 473] on div at bounding box center [667, 488] width 72 height 44
click at [1482, 38] on icon "button" at bounding box center [1482, 36] width 7 height 7
click at [1458, 52] on div "Run Sheet" at bounding box center [1461, 54] width 50 height 9
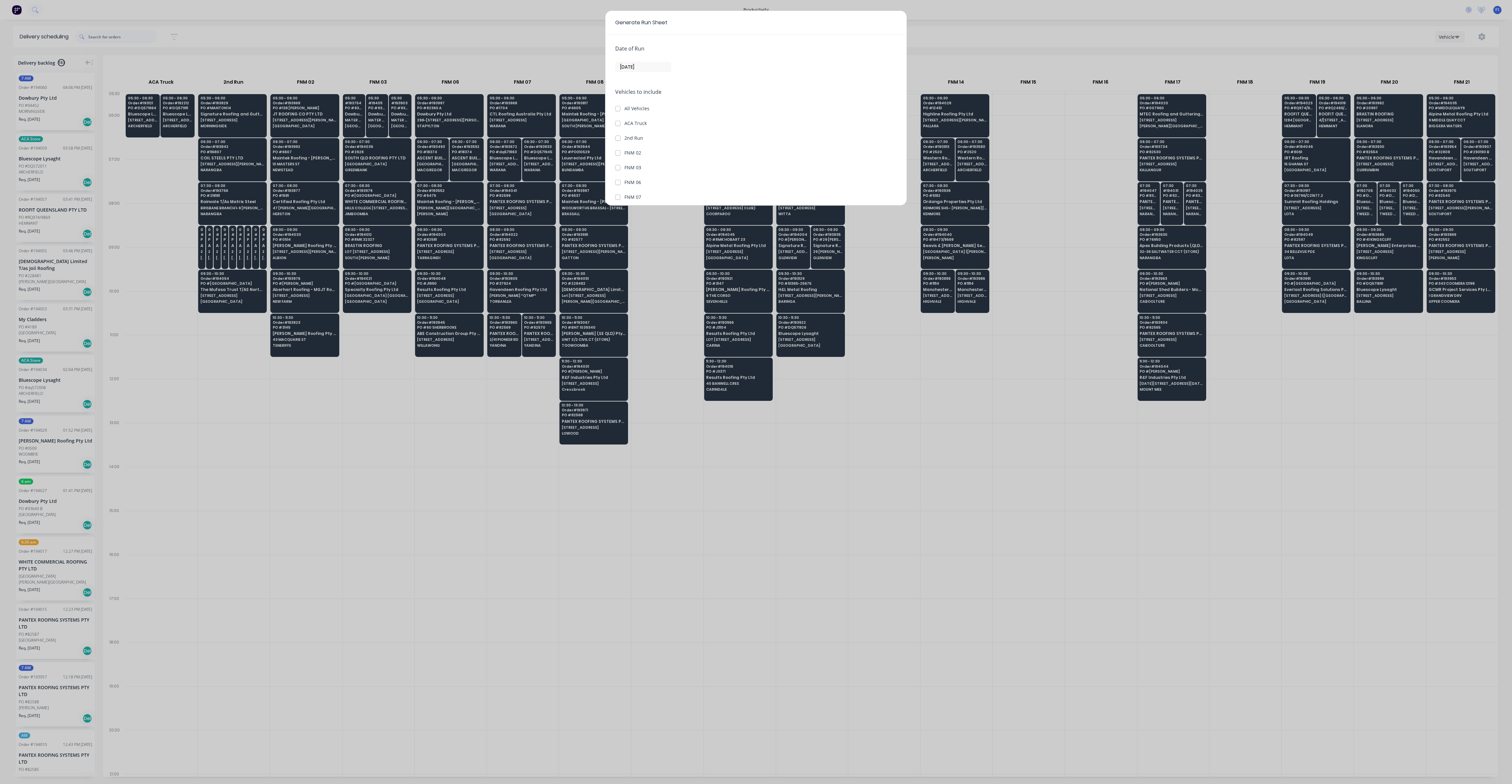
click at [663, 71] on input "[DATE]" at bounding box center [643, 67] width 55 height 10
click at [639, 150] on div "29" at bounding box center [637, 151] width 10 height 10
type input "[DATE]"
click at [615, 61] on div "Date of Run [DATE] Vehicles to include All Vehicles ACA Truck 2nd Run FNM 02 FN…" at bounding box center [755, 120] width 301 height 171
click at [625, 63] on label "FNM 14" at bounding box center [633, 63] width 17 height 7
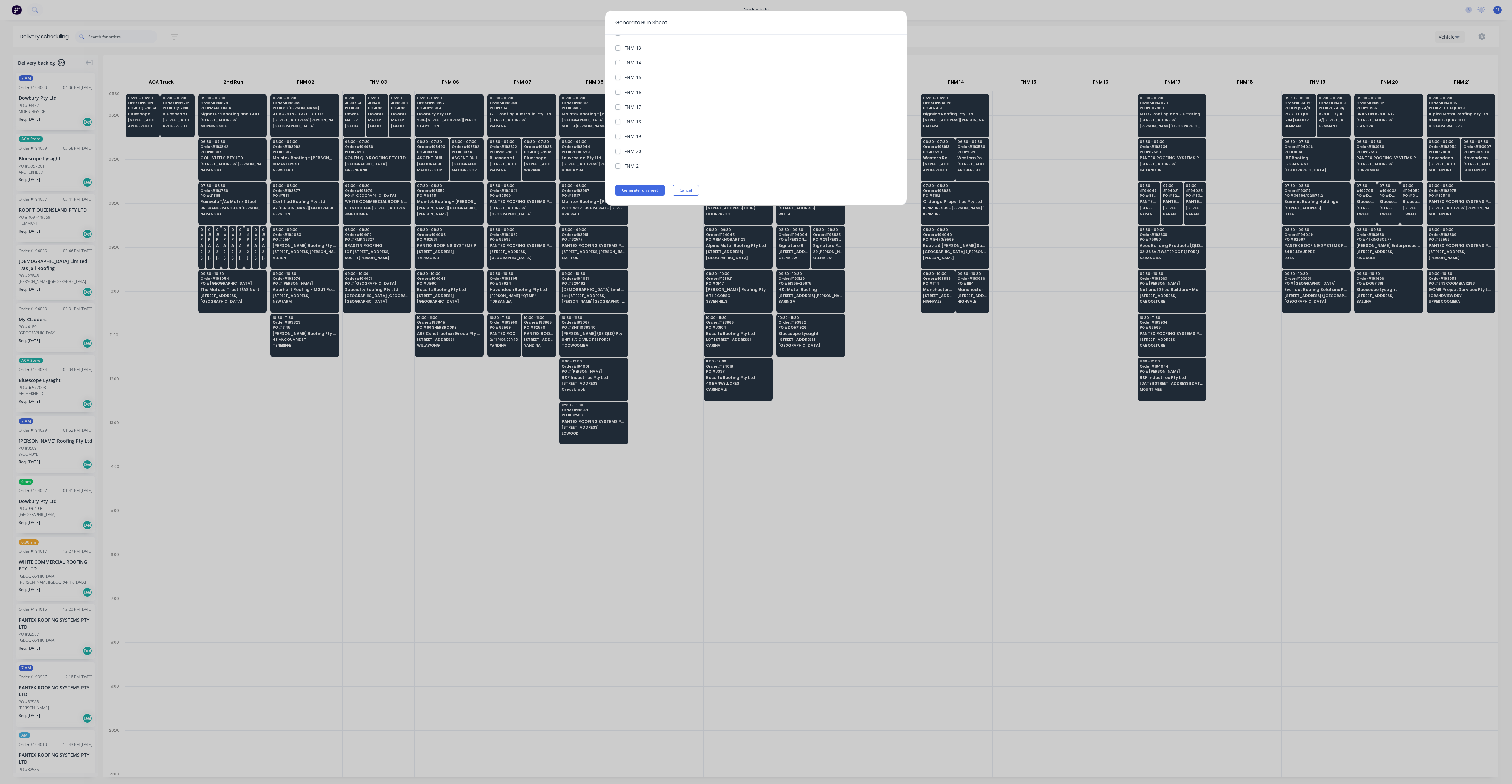
click at [619, 63] on 14 "FNM 14" at bounding box center [617, 62] width 5 height 6
checkbox 14 "true"
click at [649, 192] on button "Generate run sheet" at bounding box center [640, 190] width 49 height 11
